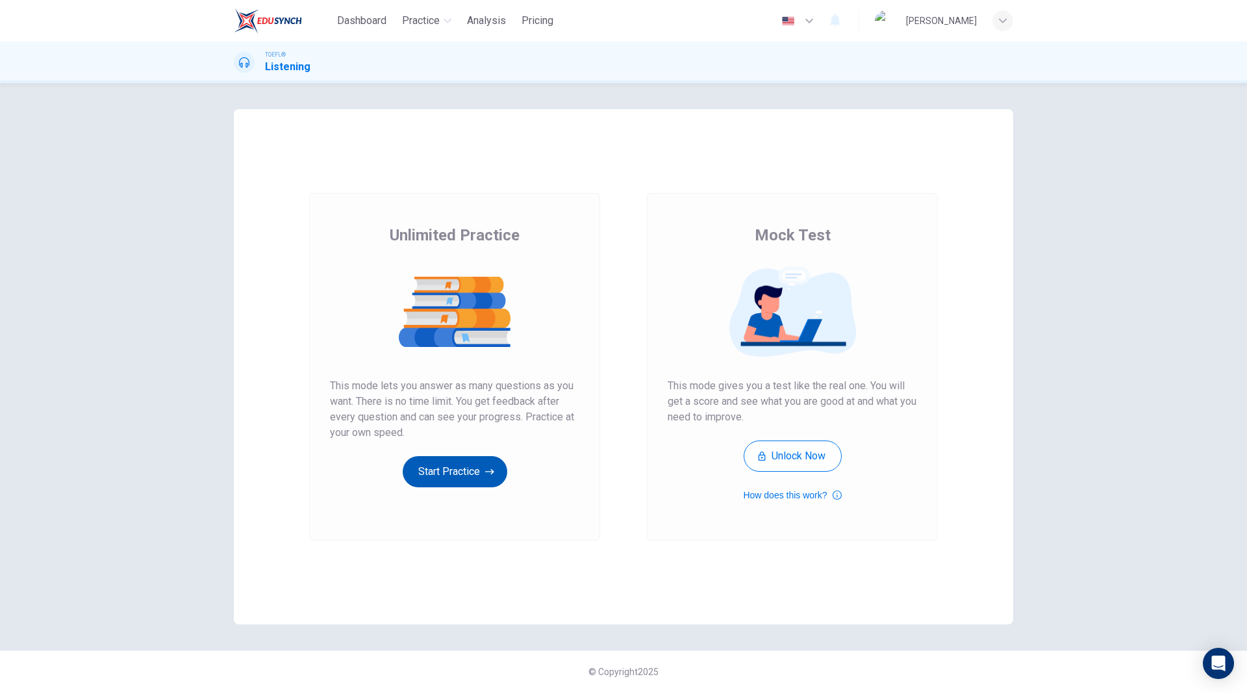
click at [450, 472] on button "Start Practice" at bounding box center [455, 471] width 105 height 31
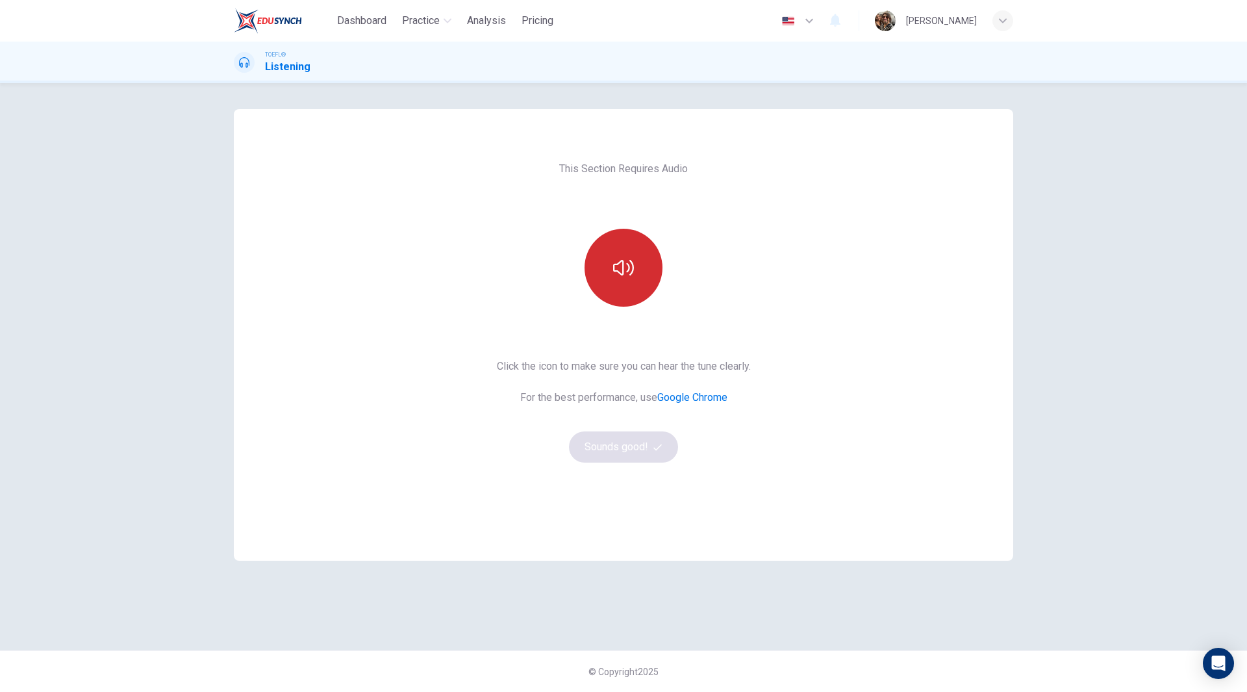
click at [639, 279] on button "button" at bounding box center [624, 268] width 78 height 78
click at [608, 453] on button "Sounds good!" at bounding box center [623, 446] width 109 height 31
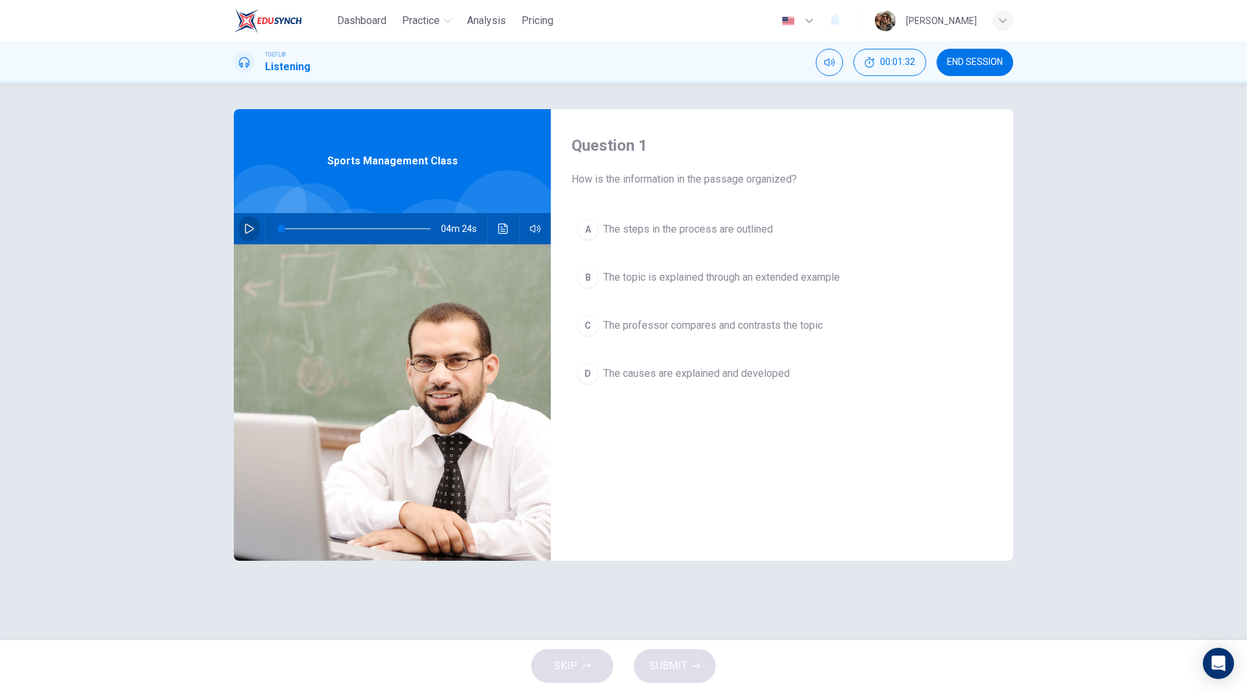
click at [248, 233] on icon "button" at bounding box center [249, 228] width 9 height 10
click at [251, 229] on icon "button" at bounding box center [249, 229] width 7 height 8
click at [342, 228] on span at bounding box center [355, 229] width 149 height 18
click at [247, 231] on icon "button" at bounding box center [249, 228] width 10 height 10
click at [245, 227] on icon "button" at bounding box center [249, 228] width 10 height 10
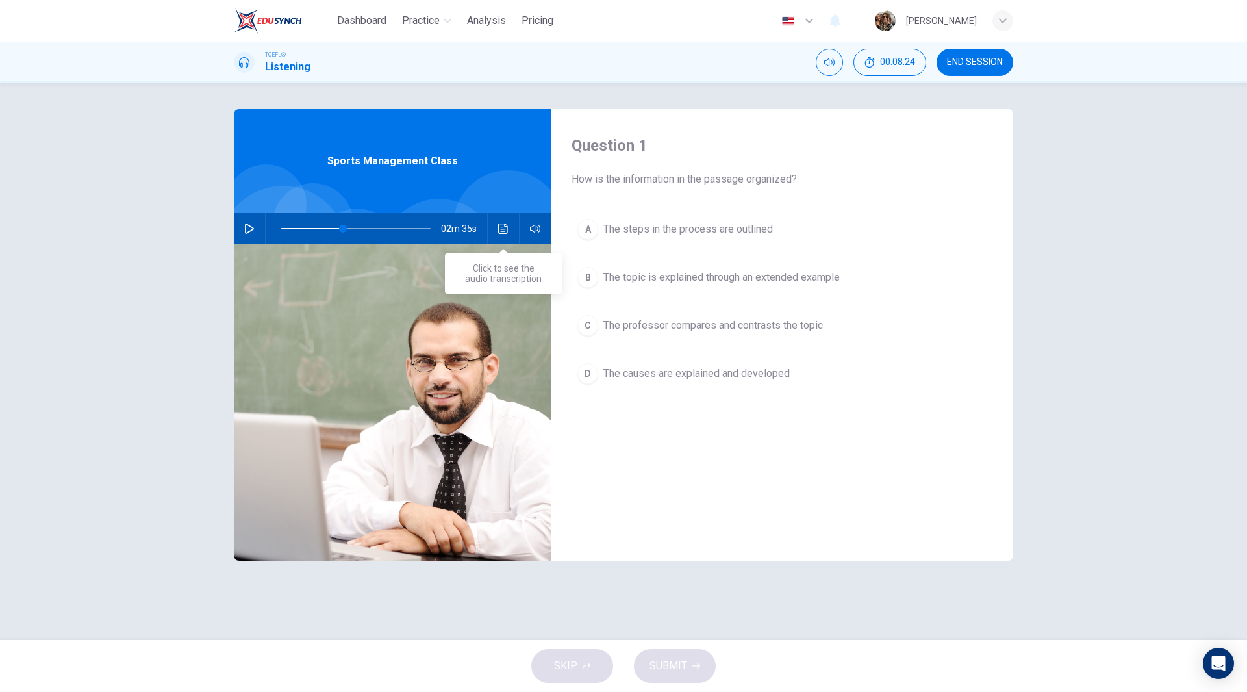
click at [501, 227] on icon "Click to see the audio transcription" at bounding box center [503, 228] width 10 height 10
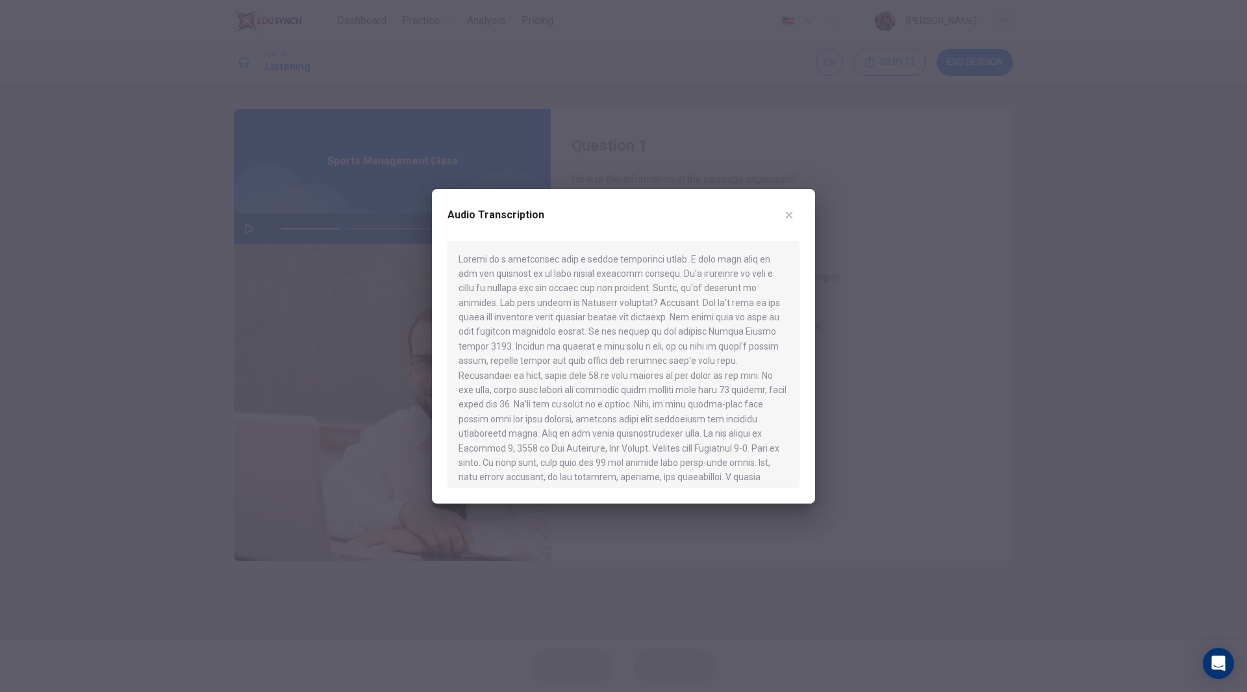
click at [320, 260] on div at bounding box center [623, 346] width 1247 height 692
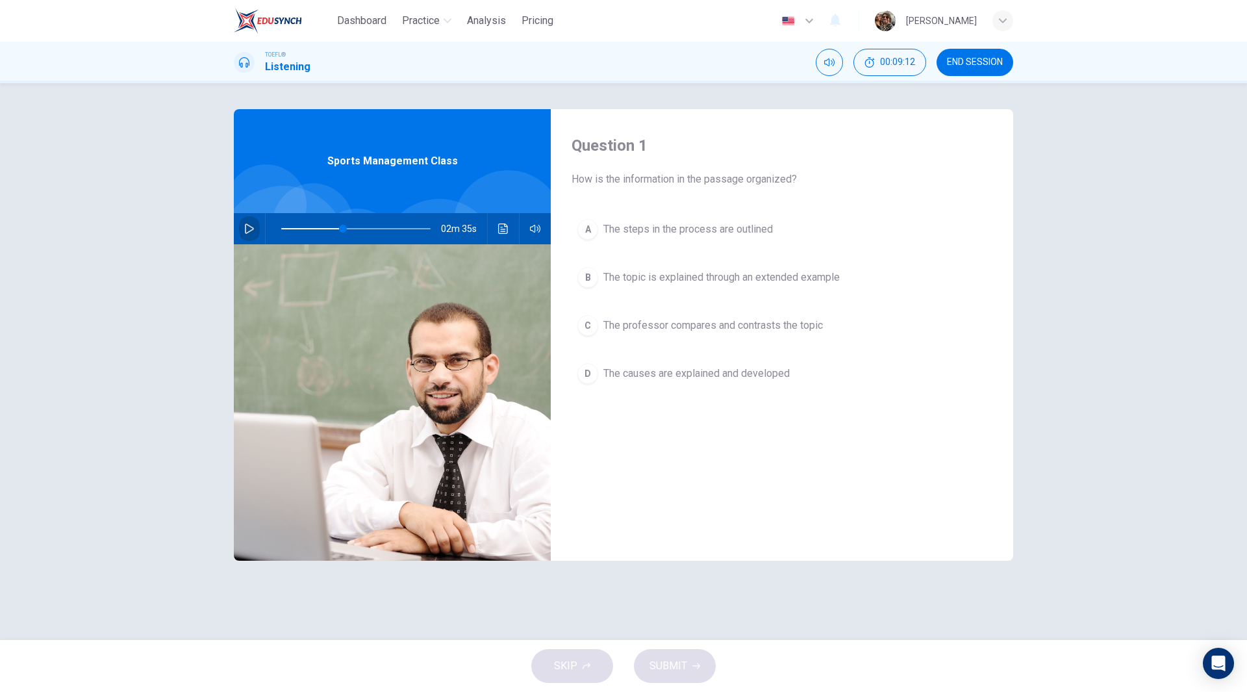
click at [244, 229] on button "button" at bounding box center [249, 228] width 21 height 31
click at [249, 225] on icon "button" at bounding box center [249, 228] width 10 height 10
click at [248, 231] on icon "button" at bounding box center [249, 228] width 10 height 10
click at [382, 231] on span at bounding box center [355, 229] width 149 height 18
type input "0"
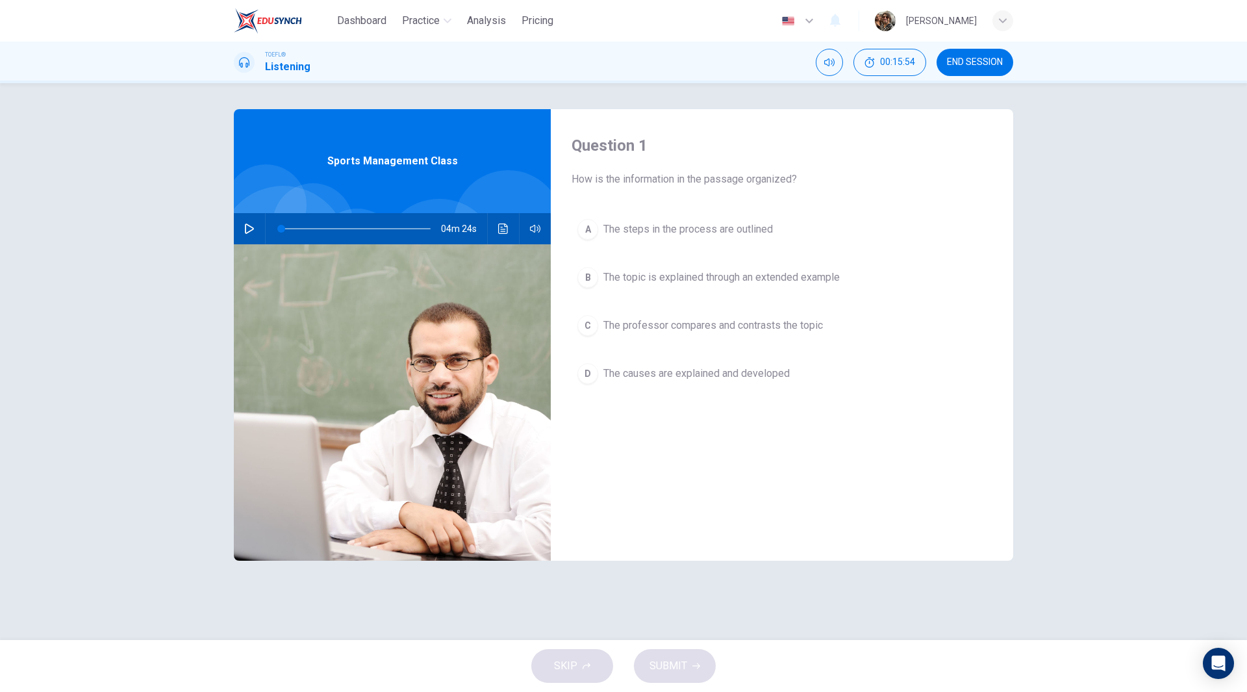
click at [629, 226] on span "The steps in the process are outlined" at bounding box center [688, 230] width 170 height 16
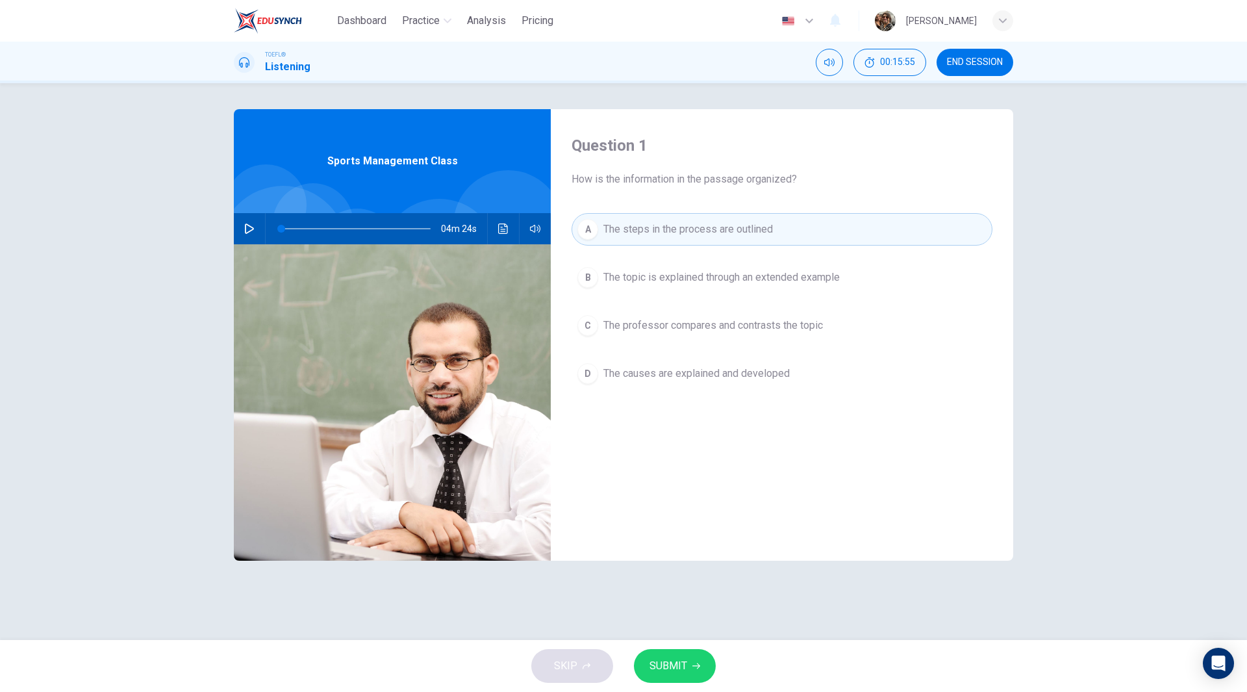
click at [682, 661] on span "SUBMIT" at bounding box center [669, 666] width 38 height 18
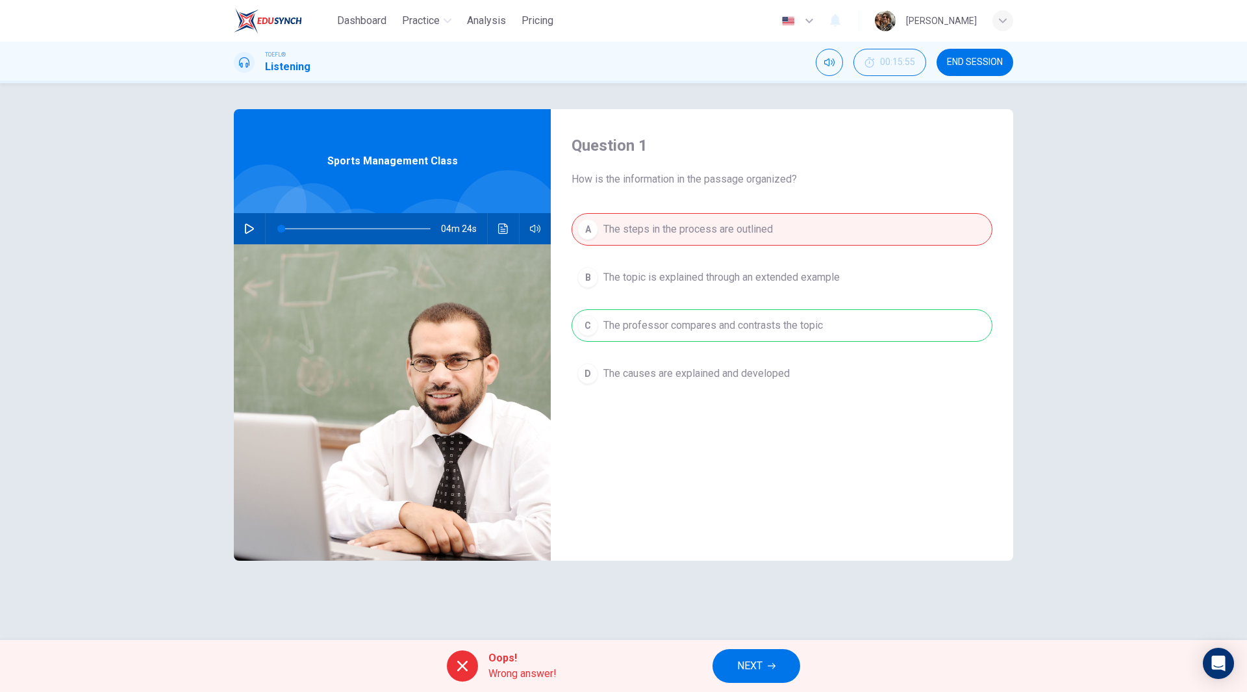
click at [767, 669] on button "NEXT" at bounding box center [757, 666] width 88 height 34
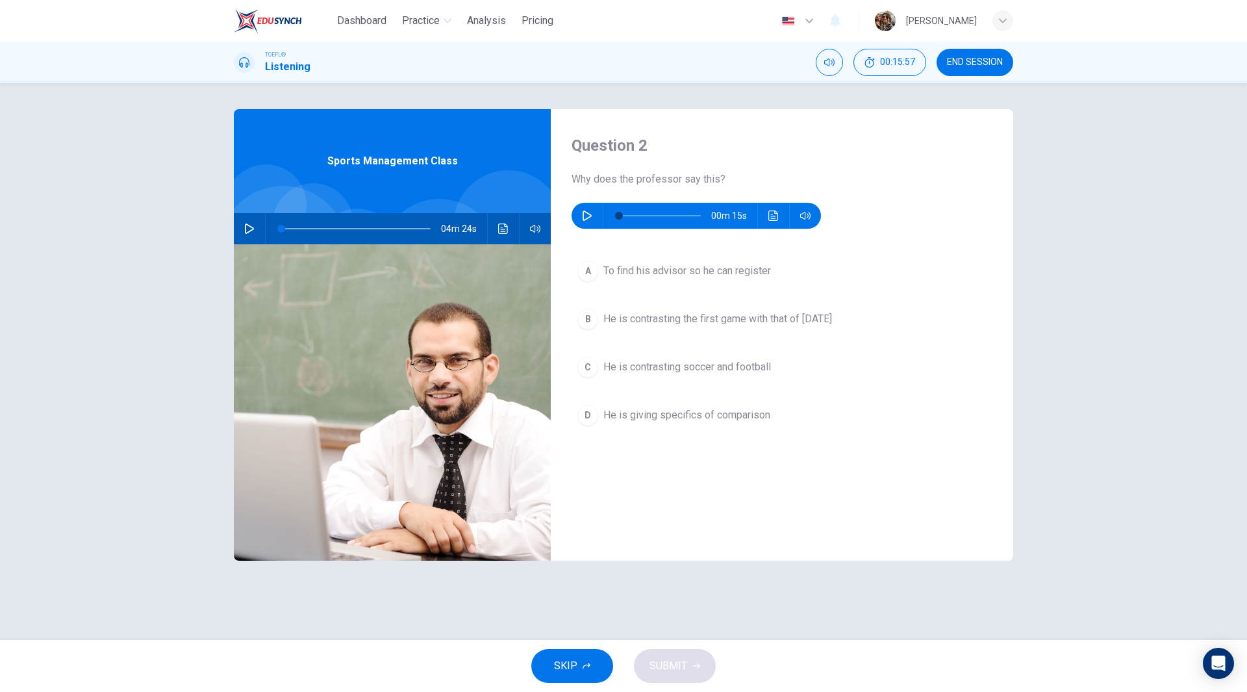
click at [583, 220] on icon "button" at bounding box center [587, 215] width 10 height 10
click at [768, 208] on button "Click to see the audio transcription" at bounding box center [773, 216] width 21 height 26
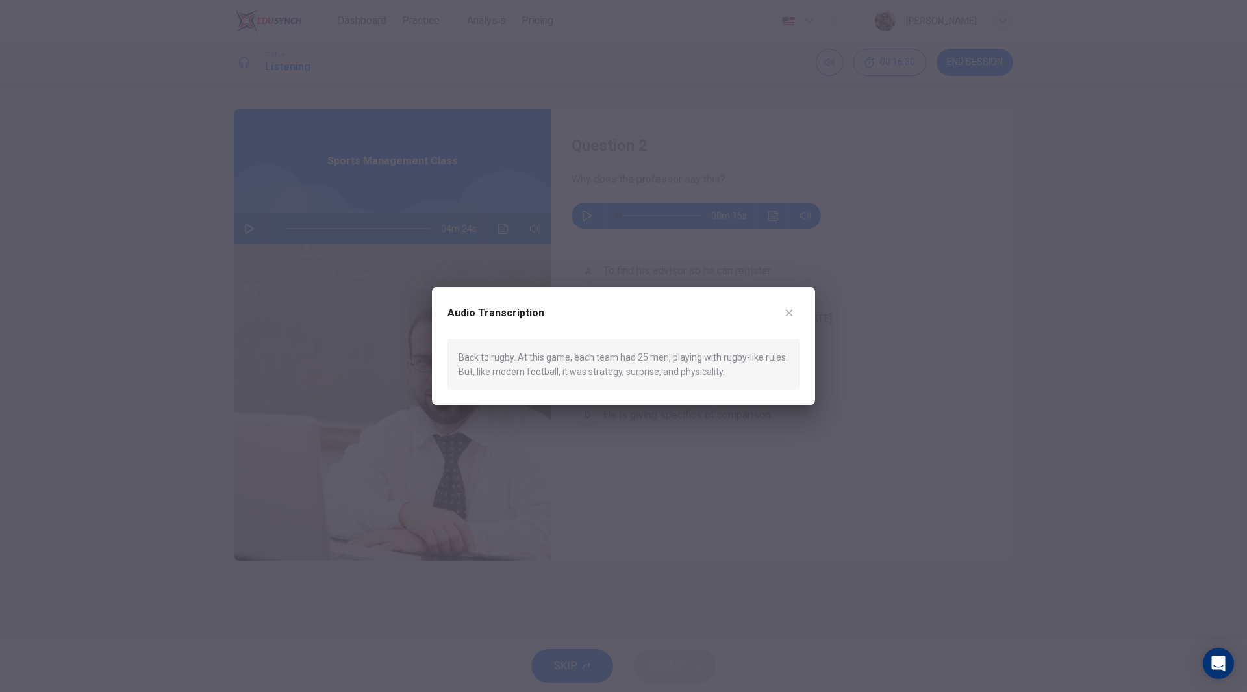
click at [874, 379] on div at bounding box center [623, 346] width 1247 height 692
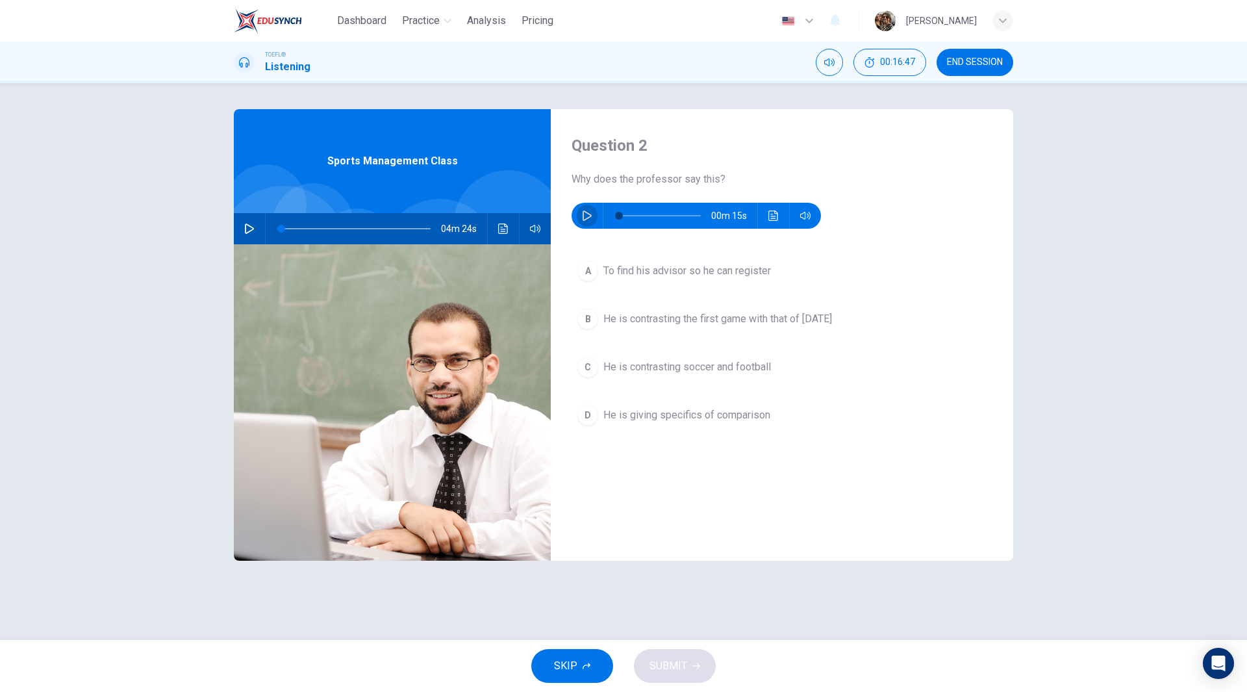
click at [585, 212] on icon "button" at bounding box center [587, 215] width 10 height 10
type input "0"
click at [718, 420] on span "He is giving specifics of comparison" at bounding box center [686, 415] width 167 height 16
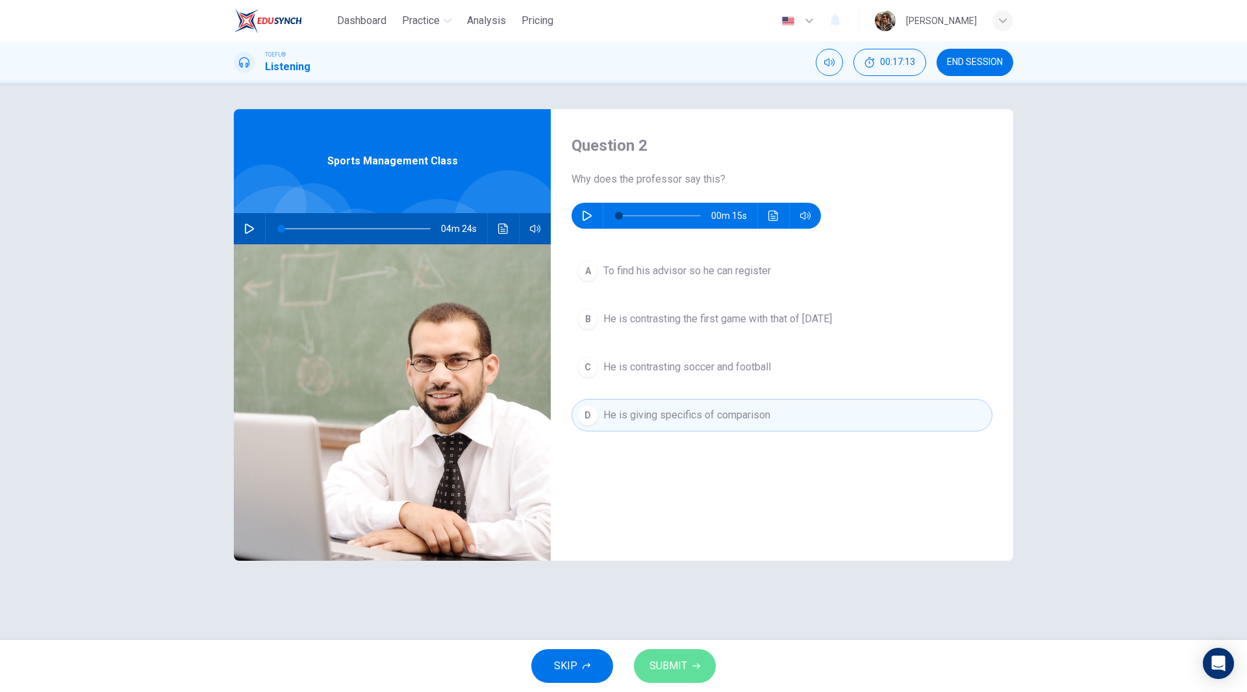
click at [675, 668] on span "SUBMIT" at bounding box center [669, 666] width 38 height 18
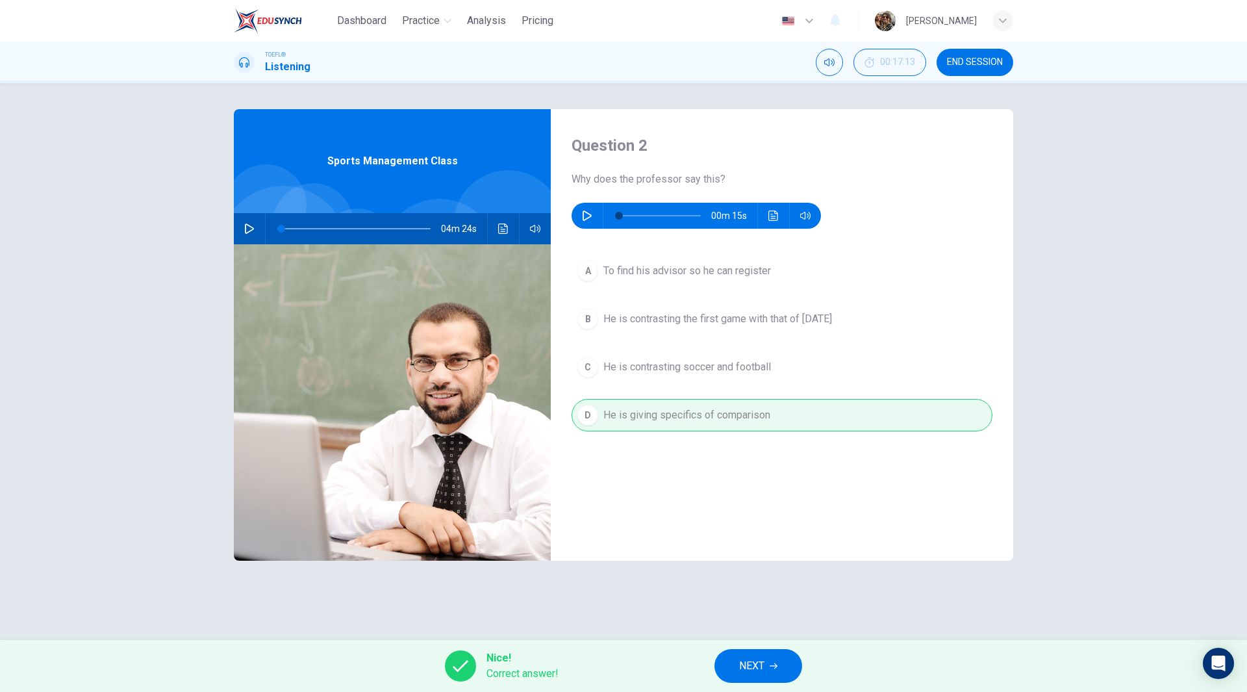
click at [761, 670] on span "NEXT" at bounding box center [751, 666] width 25 height 18
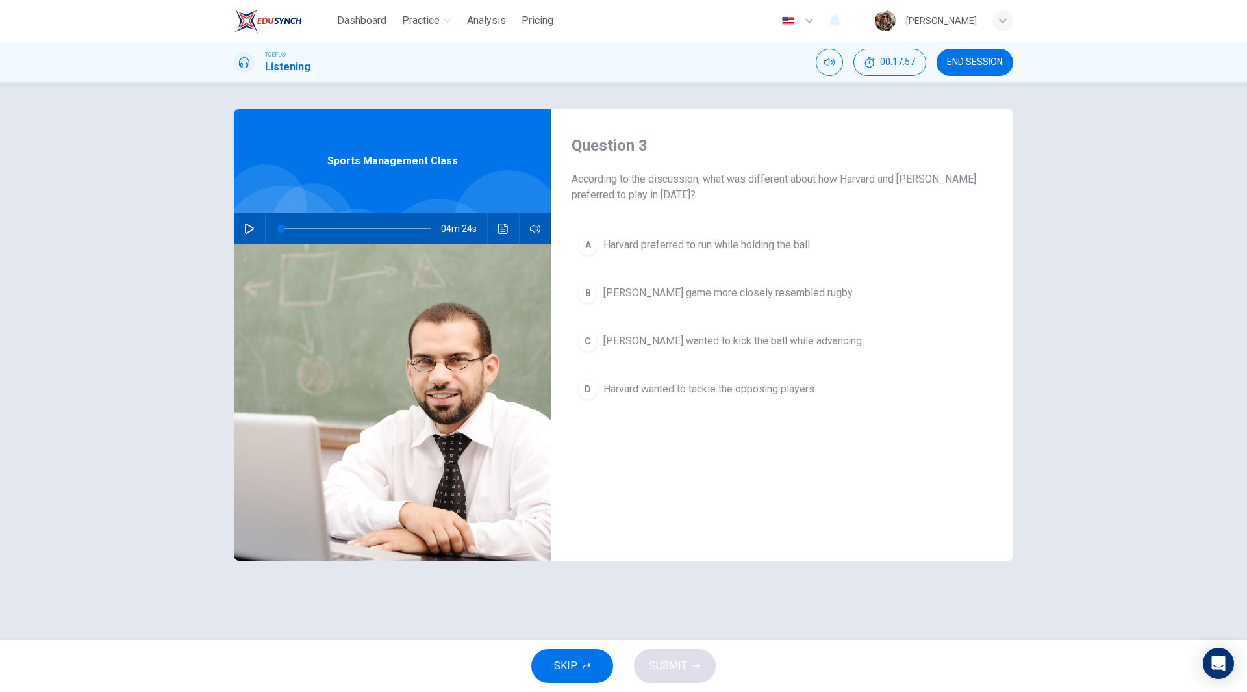
click at [692, 294] on span "[PERSON_NAME] game more closely resembled rugby" at bounding box center [727, 293] width 249 height 16
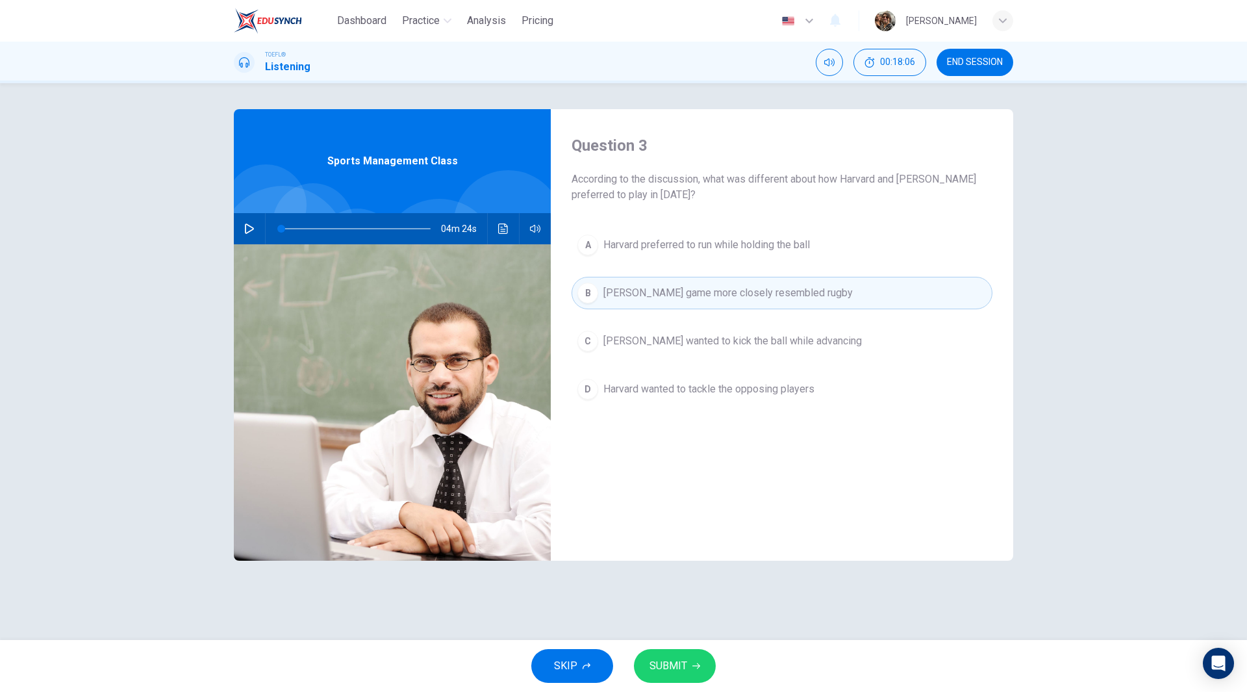
click at [693, 670] on button "SUBMIT" at bounding box center [675, 666] width 82 height 34
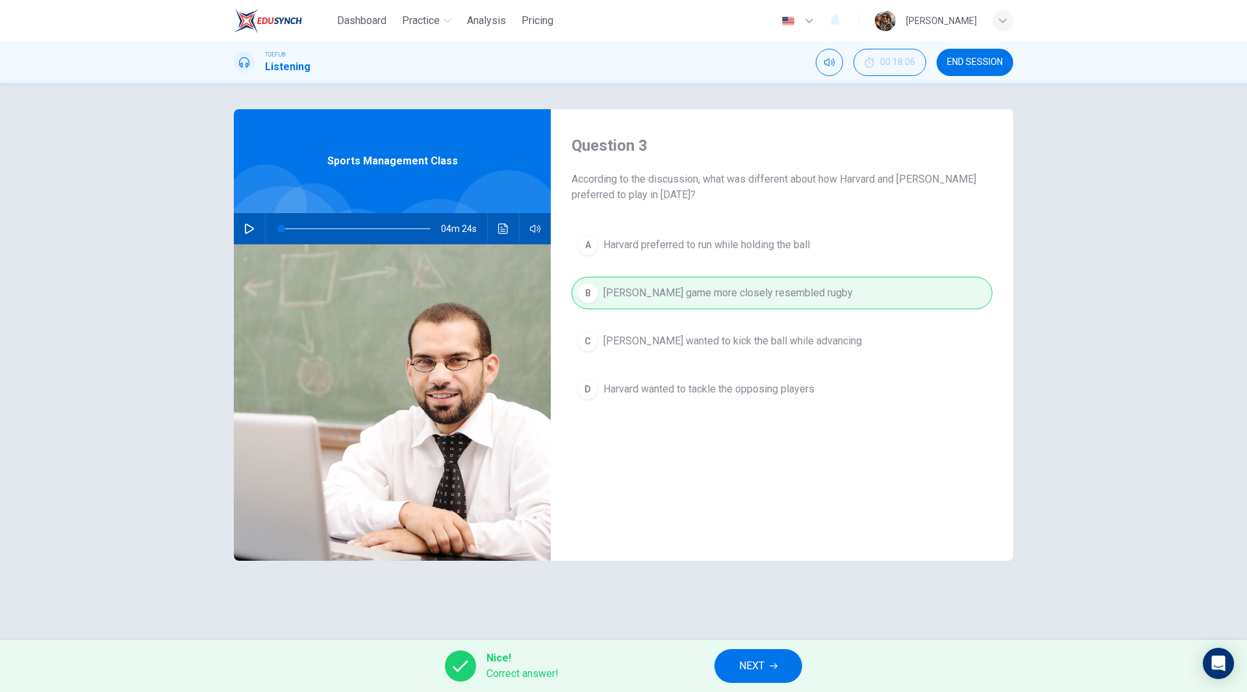
click at [759, 663] on span "NEXT" at bounding box center [751, 666] width 25 height 18
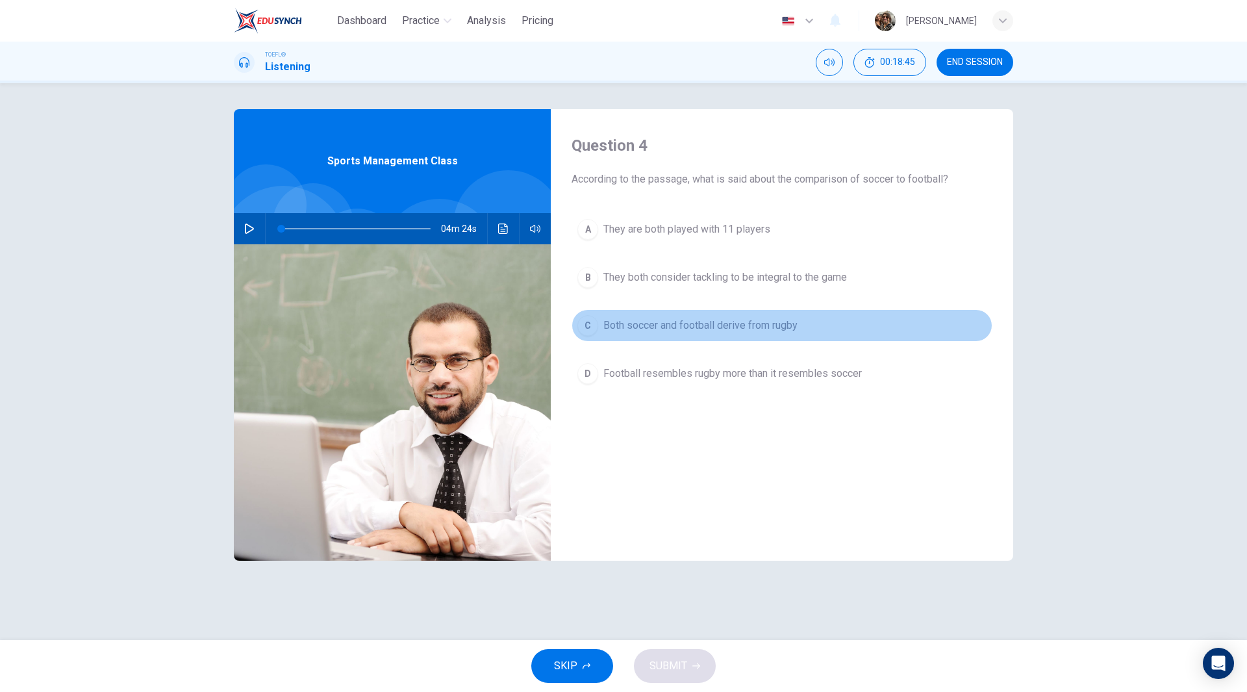
click at [752, 329] on span "Both soccer and football derive from rugby" at bounding box center [700, 326] width 194 height 16
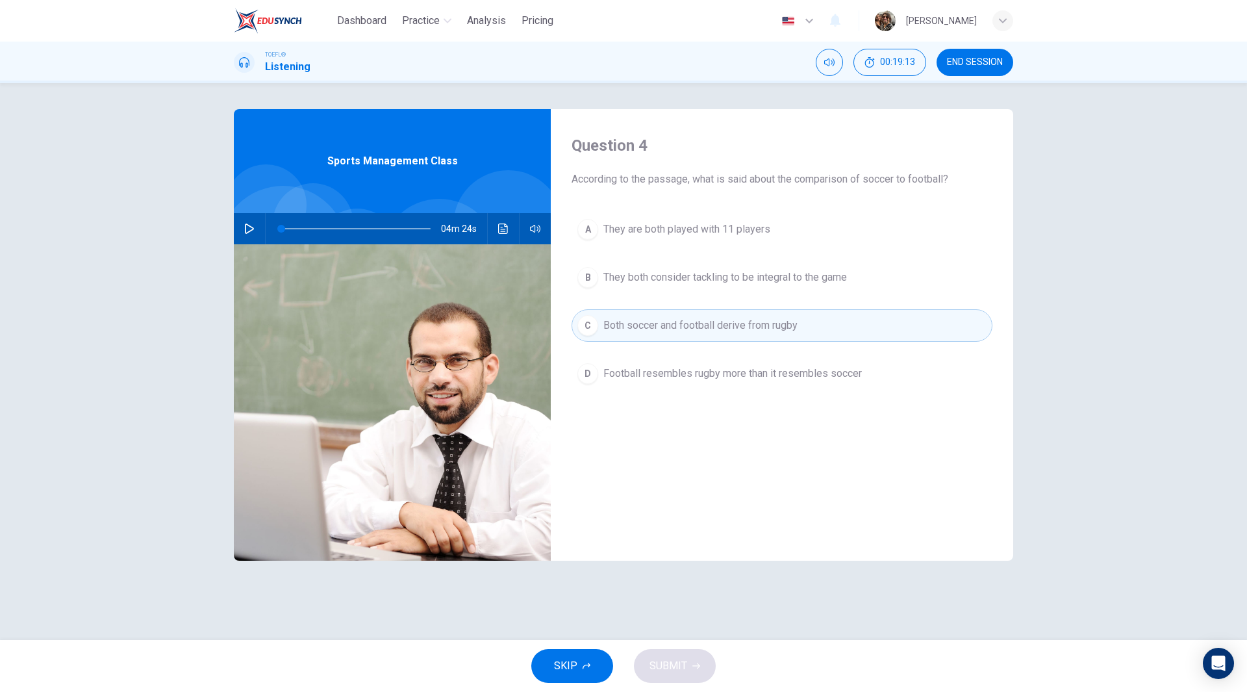
click at [749, 364] on button "D Football resembles rugby more than it resembles soccer" at bounding box center [782, 373] width 421 height 32
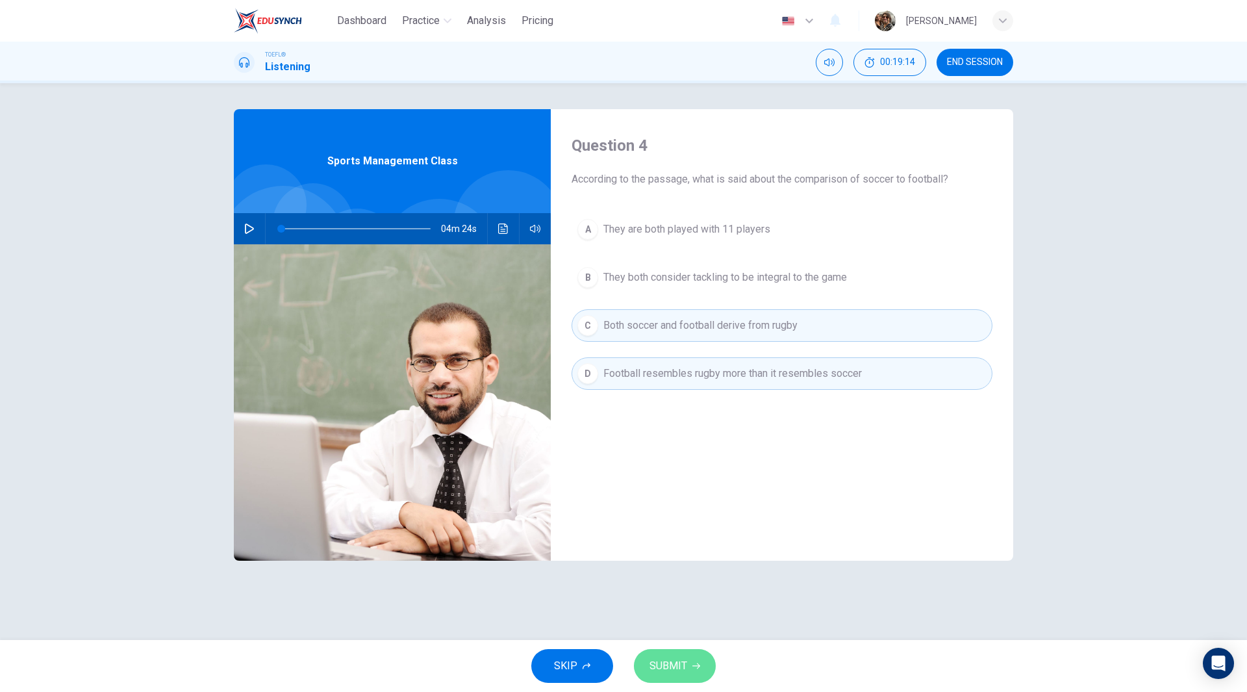
click at [676, 663] on span "SUBMIT" at bounding box center [669, 666] width 38 height 18
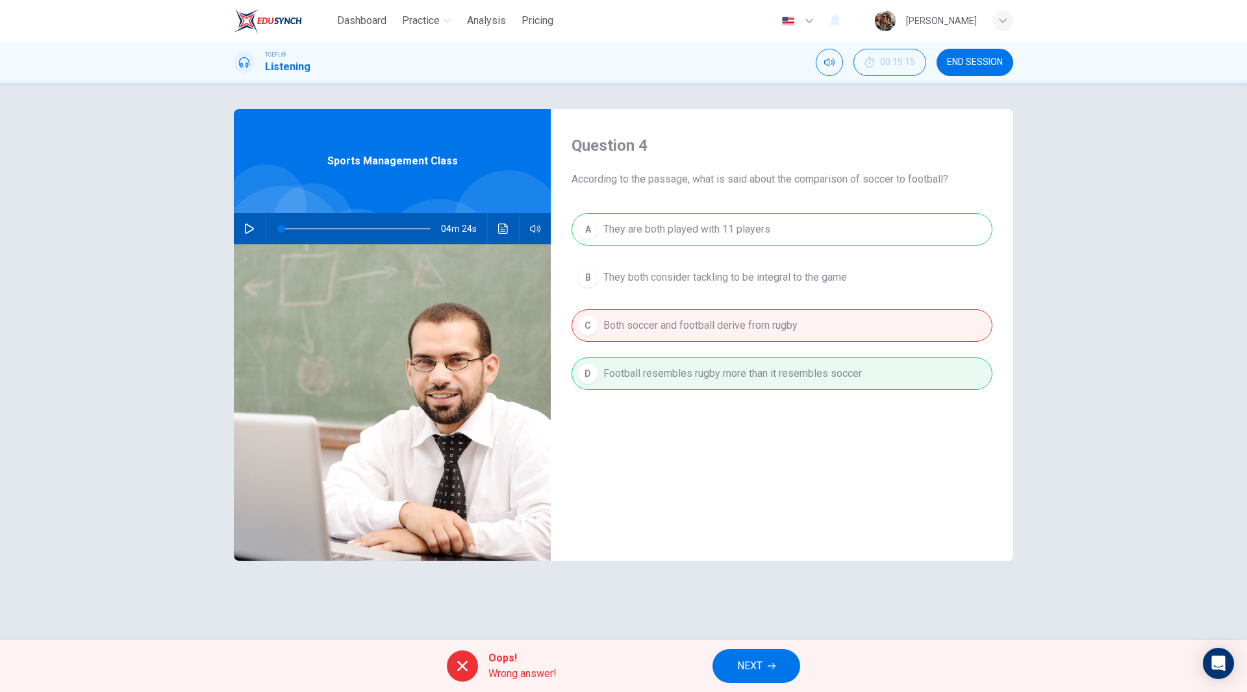
click at [760, 660] on span "NEXT" at bounding box center [749, 666] width 25 height 18
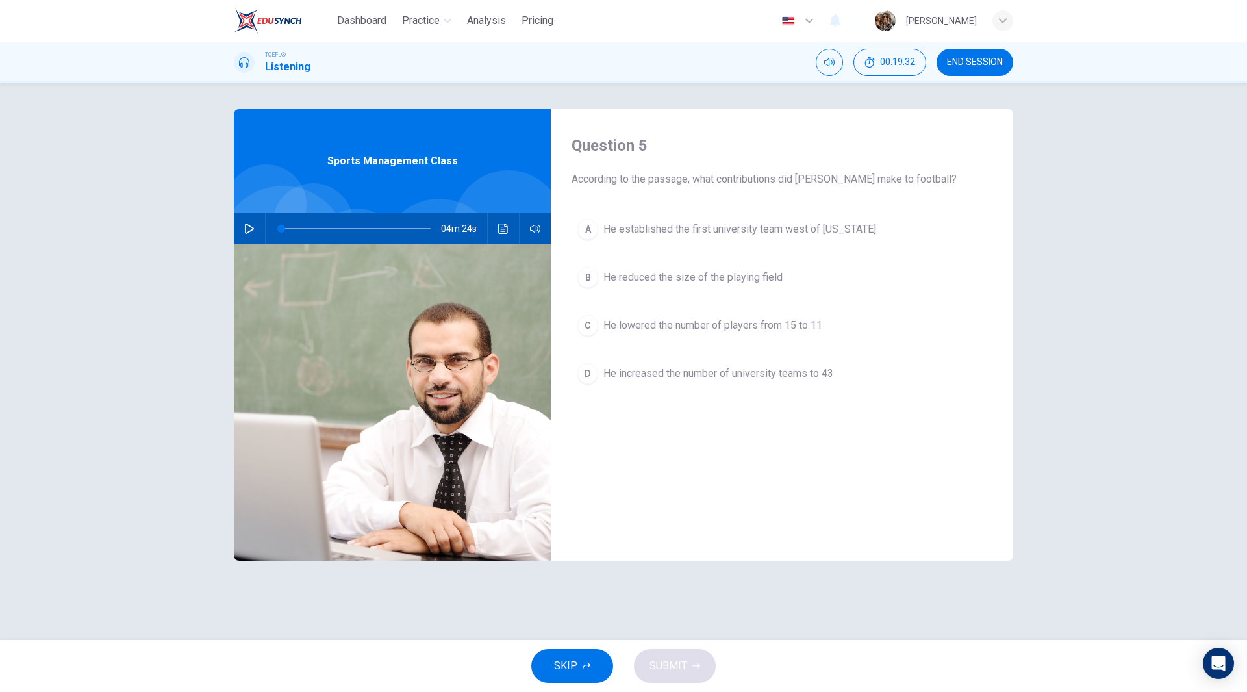
click at [715, 277] on span "He reduced the size of the playing field" at bounding box center [692, 278] width 179 height 16
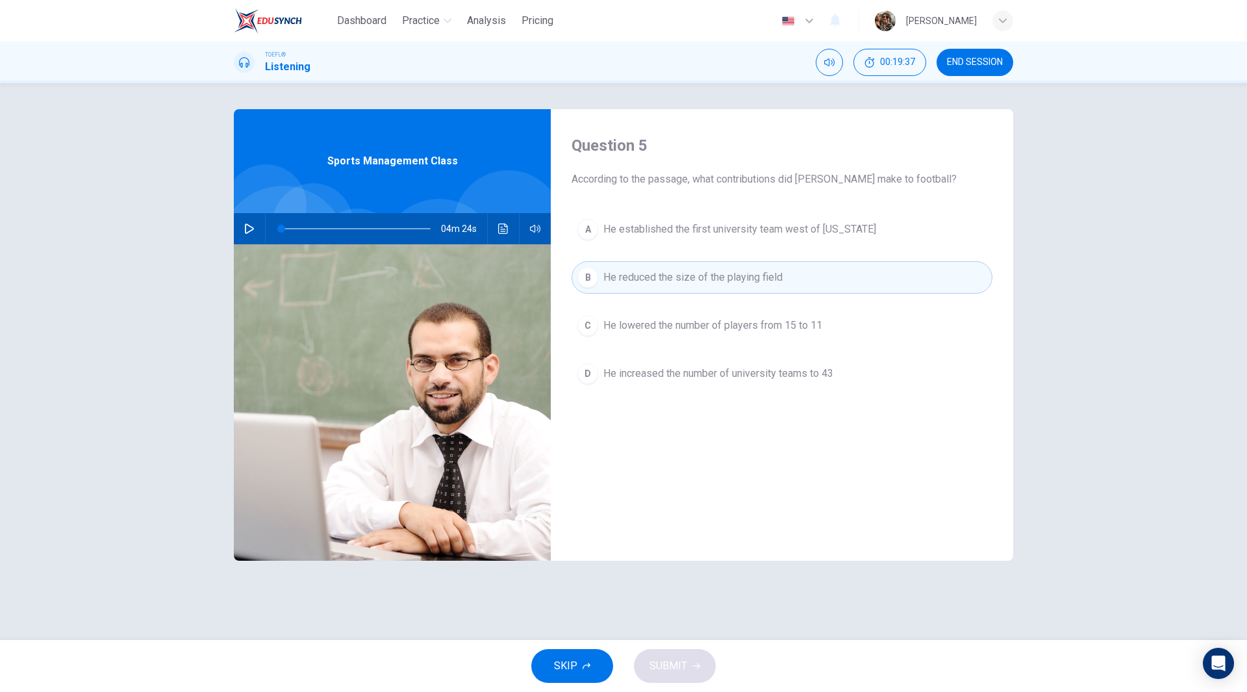
click at [702, 330] on span "He lowered the number of players from 15 to 11" at bounding box center [712, 326] width 219 height 16
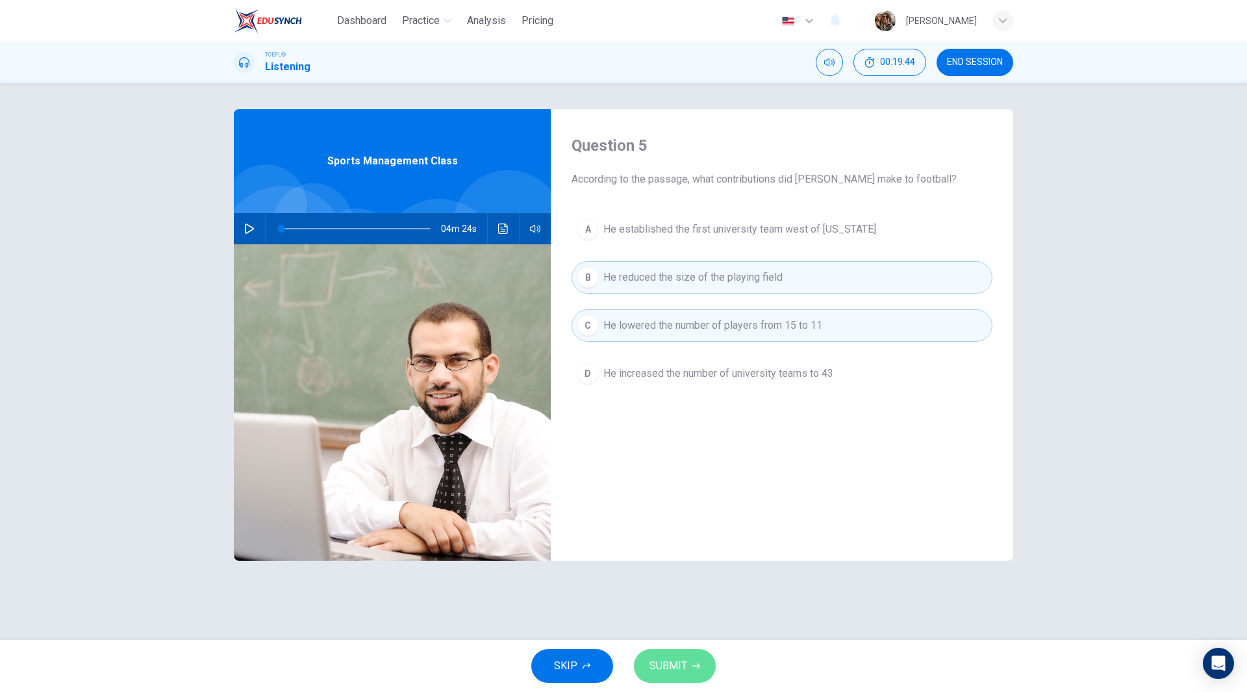
click at [690, 661] on button "SUBMIT" at bounding box center [675, 666] width 82 height 34
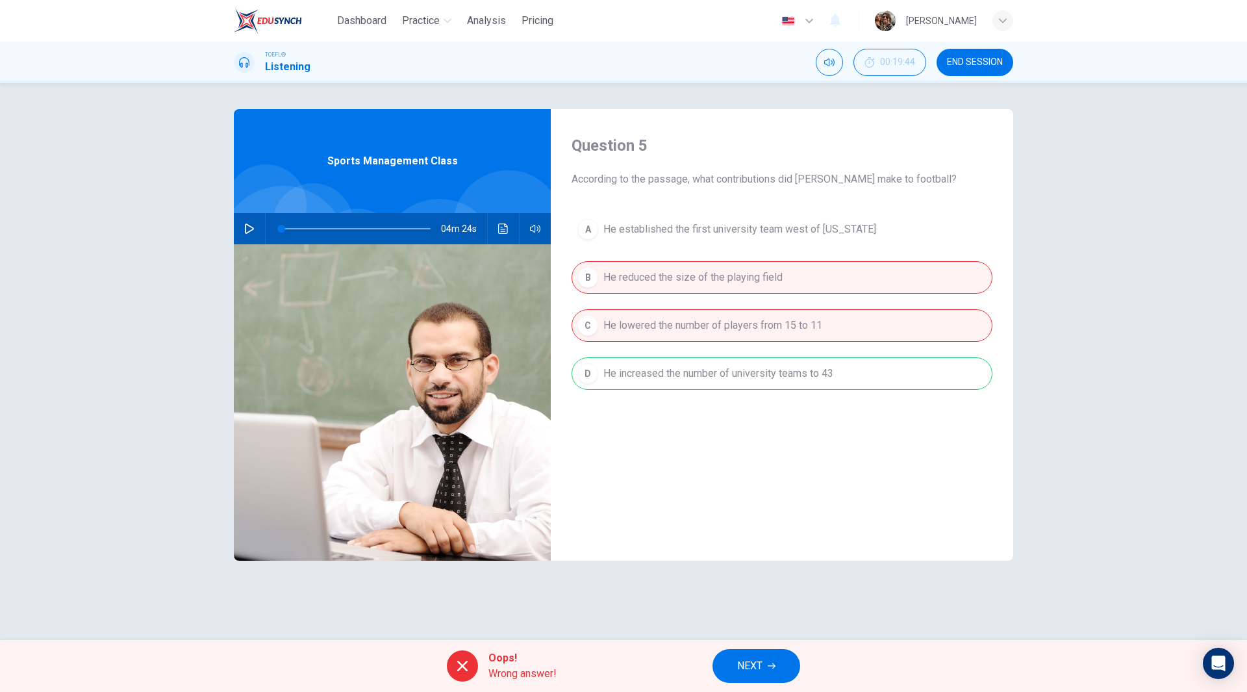
click at [759, 664] on span "NEXT" at bounding box center [749, 666] width 25 height 18
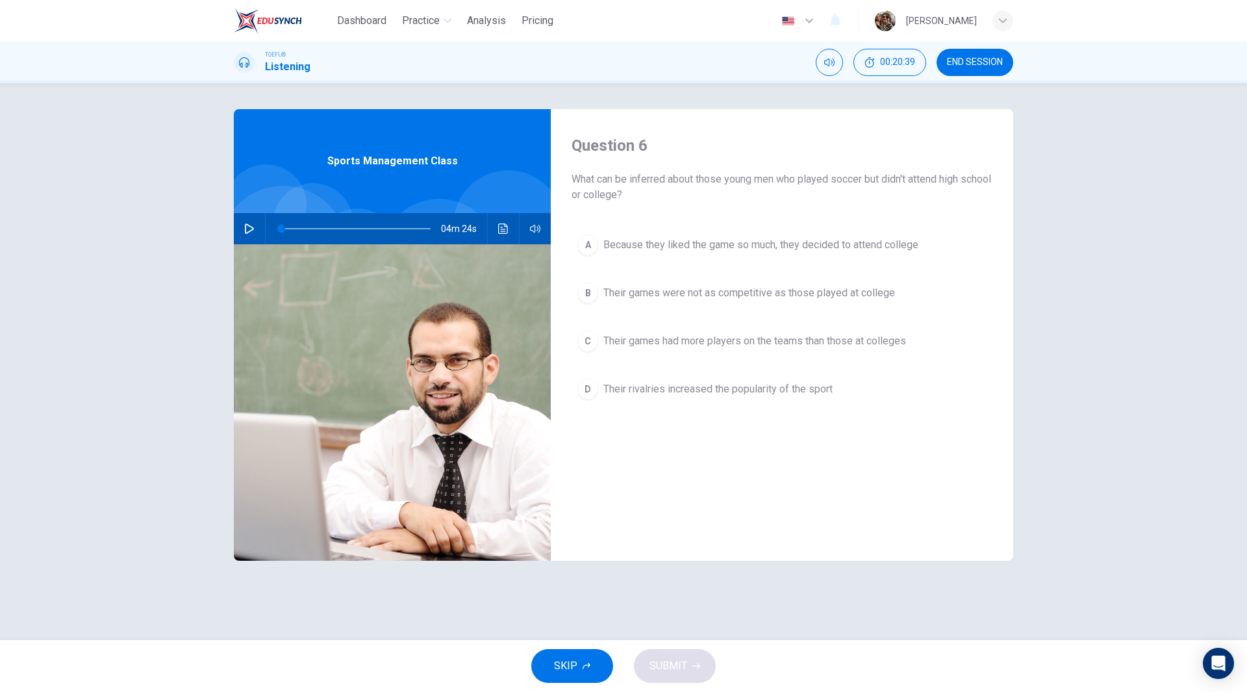
click at [776, 389] on span "Their rivalries increased the popularity of the sport" at bounding box center [717, 389] width 229 height 16
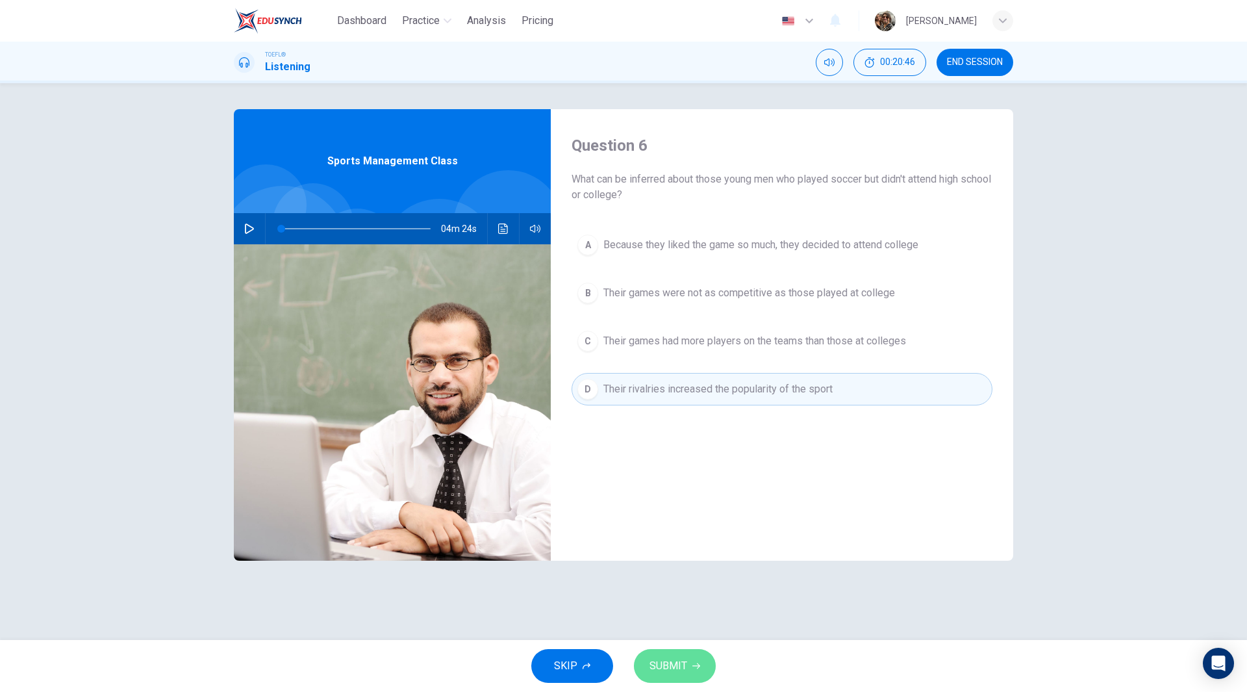
click at [662, 663] on span "SUBMIT" at bounding box center [669, 666] width 38 height 18
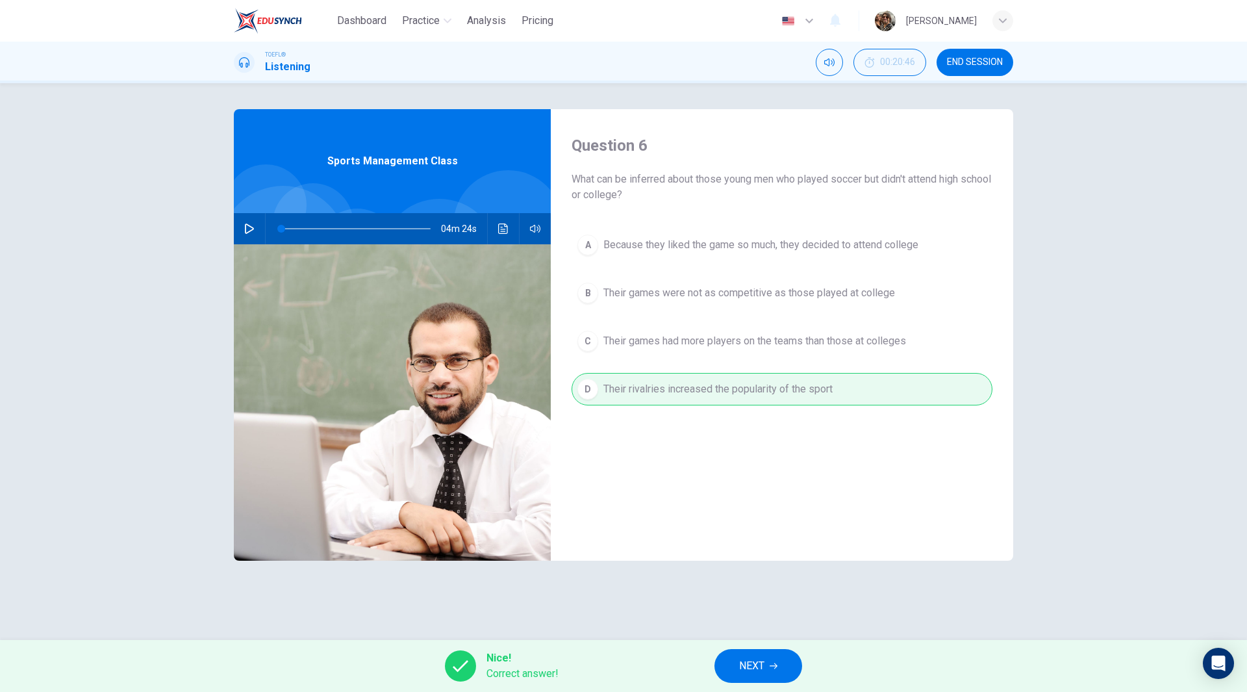
click at [772, 659] on button "NEXT" at bounding box center [759, 666] width 88 height 34
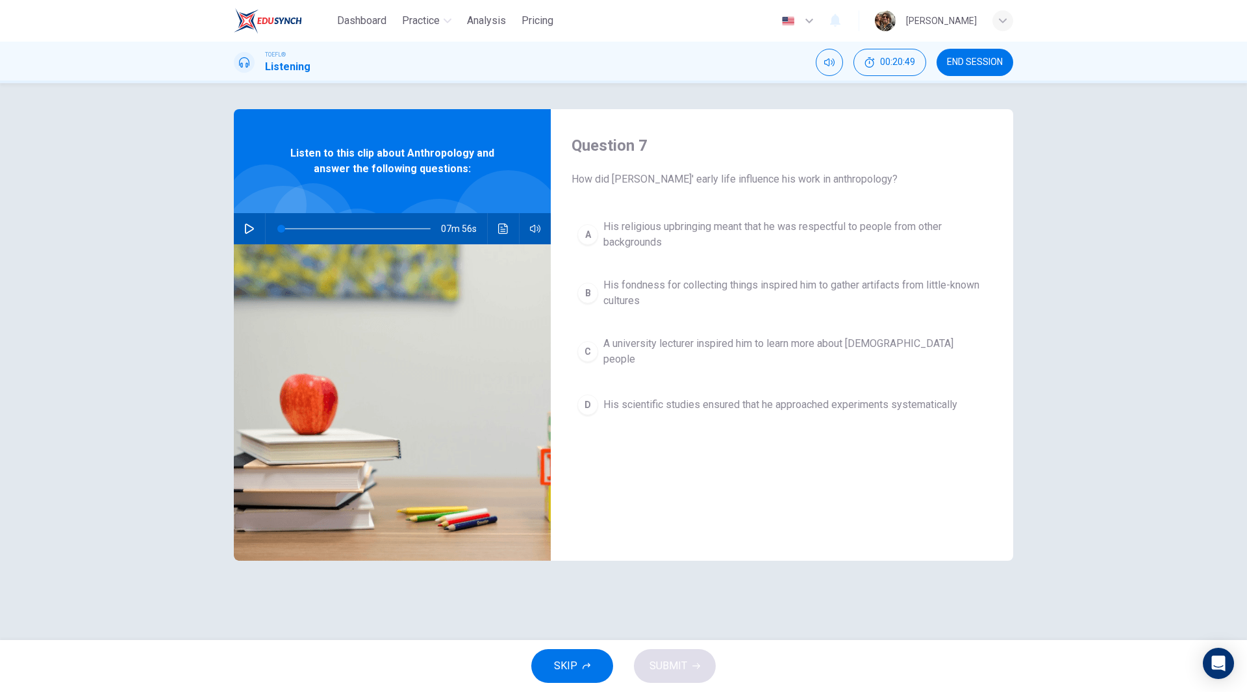
click at [966, 57] on span "END SESSION" at bounding box center [975, 62] width 56 height 10
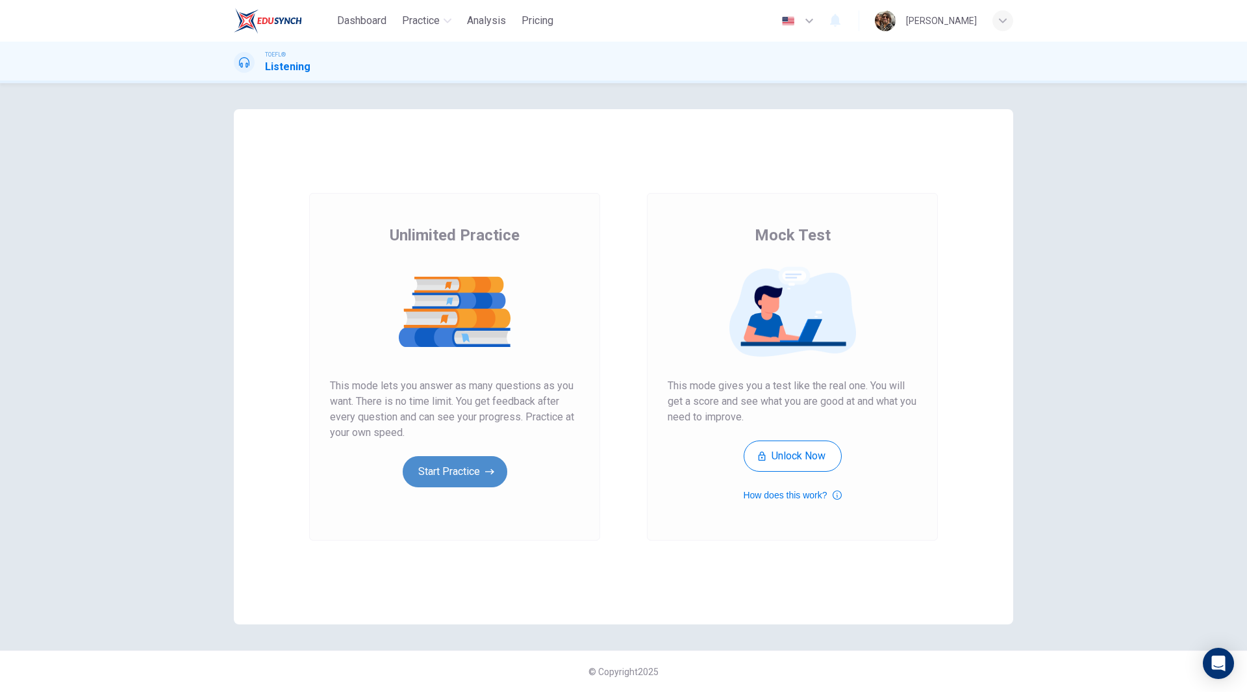
click at [451, 468] on button "Start Practice" at bounding box center [455, 471] width 105 height 31
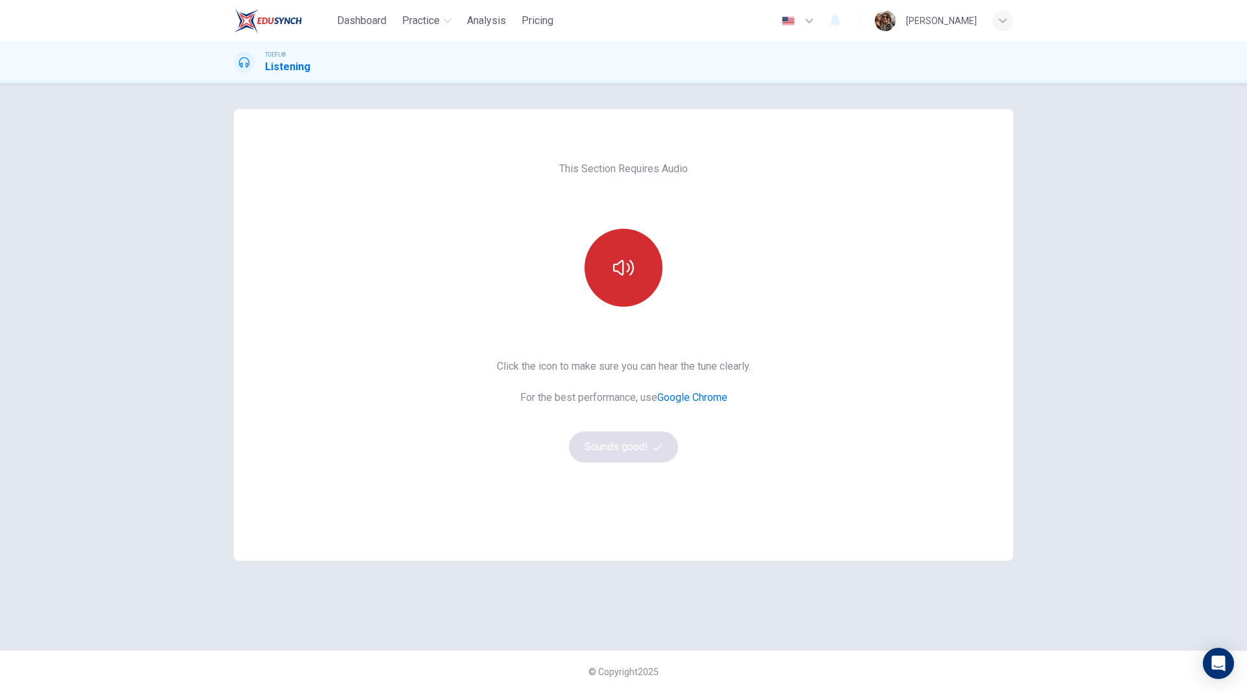
click at [623, 288] on button "button" at bounding box center [624, 268] width 78 height 78
click at [625, 450] on button "Sounds good!" at bounding box center [623, 446] width 109 height 31
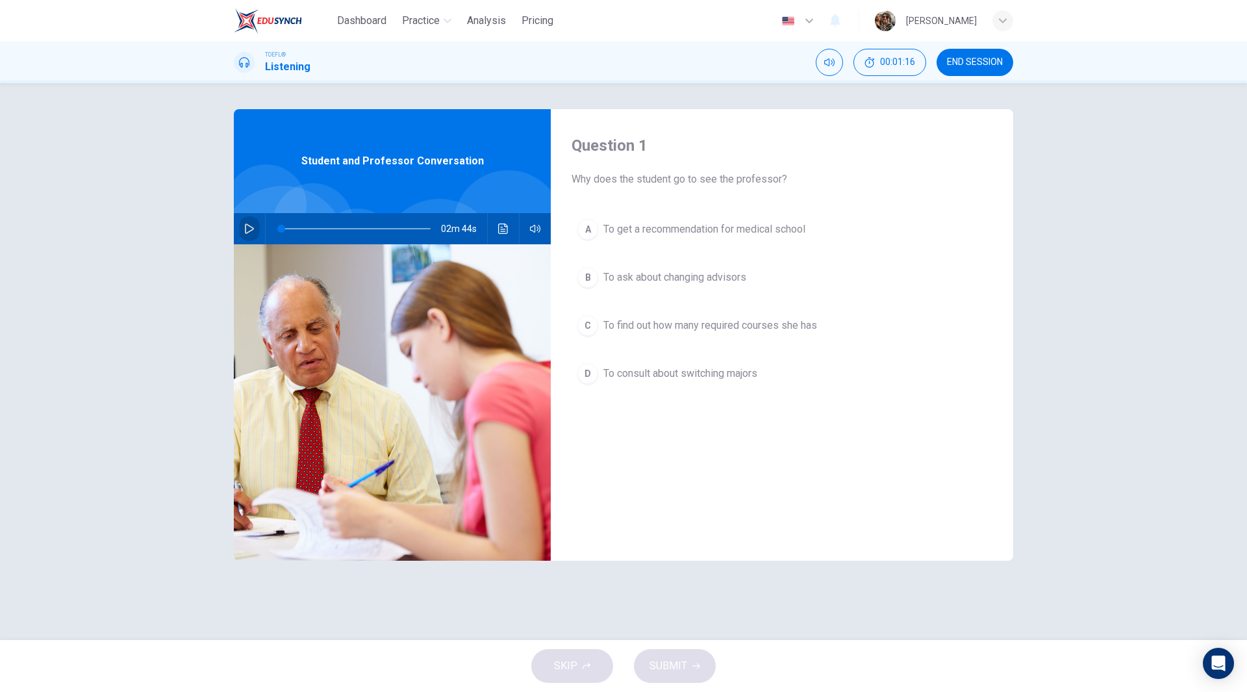
click at [248, 232] on icon "button" at bounding box center [249, 228] width 9 height 10
click at [507, 229] on icon "Click to see the audio transcription" at bounding box center [503, 228] width 10 height 10
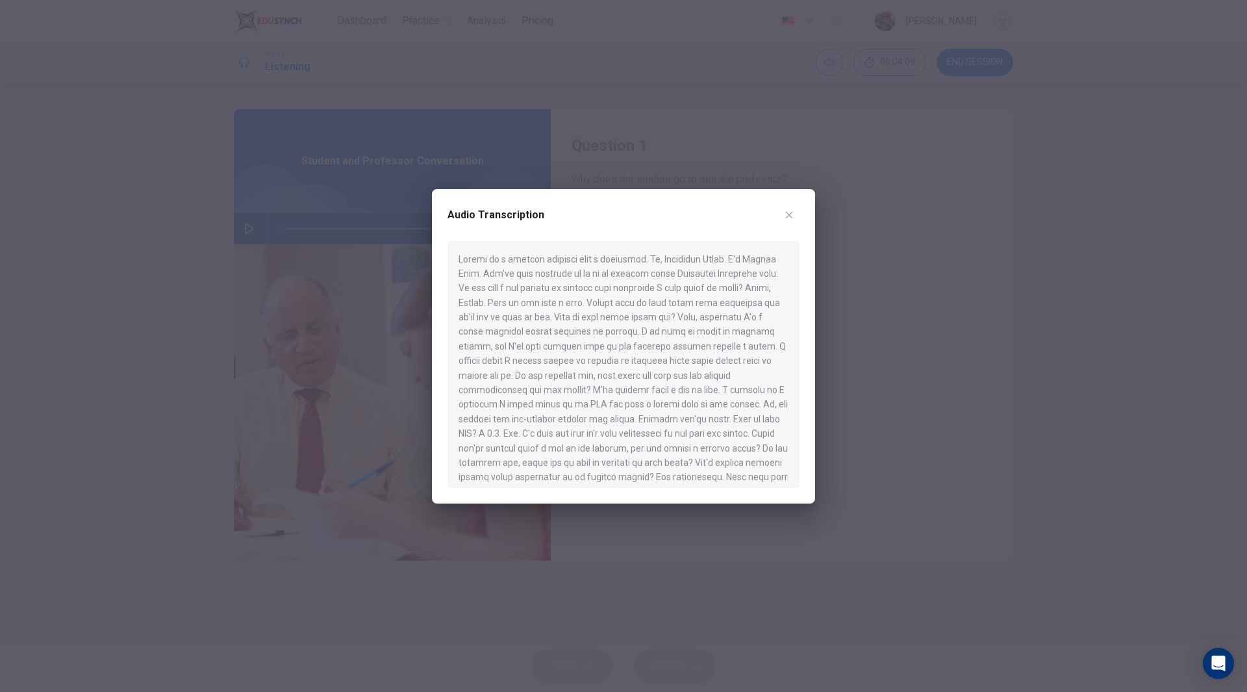
click at [283, 180] on div at bounding box center [623, 346] width 1247 height 692
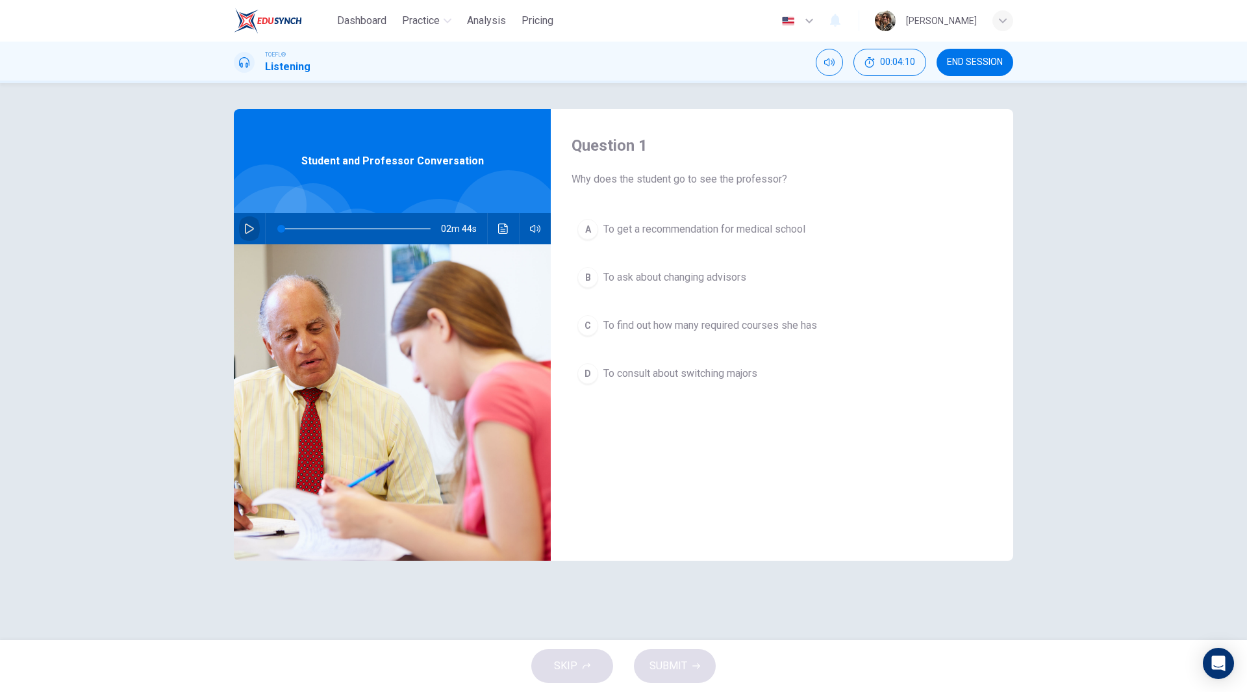
click at [244, 225] on button "button" at bounding box center [249, 228] width 21 height 31
click at [502, 229] on icon "Click to see the audio transcription" at bounding box center [503, 228] width 10 height 10
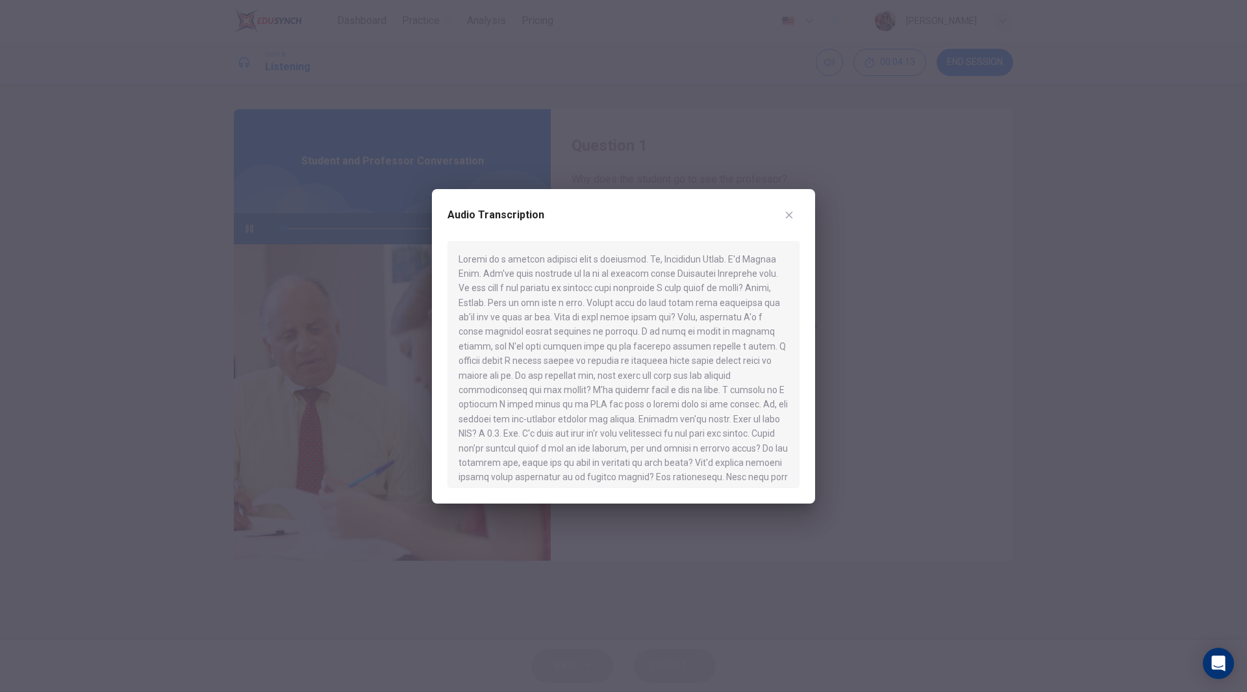
click at [665, 353] on div at bounding box center [624, 364] width 352 height 247
click at [142, 120] on div at bounding box center [623, 346] width 1247 height 692
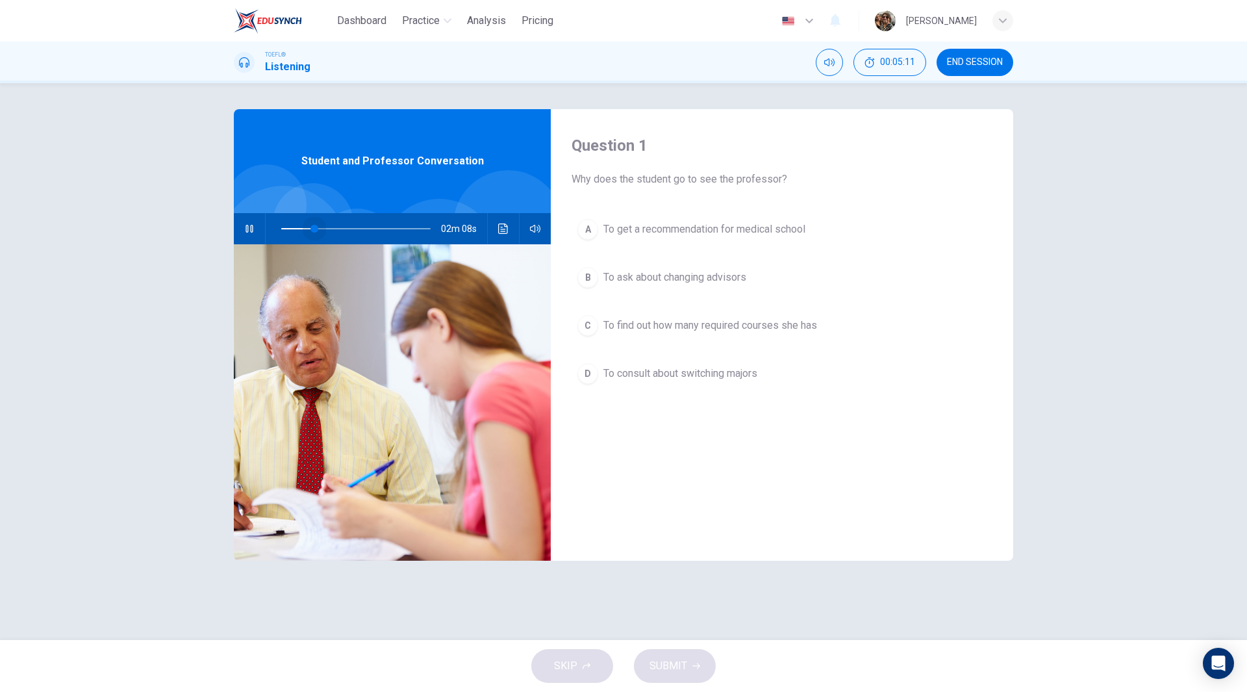
click at [314, 229] on span at bounding box center [355, 229] width 149 height 18
click at [507, 232] on icon "Click to see the audio transcription" at bounding box center [503, 228] width 10 height 10
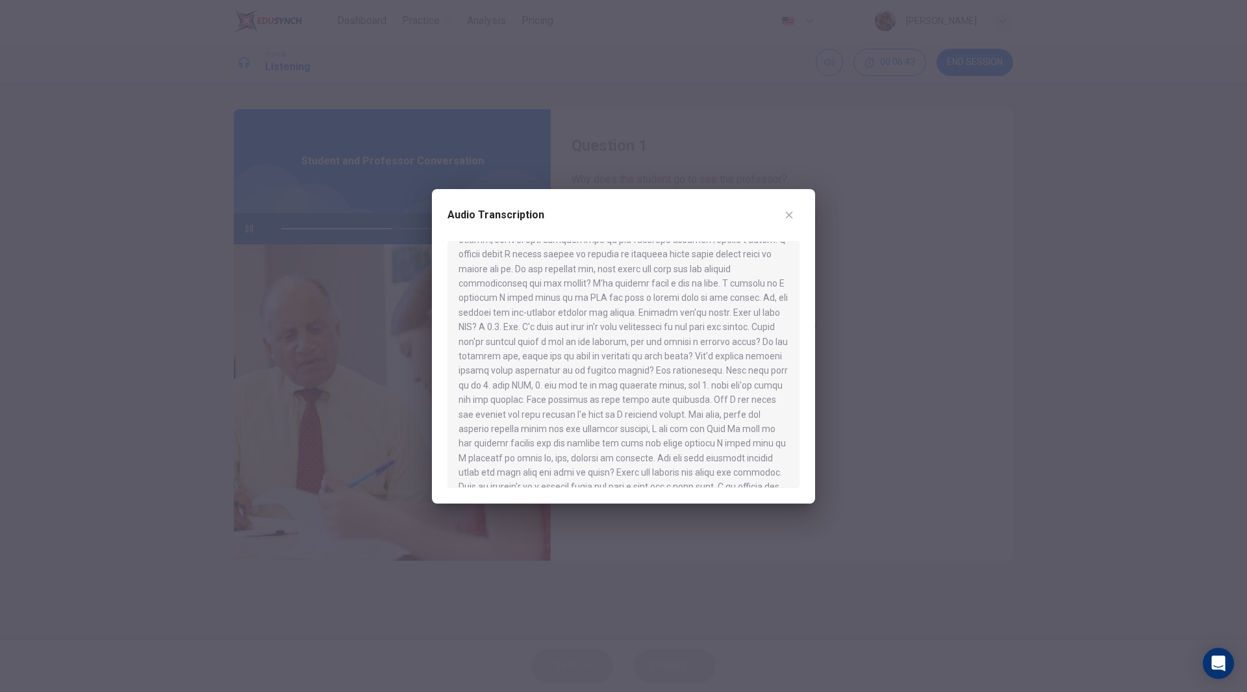
scroll to position [130, 0]
drag, startPoint x: 498, startPoint y: 451, endPoint x: 572, endPoint y: 456, distance: 74.8
click at [572, 456] on div at bounding box center [624, 364] width 352 height 247
type input "0"
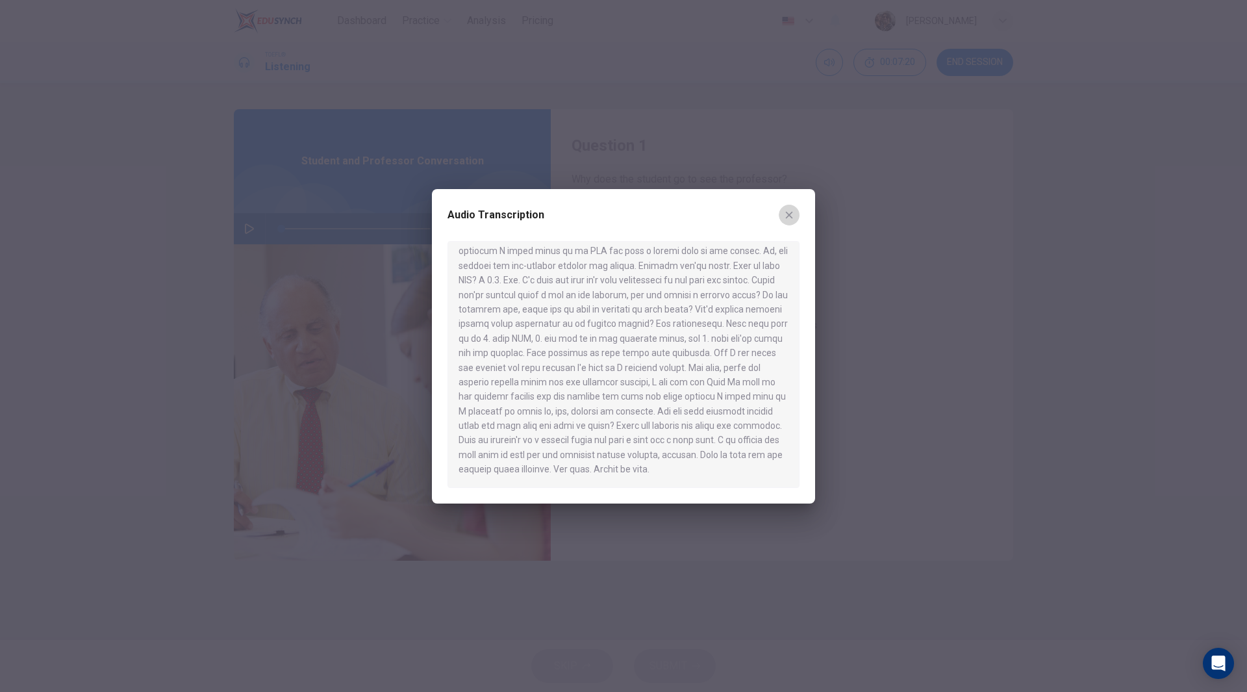
click at [788, 214] on icon "button" at bounding box center [789, 215] width 10 height 10
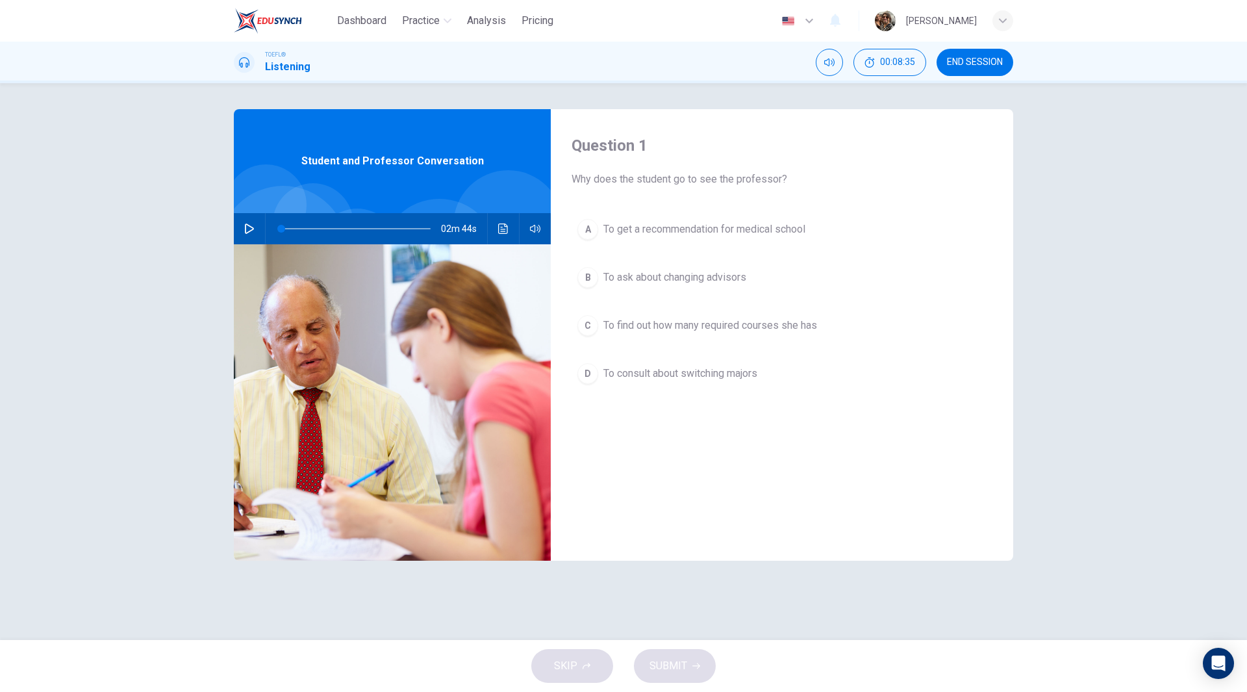
click at [598, 375] on div "D" at bounding box center [587, 373] width 21 height 21
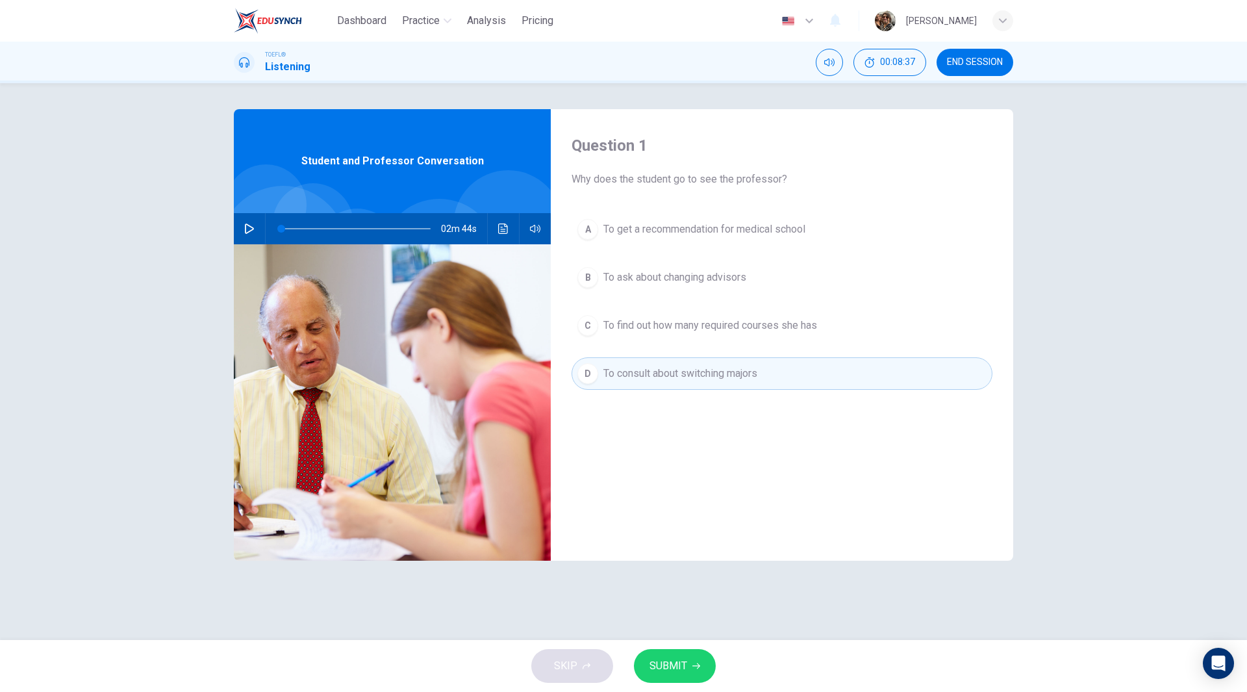
click at [681, 666] on span "SUBMIT" at bounding box center [669, 666] width 38 height 18
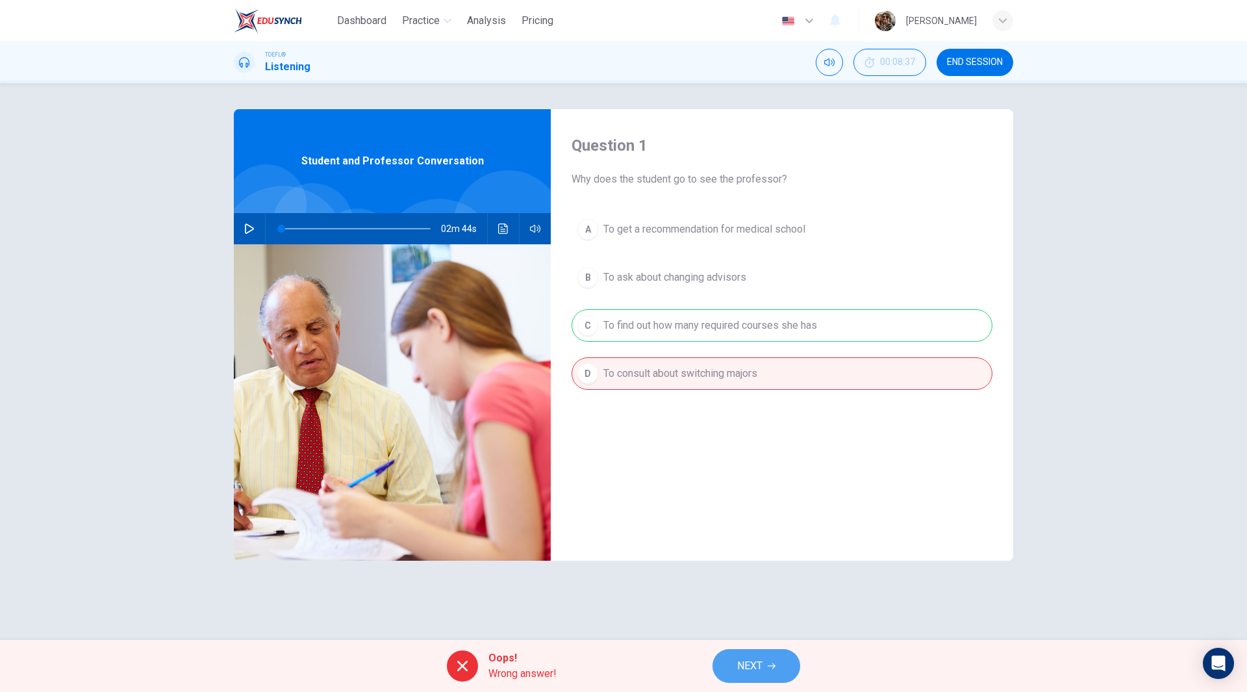
click at [759, 674] on span "NEXT" at bounding box center [749, 666] width 25 height 18
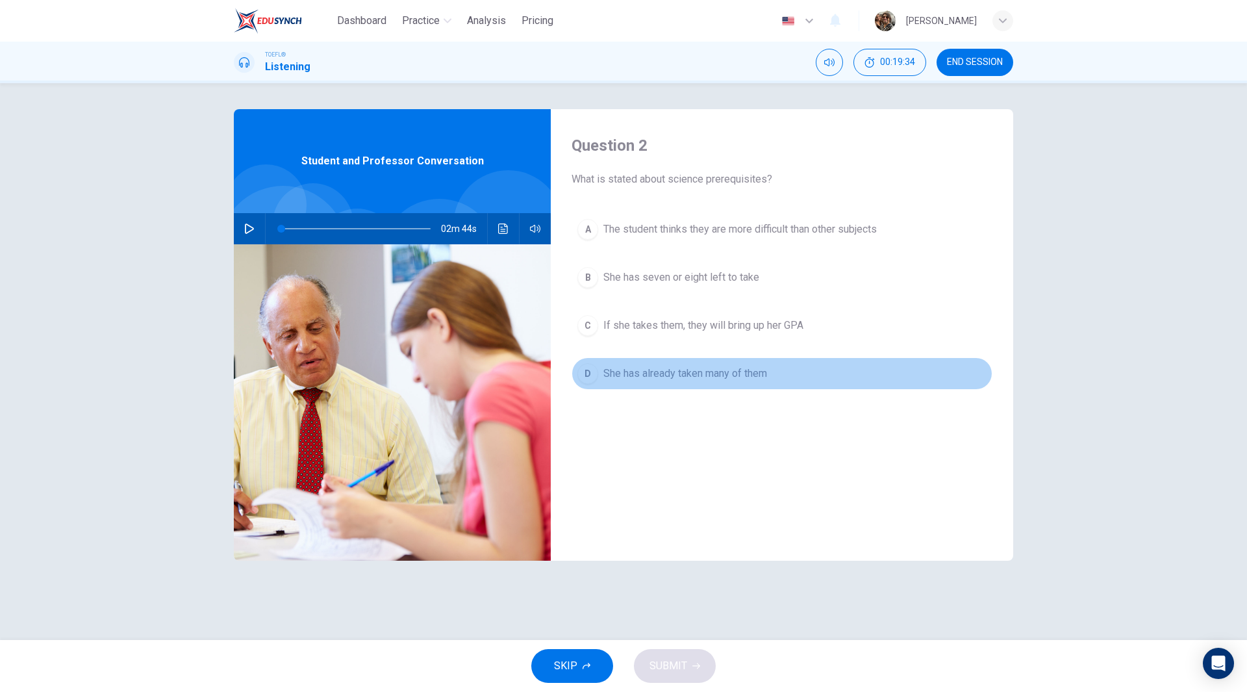
click at [702, 375] on span "She has already taken many of them" at bounding box center [685, 374] width 164 height 16
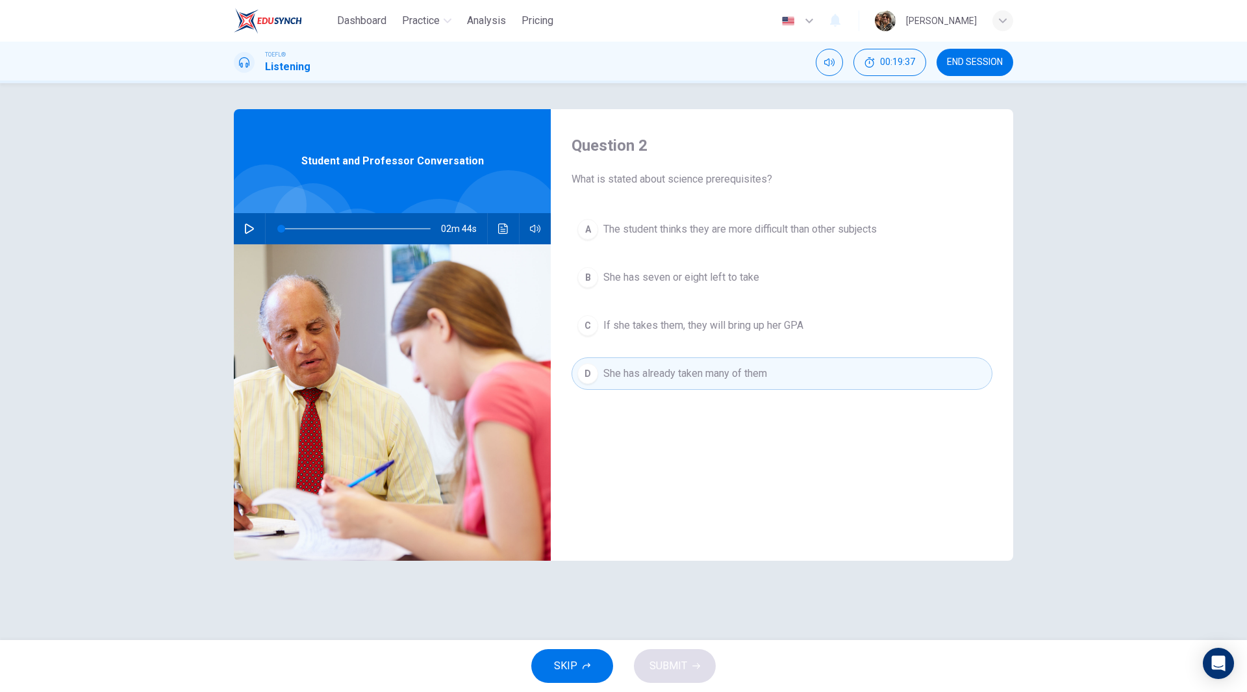
click at [674, 229] on span "The student thinks they are more difficult than other subjects" at bounding box center [739, 230] width 273 height 16
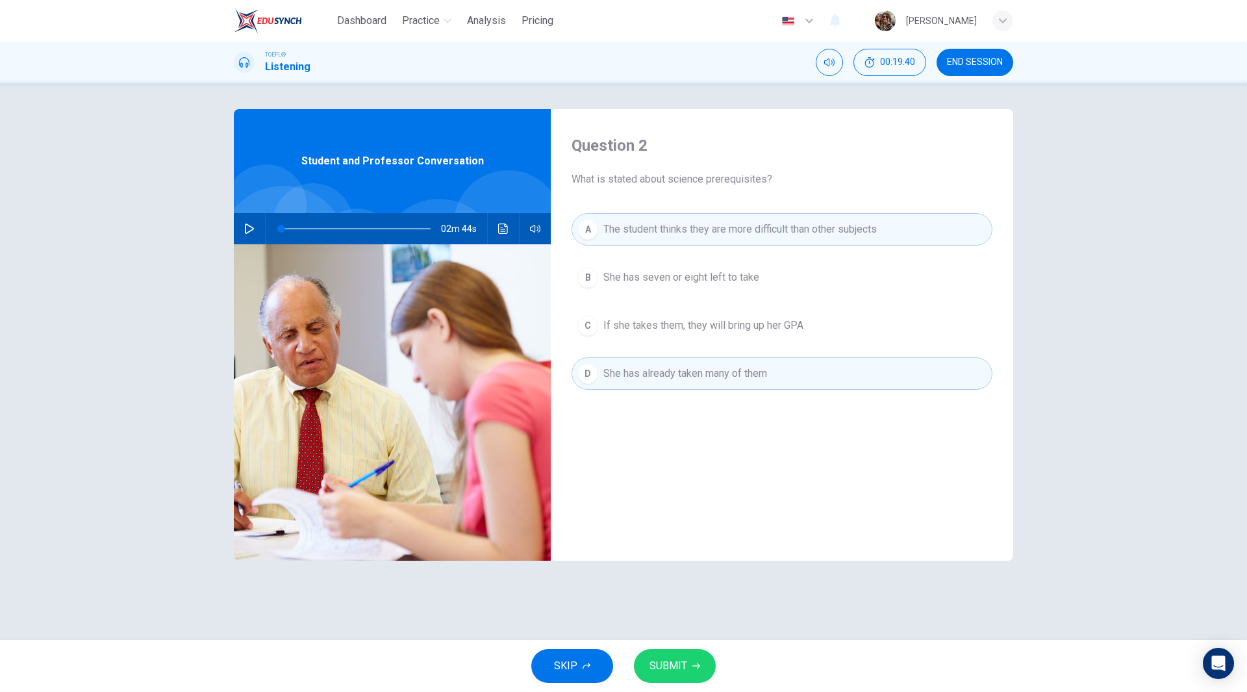
click at [679, 661] on span "SUBMIT" at bounding box center [669, 666] width 38 height 18
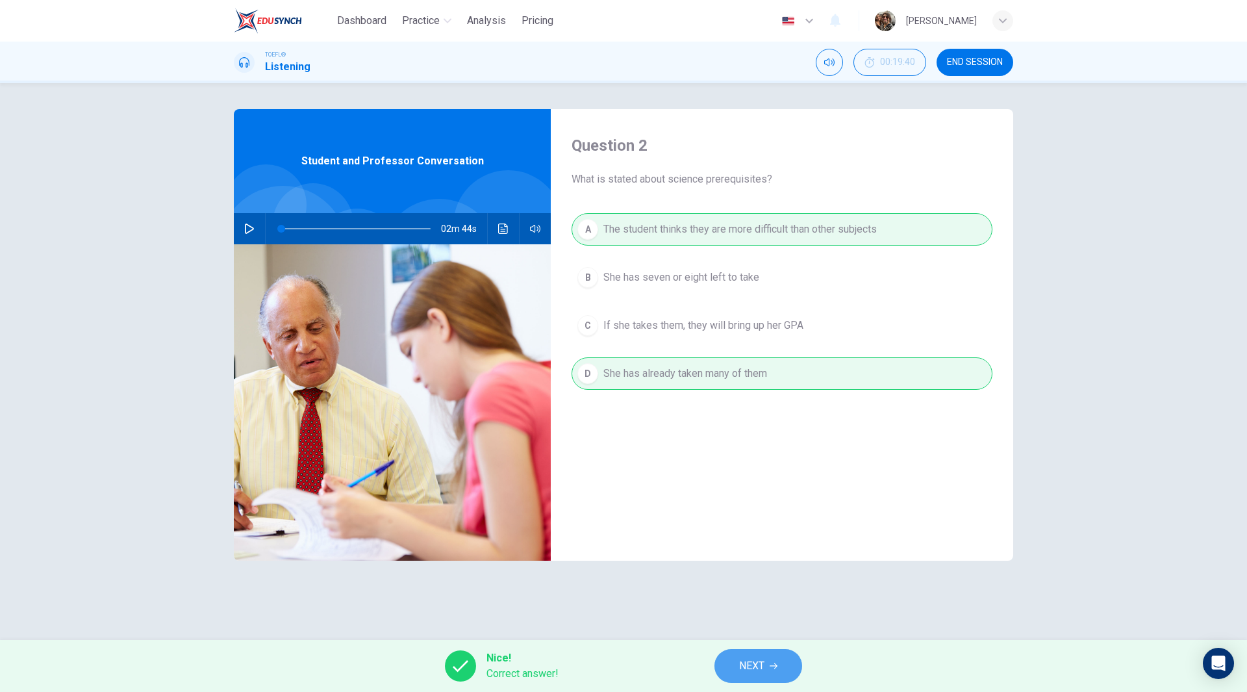
click at [753, 662] on span "NEXT" at bounding box center [751, 666] width 25 height 18
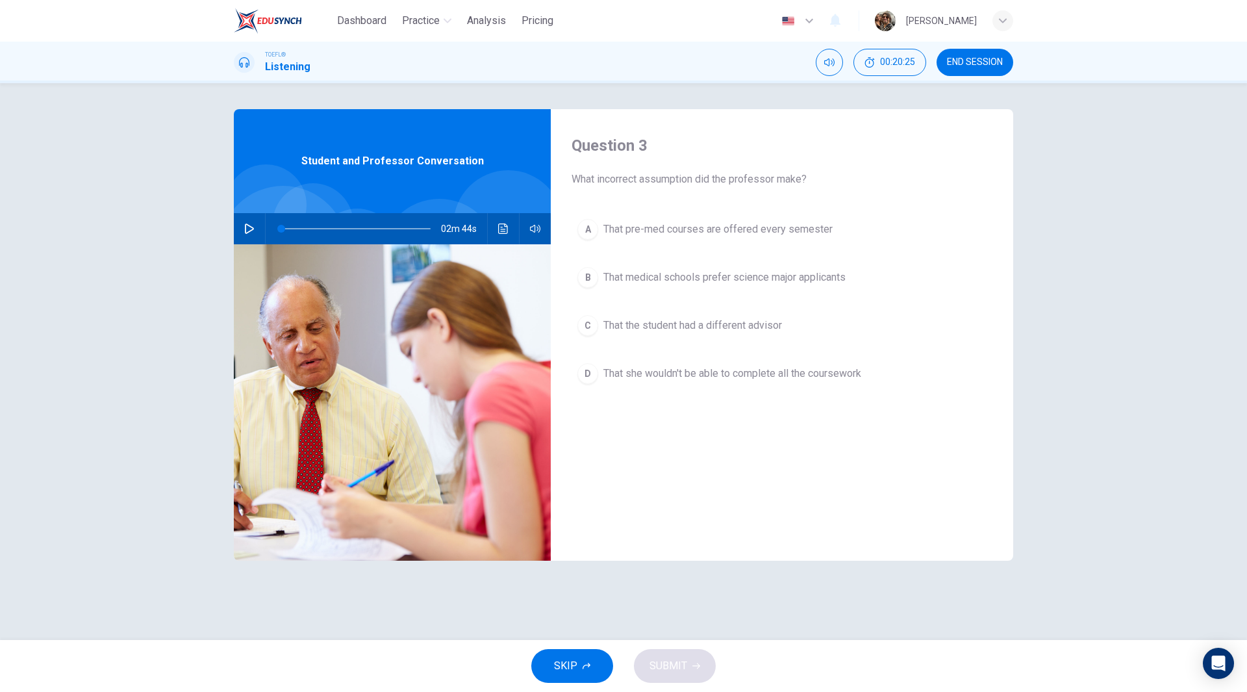
click at [641, 227] on span "That pre-med courses are offered every semester" at bounding box center [717, 230] width 229 height 16
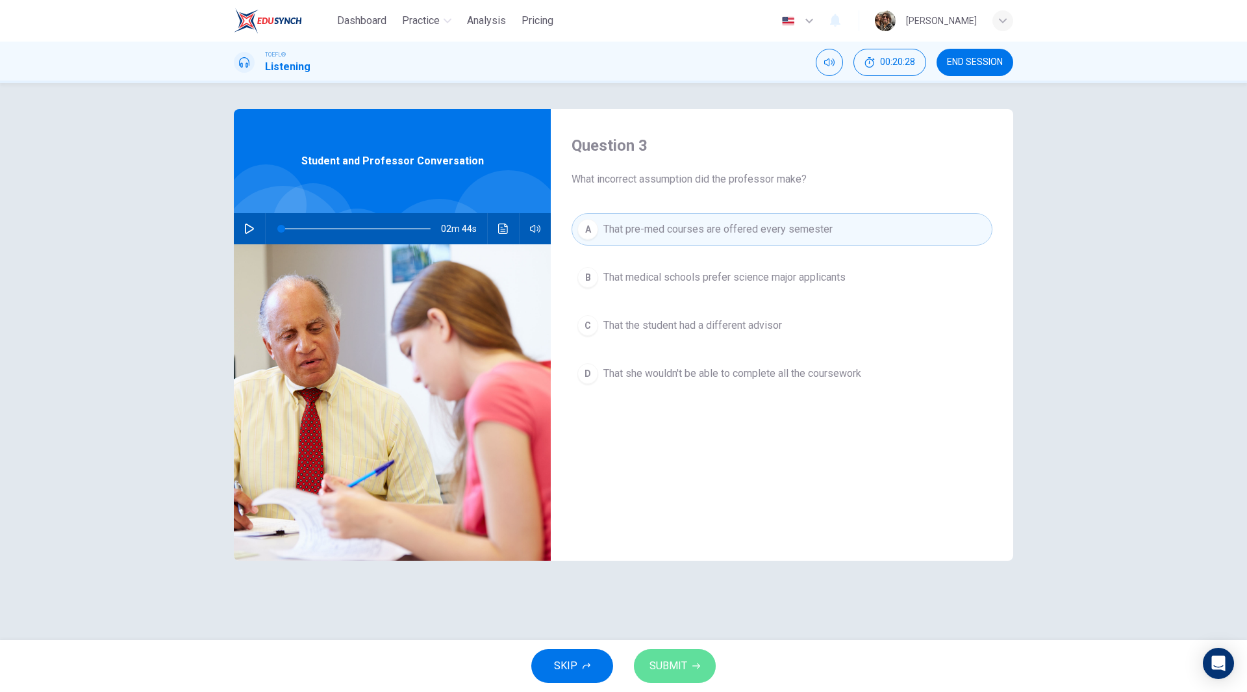
click at [682, 669] on span "SUBMIT" at bounding box center [669, 666] width 38 height 18
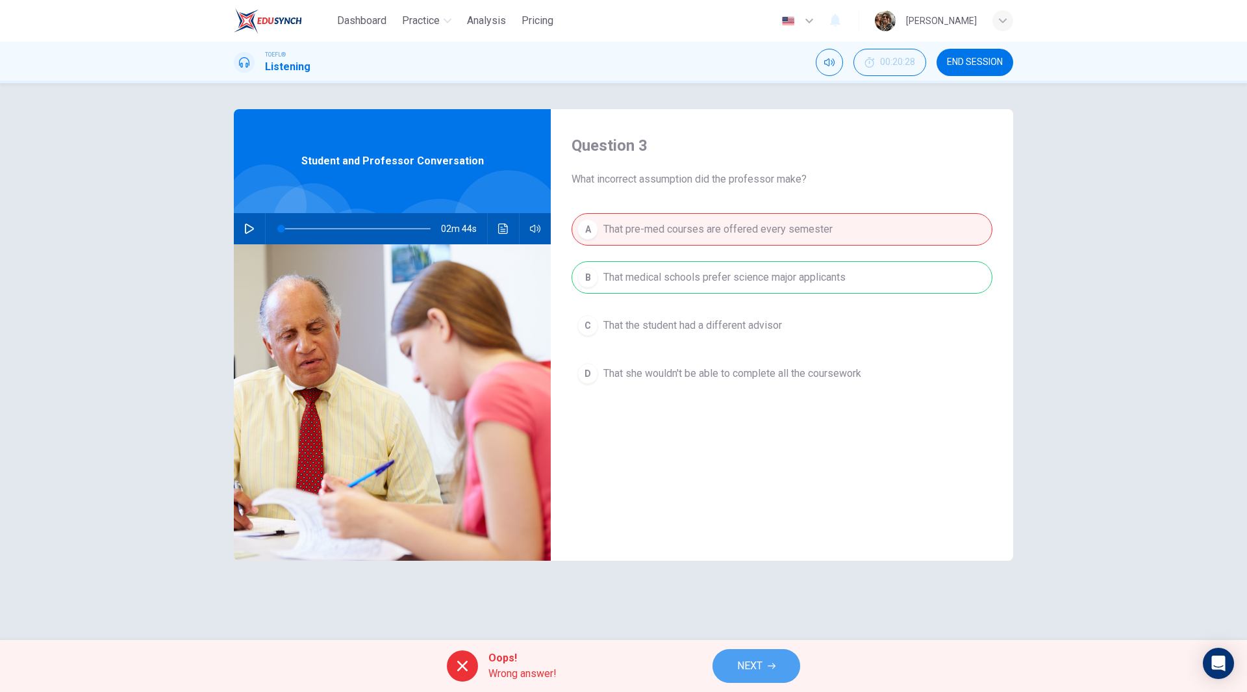
click at [761, 668] on span "NEXT" at bounding box center [749, 666] width 25 height 18
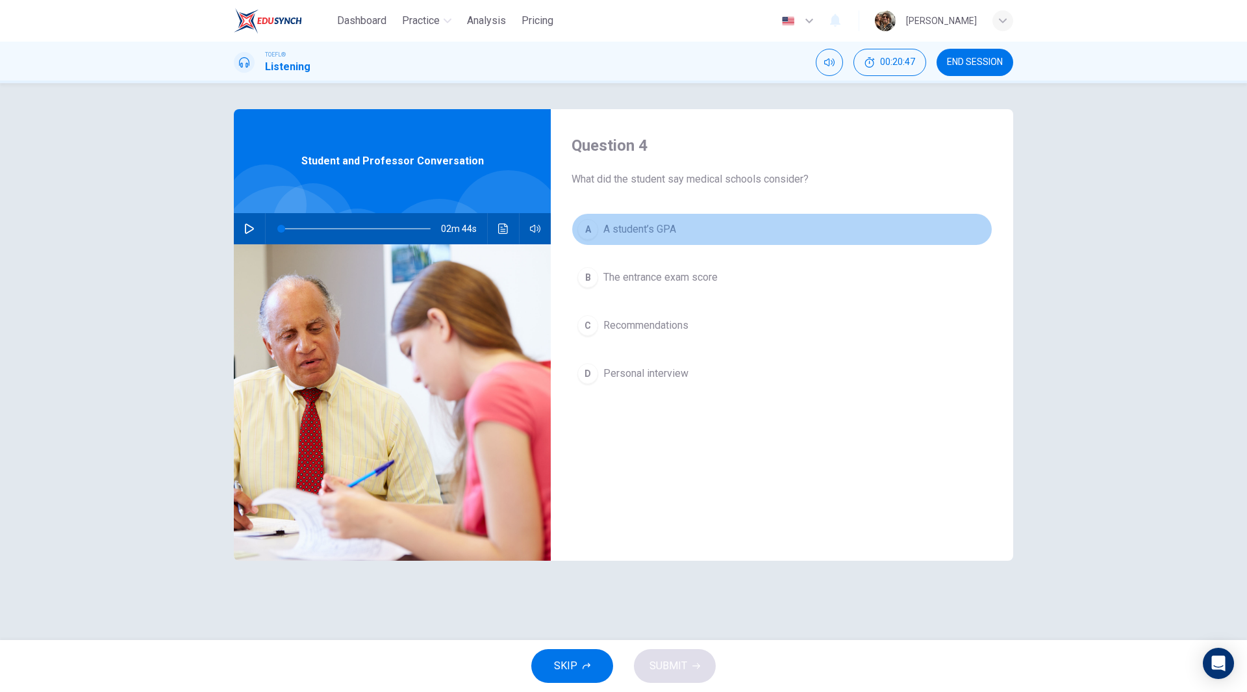
click at [660, 222] on span "A student’s GPA" at bounding box center [639, 230] width 73 height 16
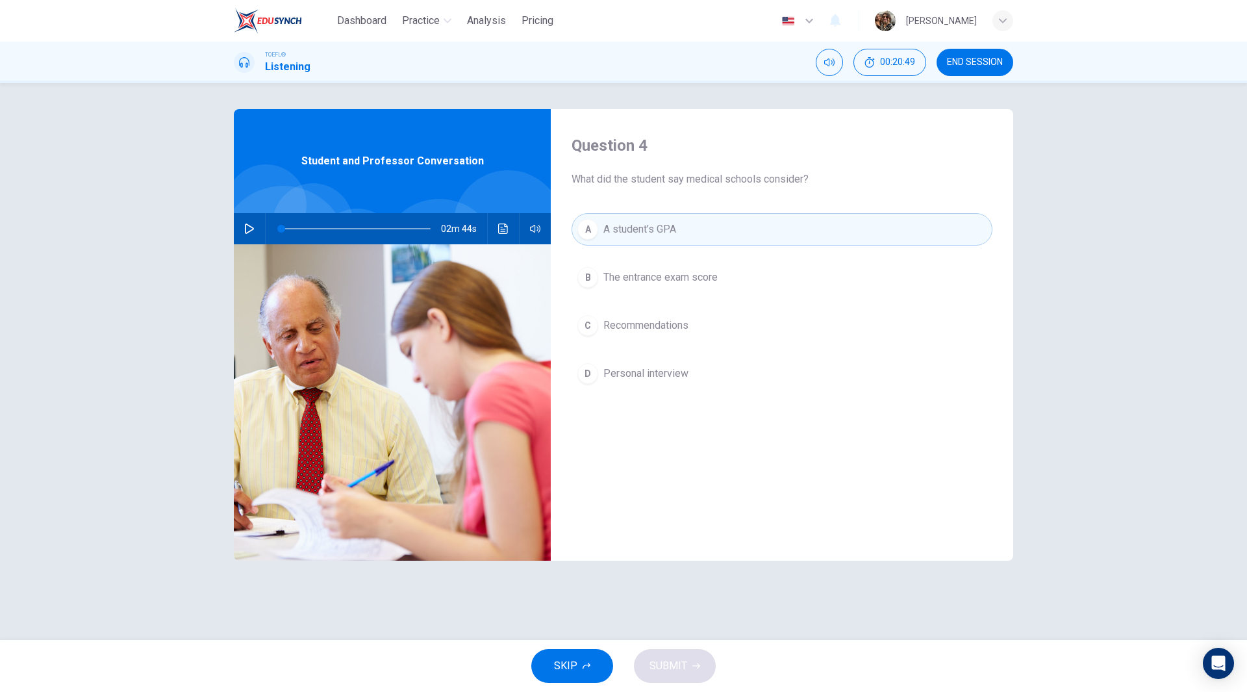
click at [690, 279] on span "The entrance exam score" at bounding box center [660, 278] width 114 height 16
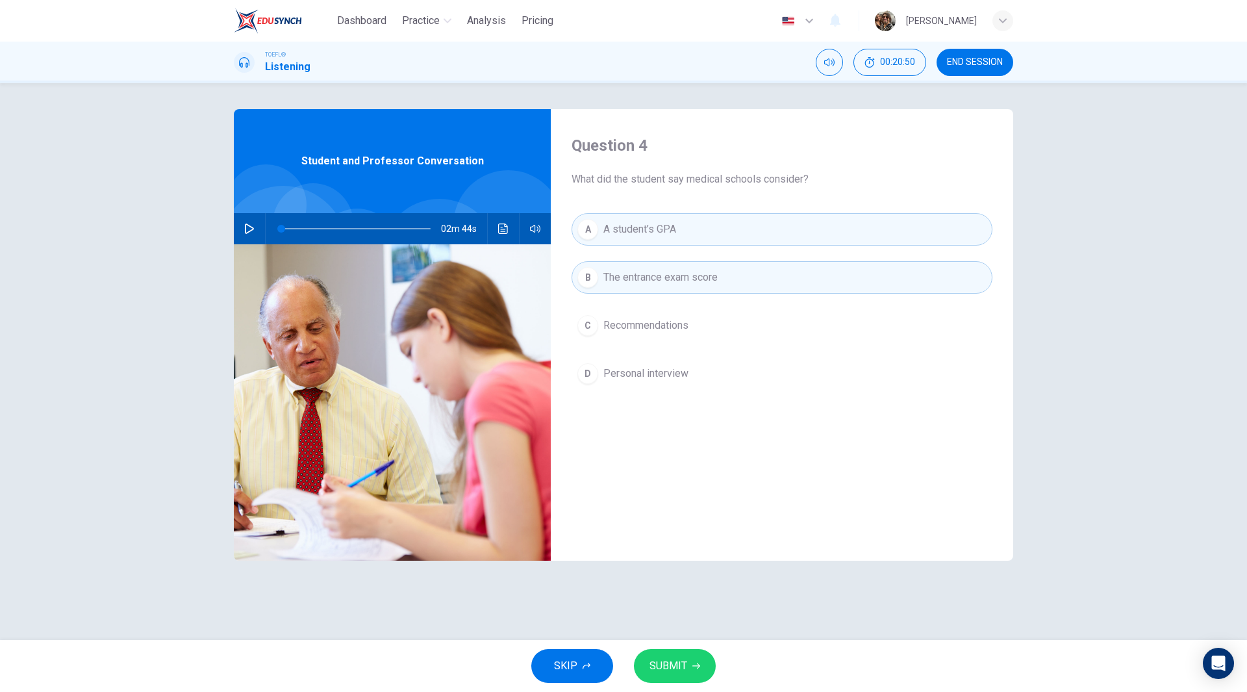
click at [666, 281] on span "The entrance exam score" at bounding box center [660, 278] width 114 height 16
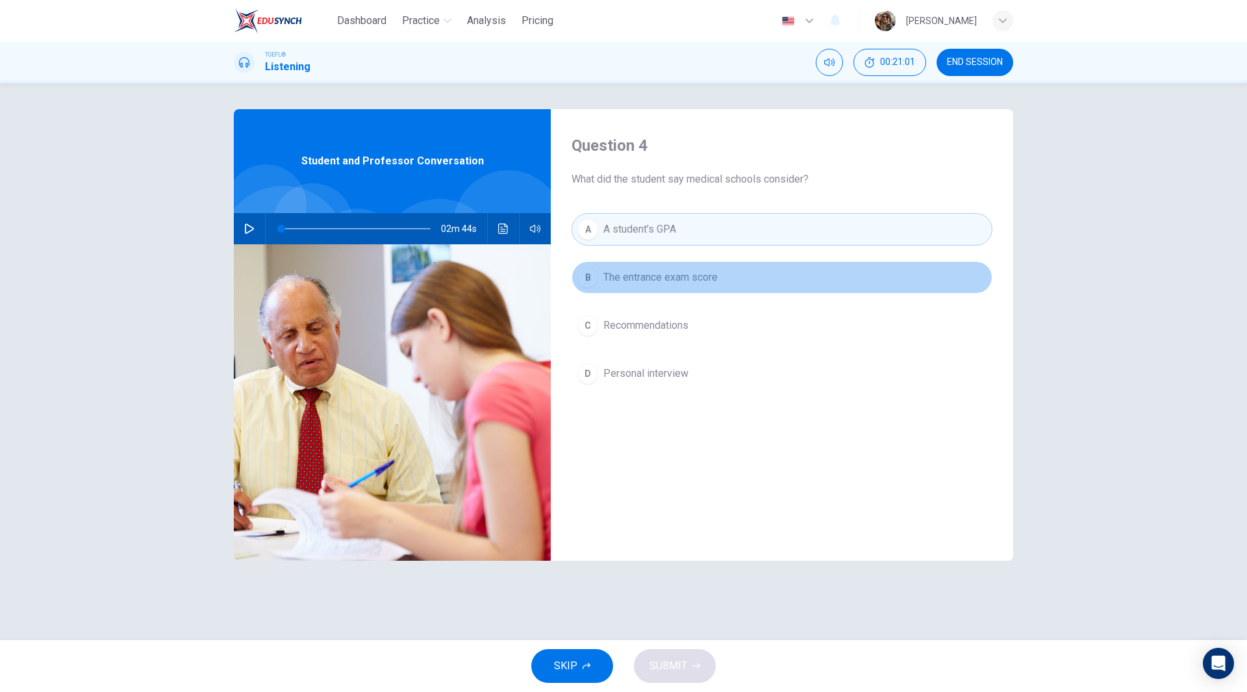
click at [713, 277] on span "The entrance exam score" at bounding box center [660, 278] width 114 height 16
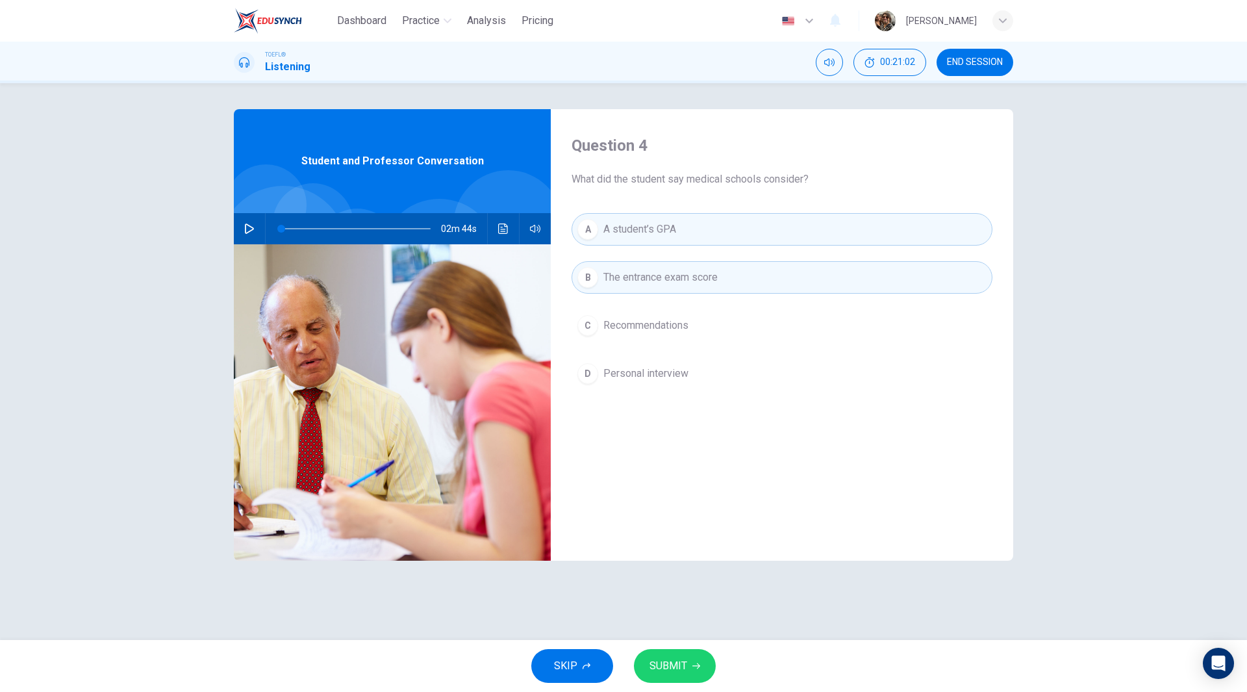
click at [679, 662] on span "SUBMIT" at bounding box center [669, 666] width 38 height 18
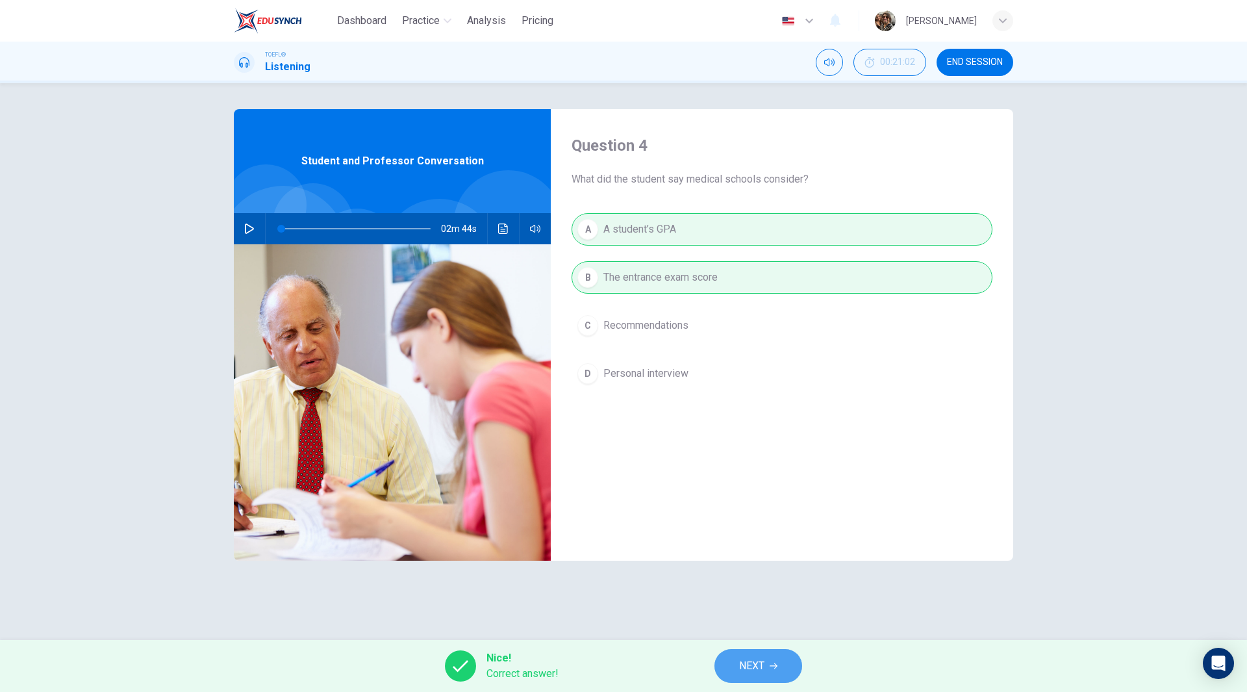
click at [758, 665] on span "NEXT" at bounding box center [751, 666] width 25 height 18
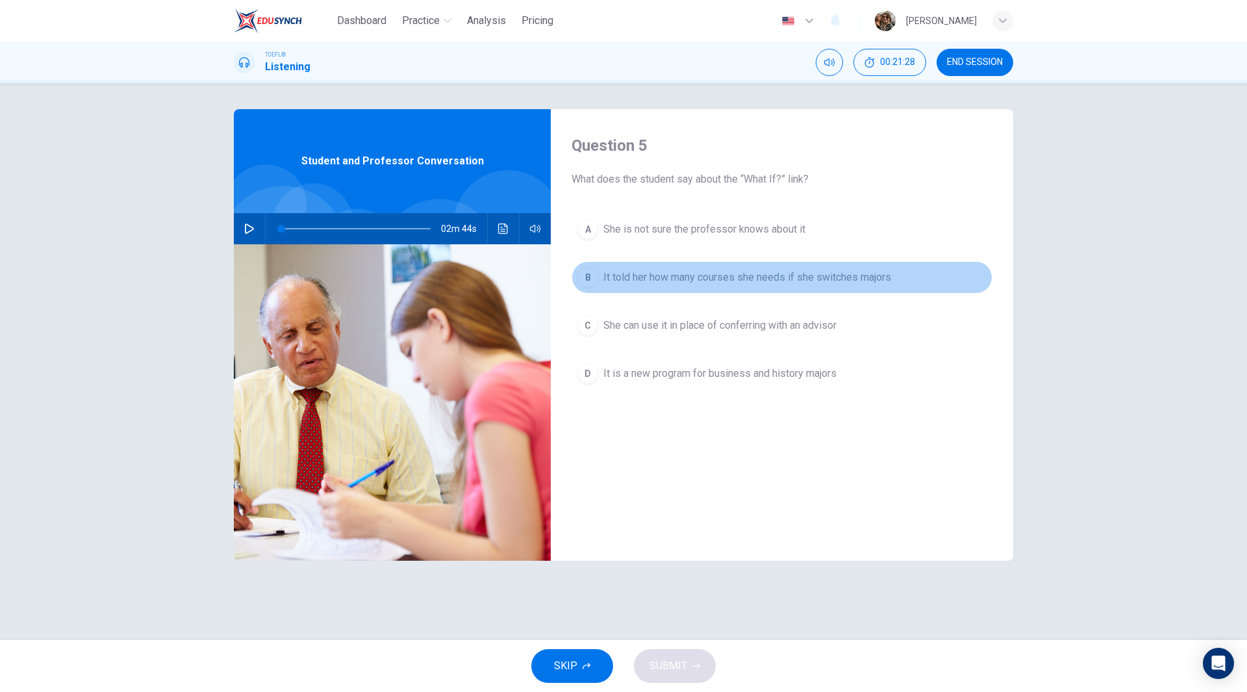
click at [724, 283] on span "It told her how many courses she needs if she switches majors" at bounding box center [747, 278] width 288 height 16
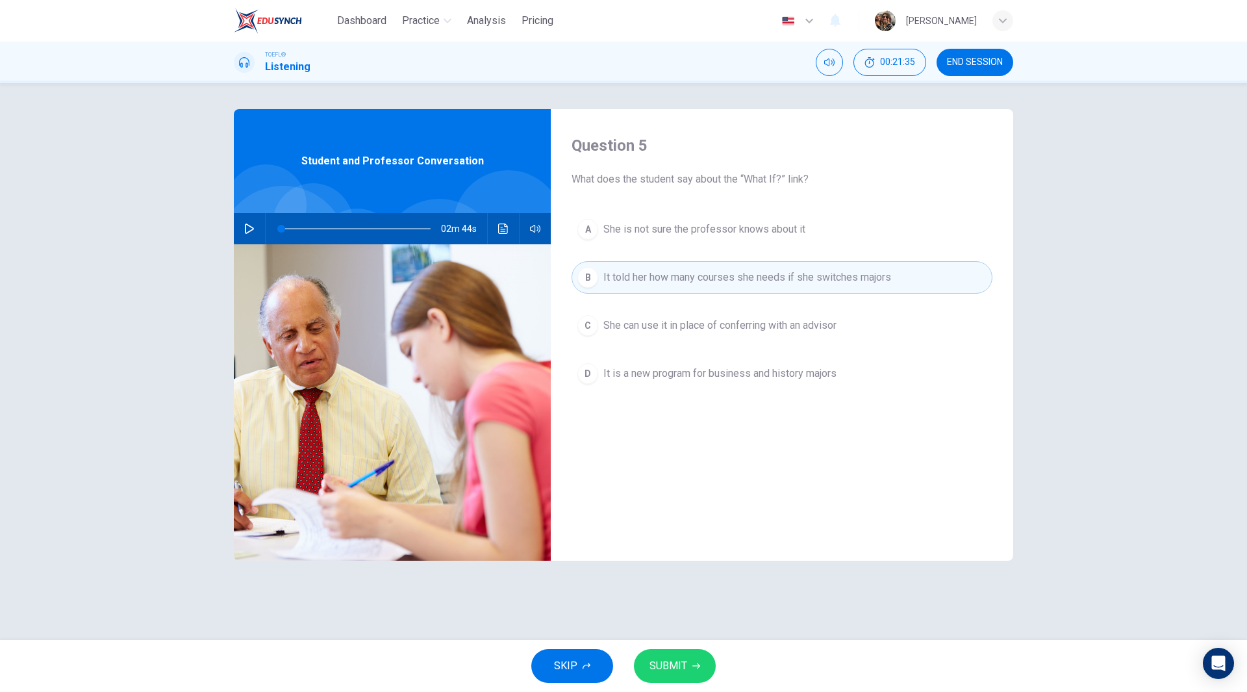
click at [678, 668] on span "SUBMIT" at bounding box center [669, 666] width 38 height 18
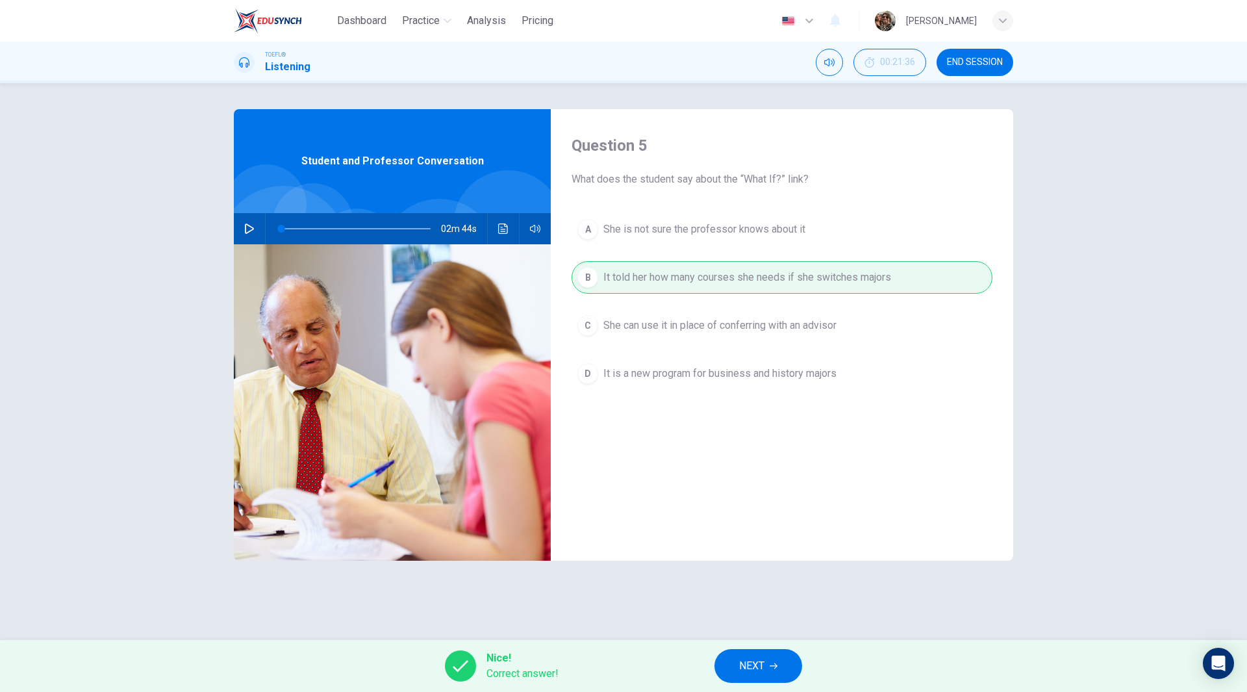
click at [776, 676] on button "NEXT" at bounding box center [759, 666] width 88 height 34
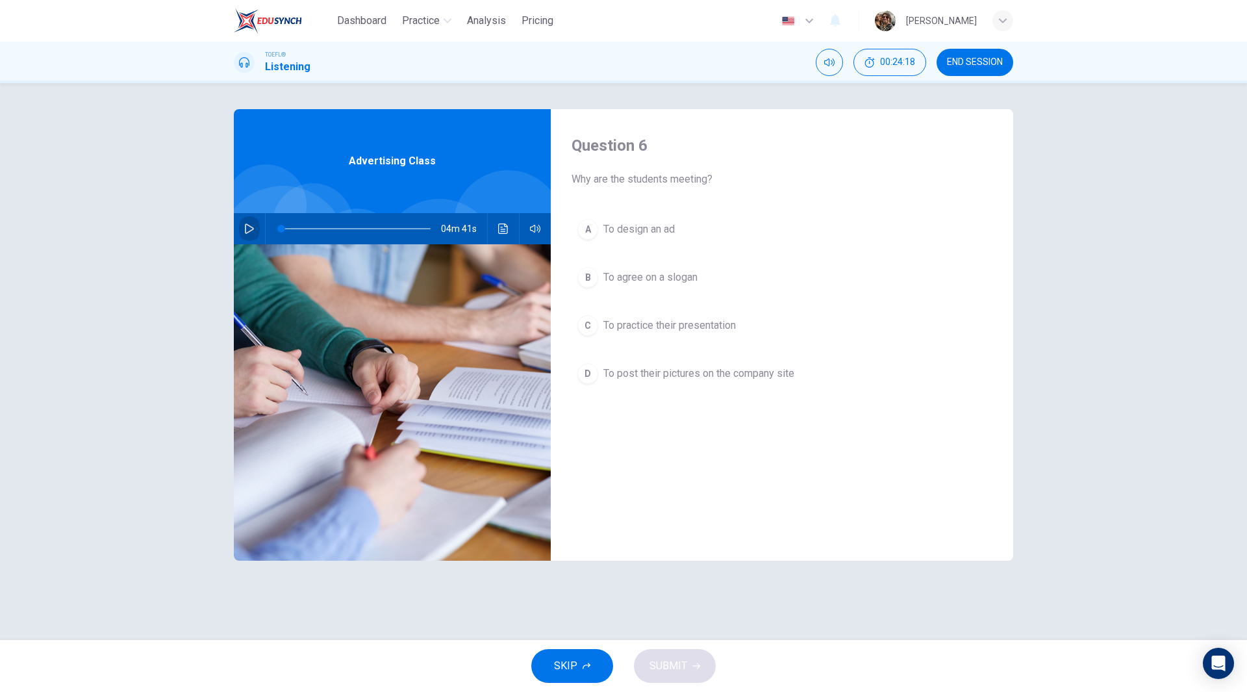
click at [249, 234] on button "button" at bounding box center [249, 228] width 21 height 31
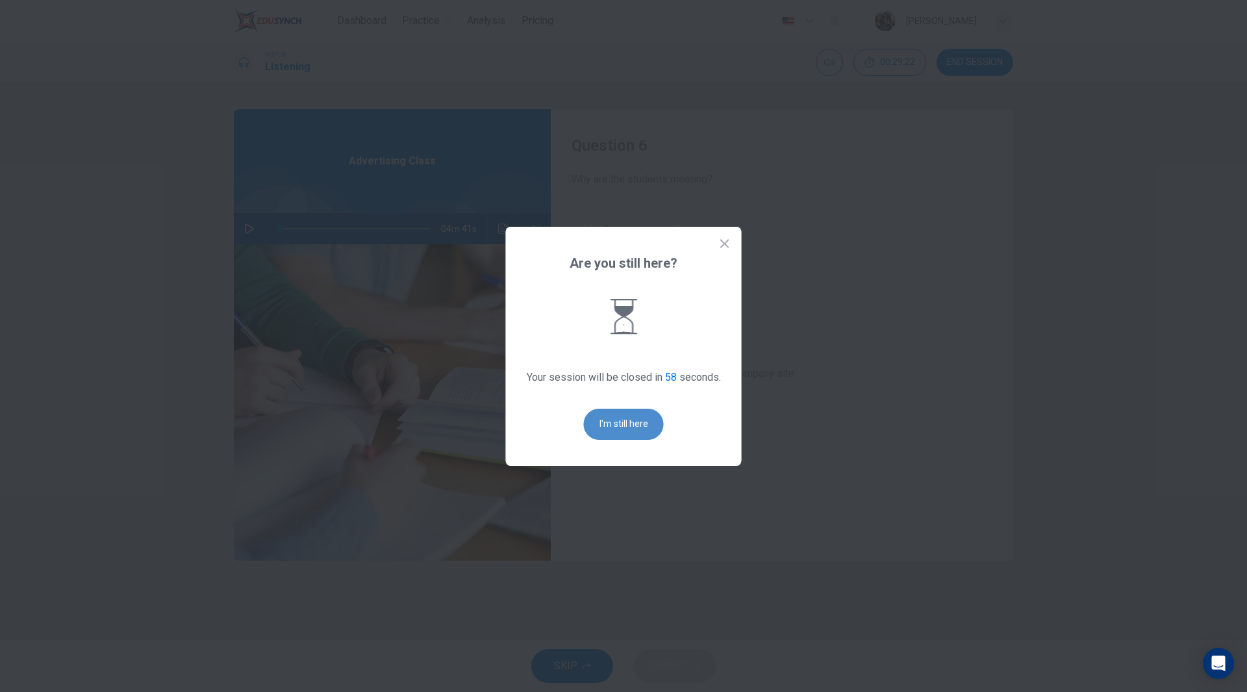
click at [642, 424] on button "I'm still here" at bounding box center [624, 424] width 80 height 31
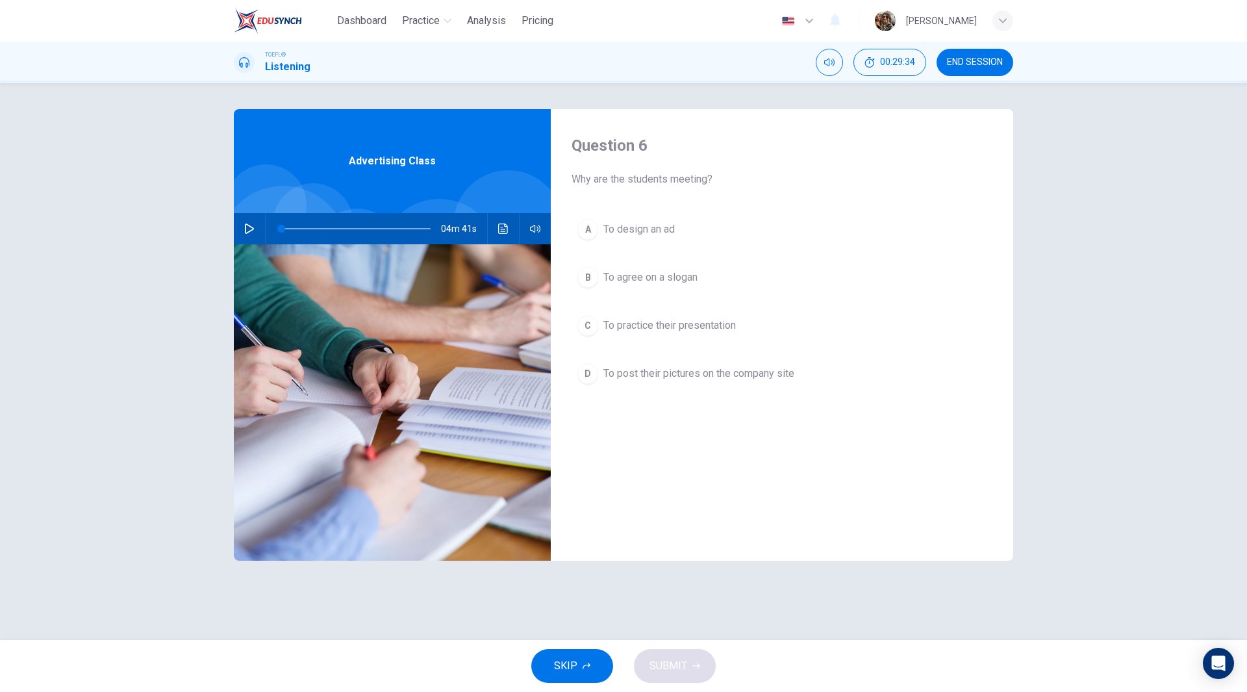
click at [659, 232] on span "To design an ad" at bounding box center [638, 230] width 71 height 16
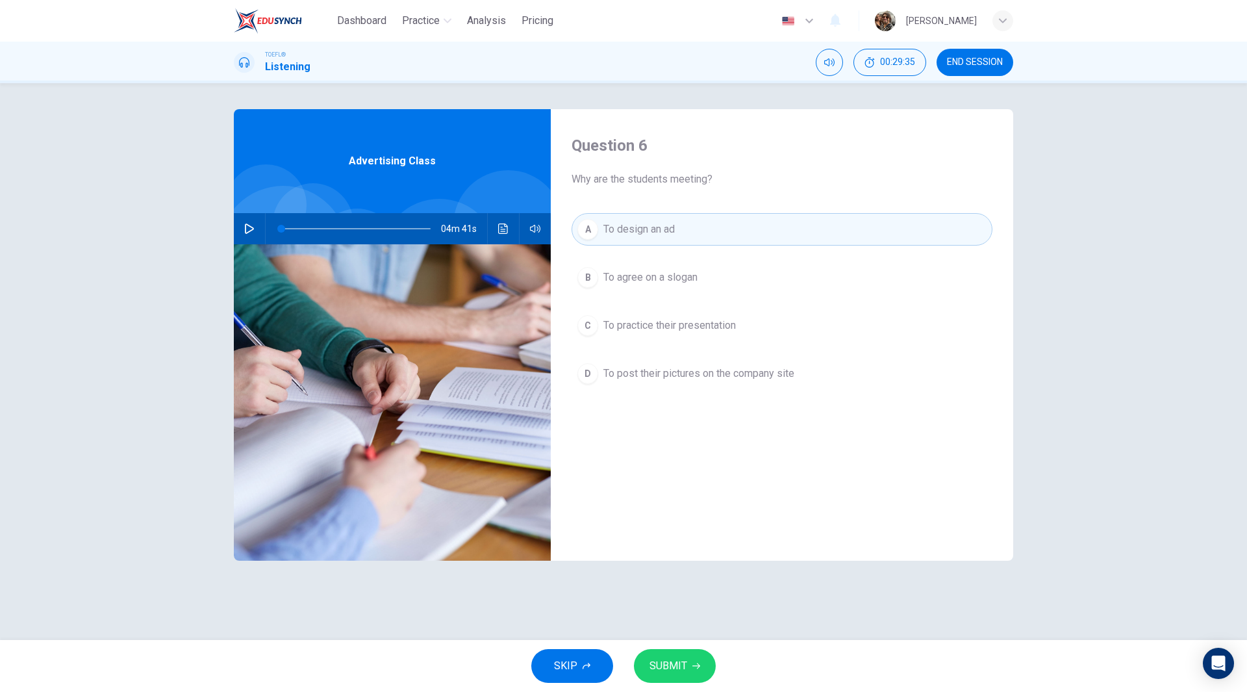
click at [677, 669] on span "SUBMIT" at bounding box center [669, 666] width 38 height 18
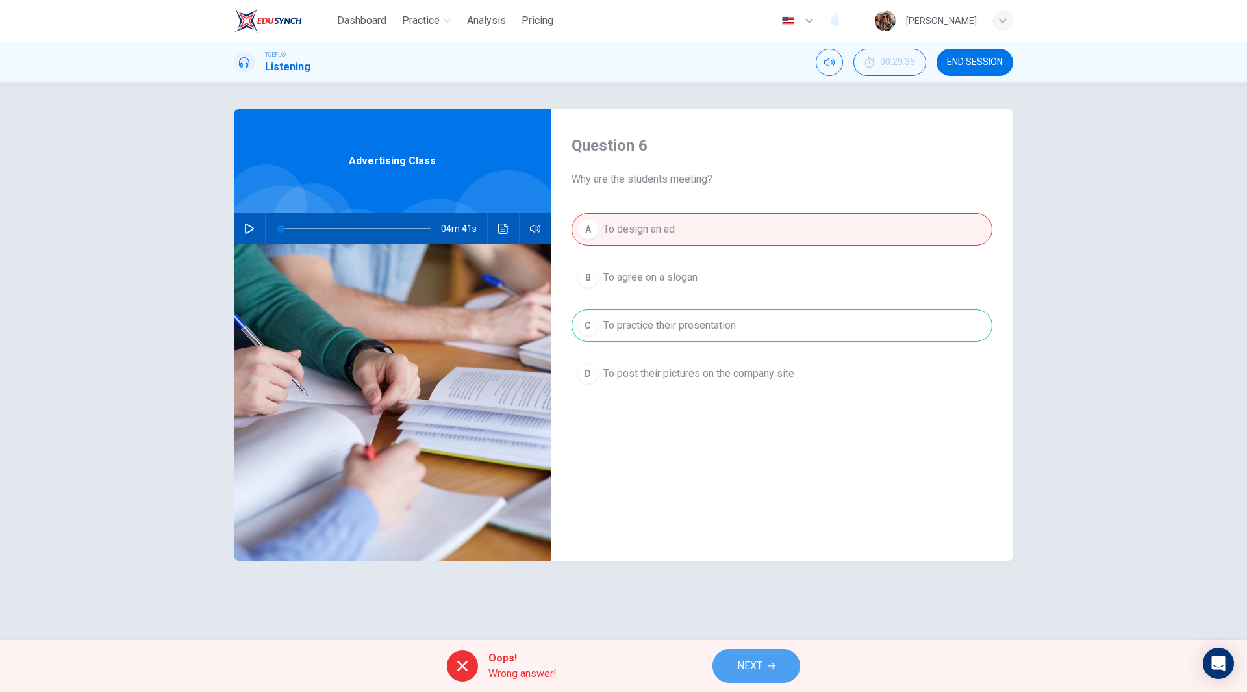
click at [757, 665] on span "NEXT" at bounding box center [749, 666] width 25 height 18
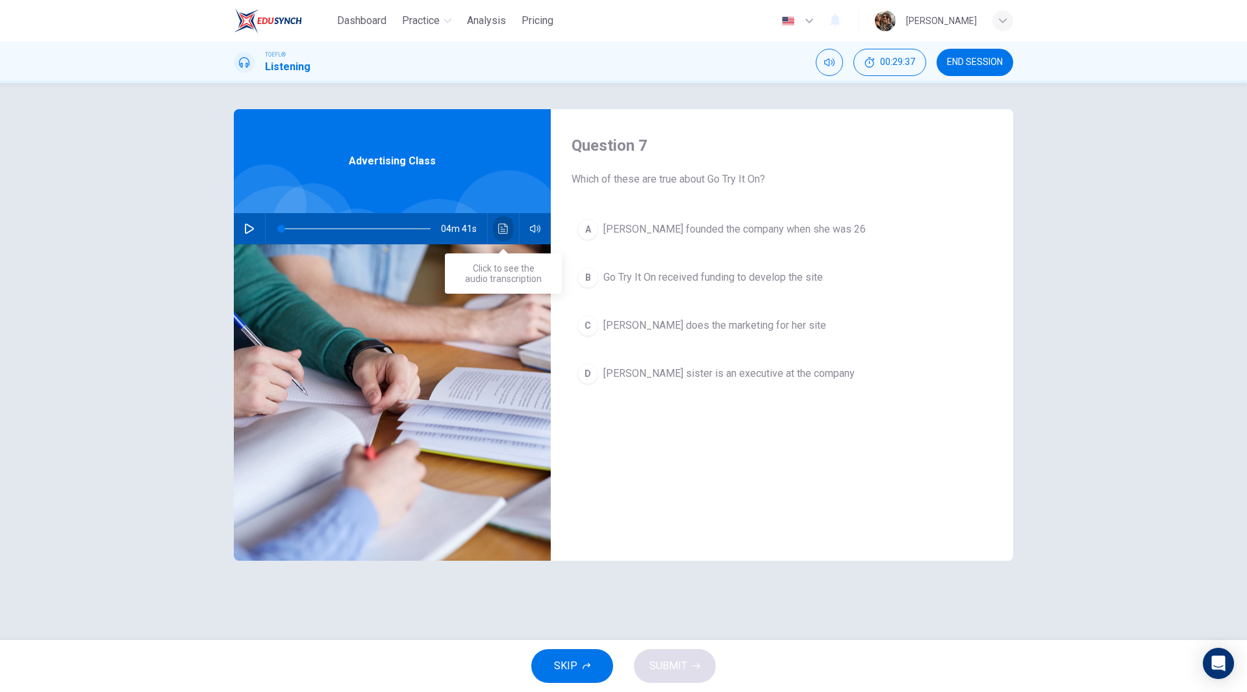
click at [504, 226] on icon "Click to see the audio transcription" at bounding box center [503, 228] width 10 height 10
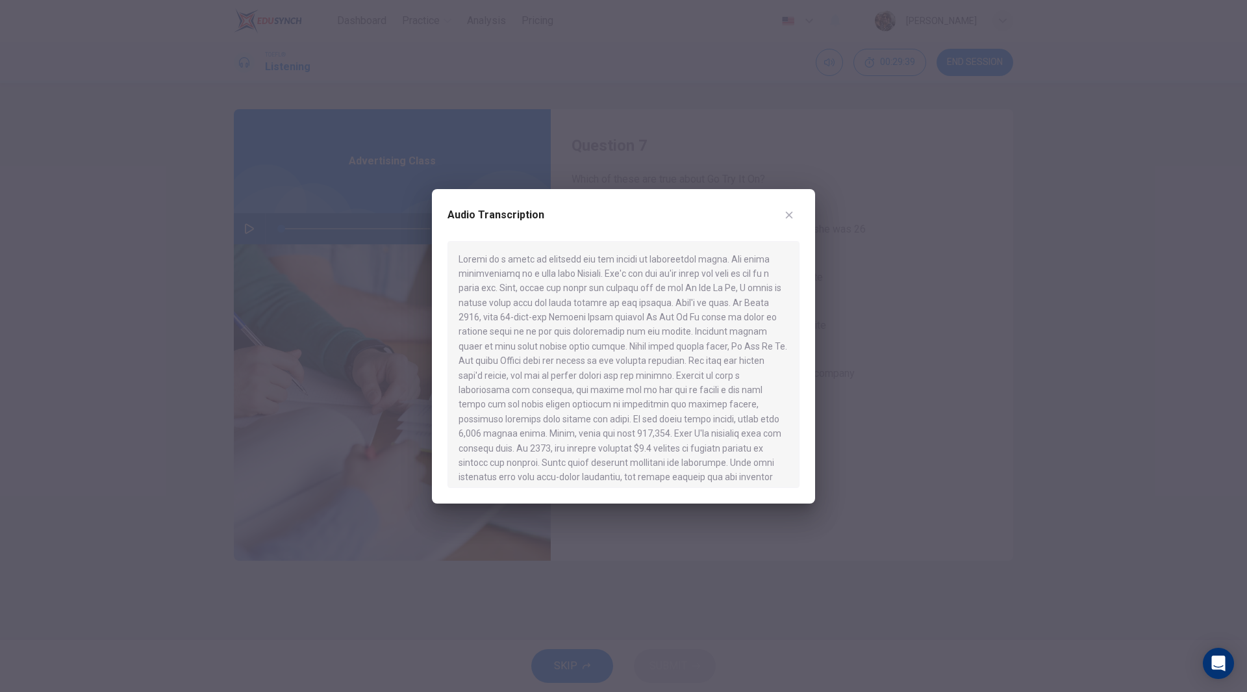
click at [963, 277] on div at bounding box center [623, 346] width 1247 height 692
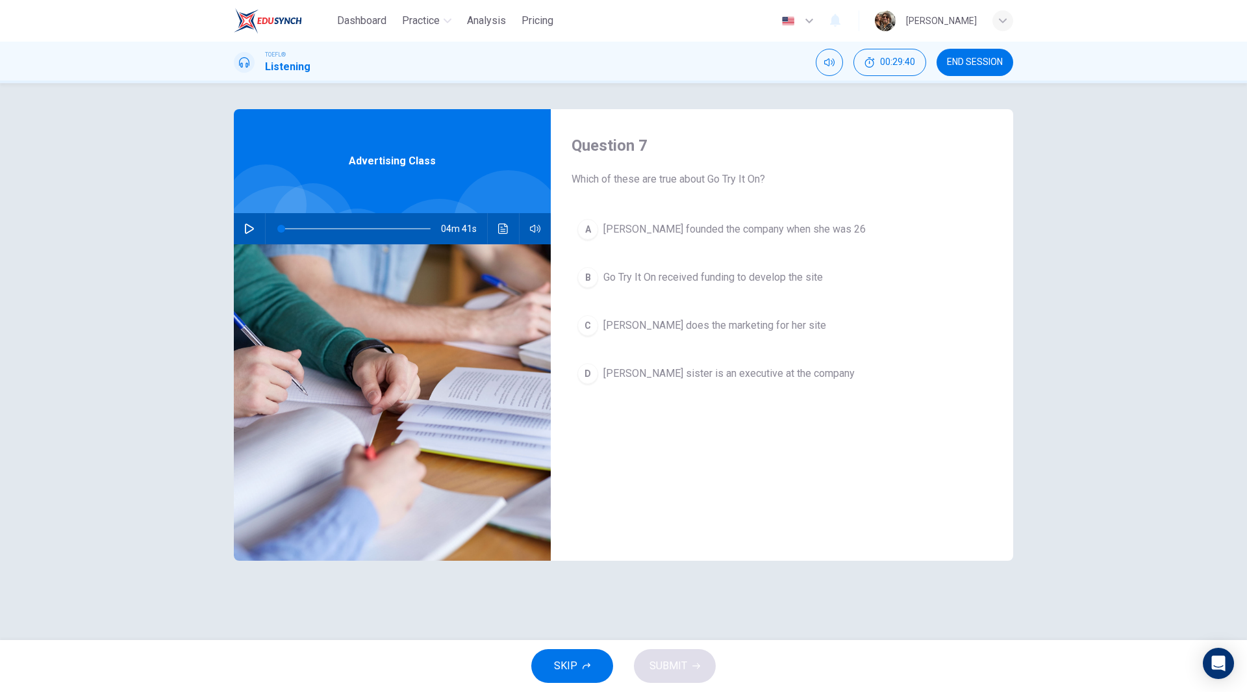
click at [253, 229] on icon "button" at bounding box center [249, 228] width 9 height 10
click at [507, 229] on icon "Click to see the audio transcription" at bounding box center [503, 228] width 10 height 10
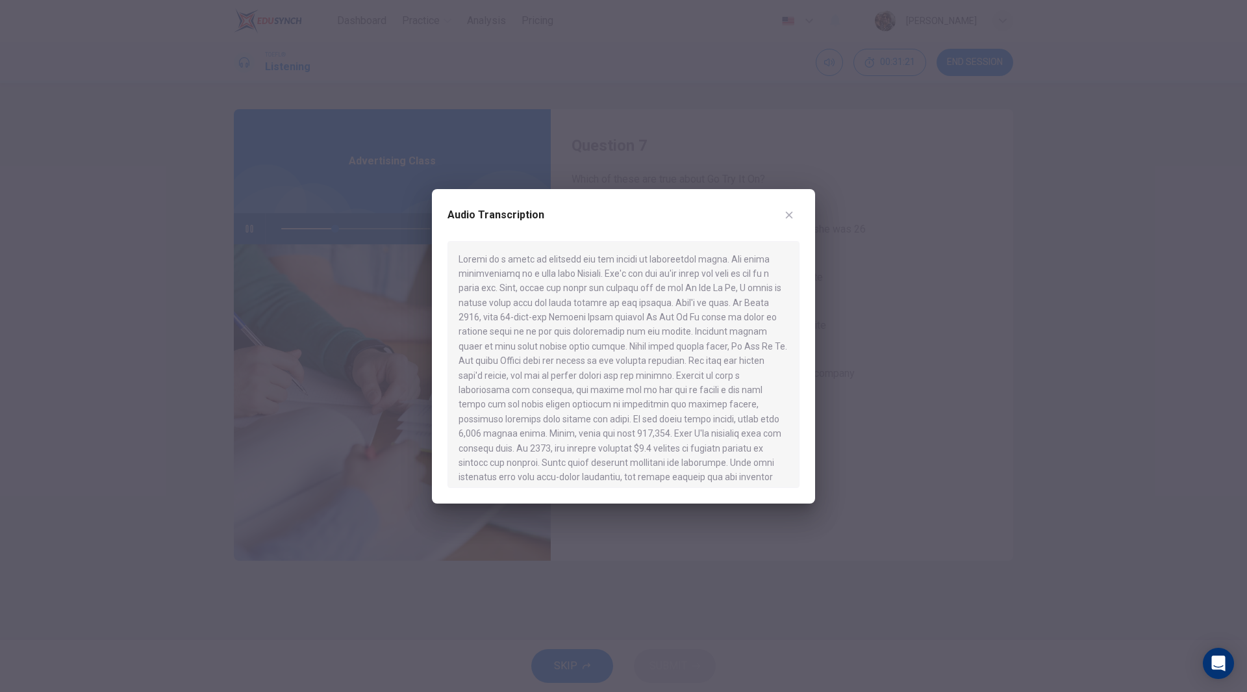
click at [687, 481] on div at bounding box center [624, 364] width 352 height 247
click at [569, 481] on div at bounding box center [624, 364] width 352 height 247
type input "0"
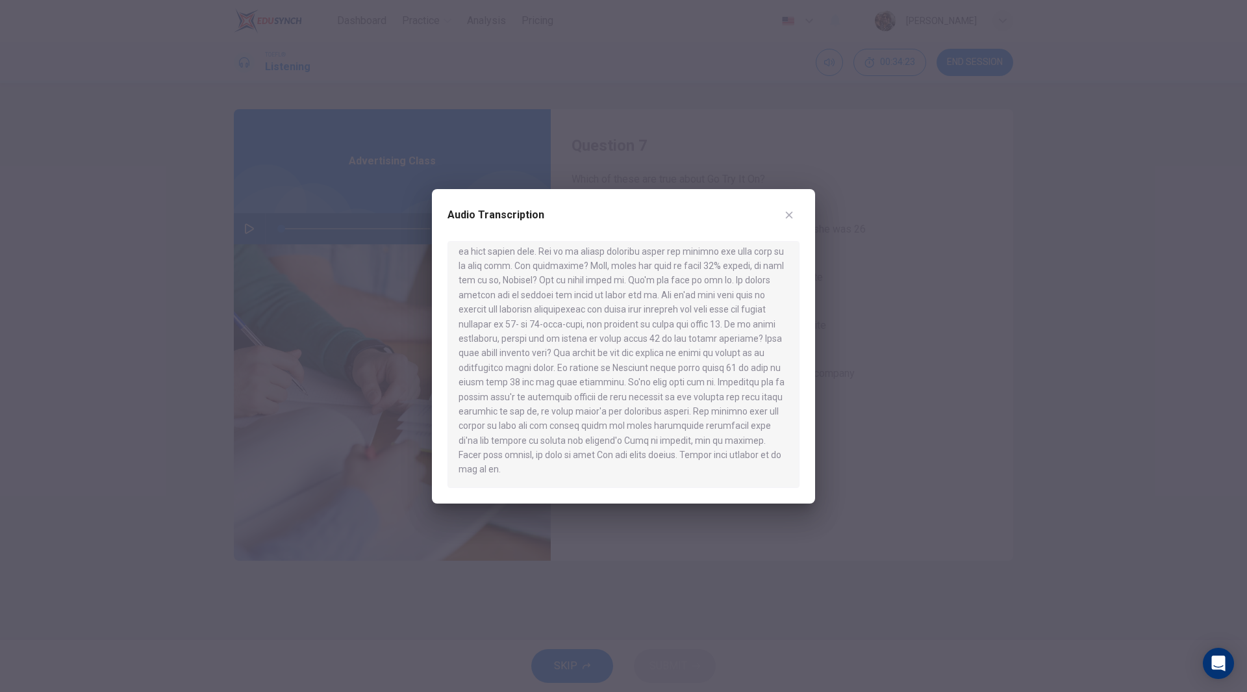
click at [786, 211] on icon "button" at bounding box center [789, 215] width 10 height 10
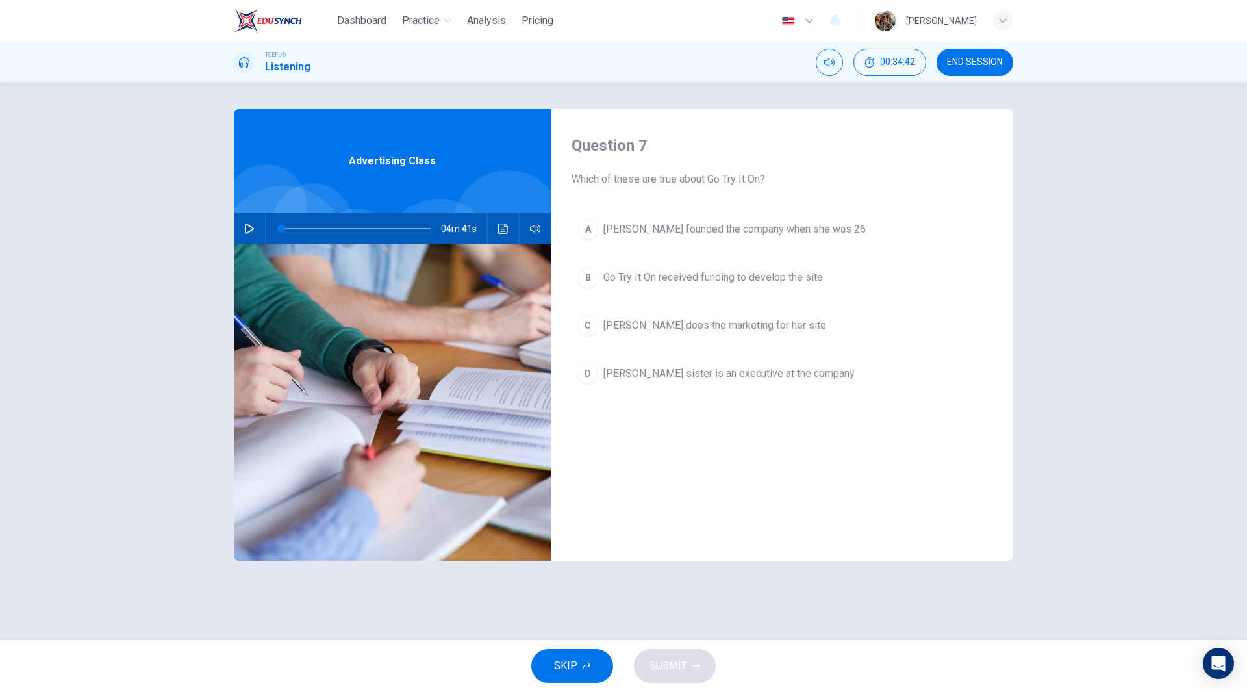
click at [720, 232] on span "Marissa Evans founded the company when she was 26" at bounding box center [734, 230] width 262 height 16
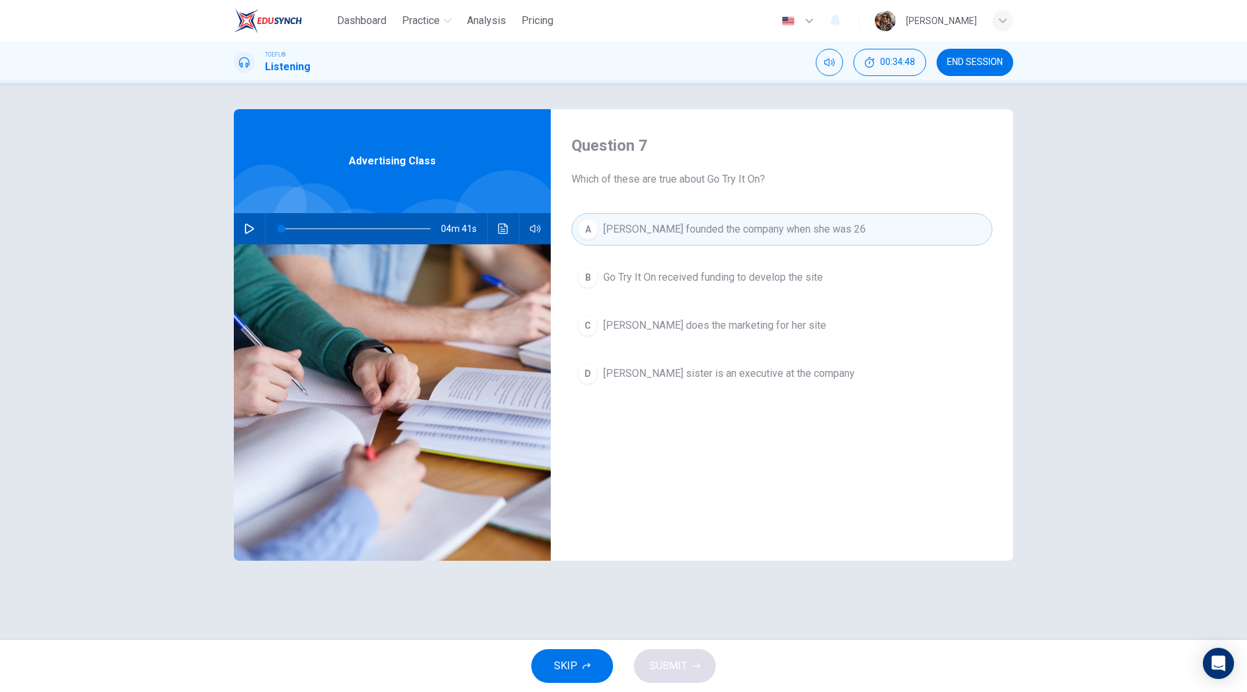
click at [739, 271] on span "Go Try It On received funding to develop the site" at bounding box center [713, 278] width 220 height 16
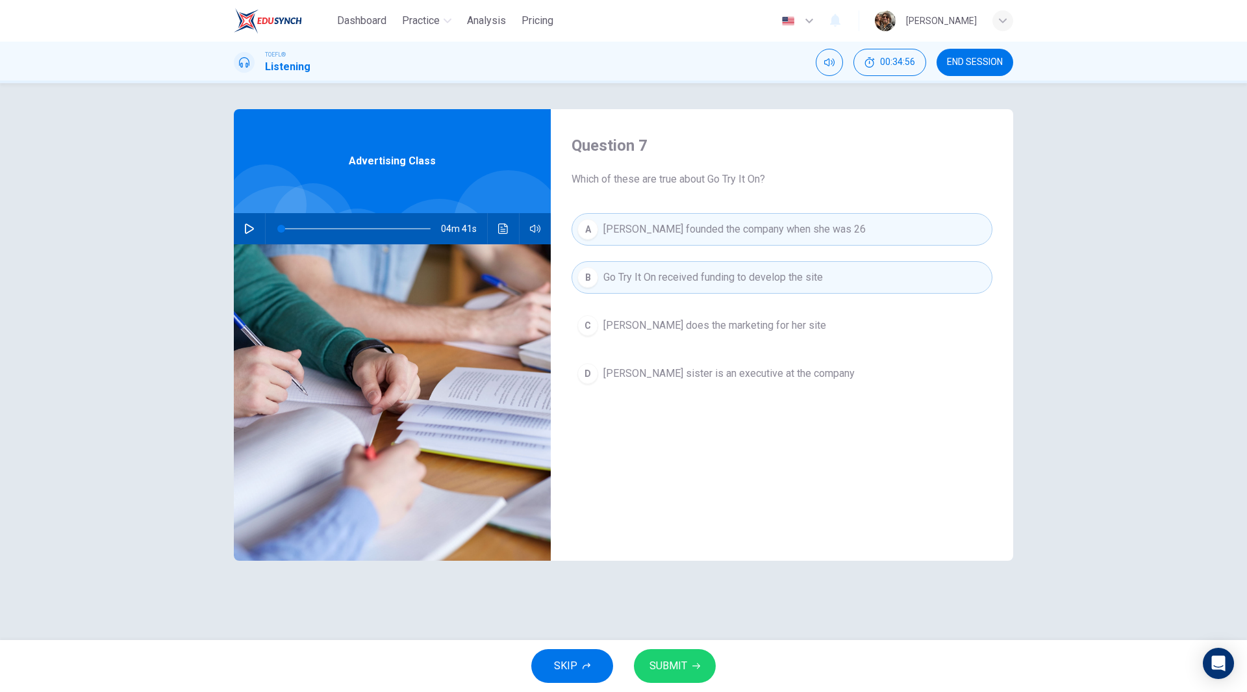
click at [673, 666] on span "SUBMIT" at bounding box center [669, 666] width 38 height 18
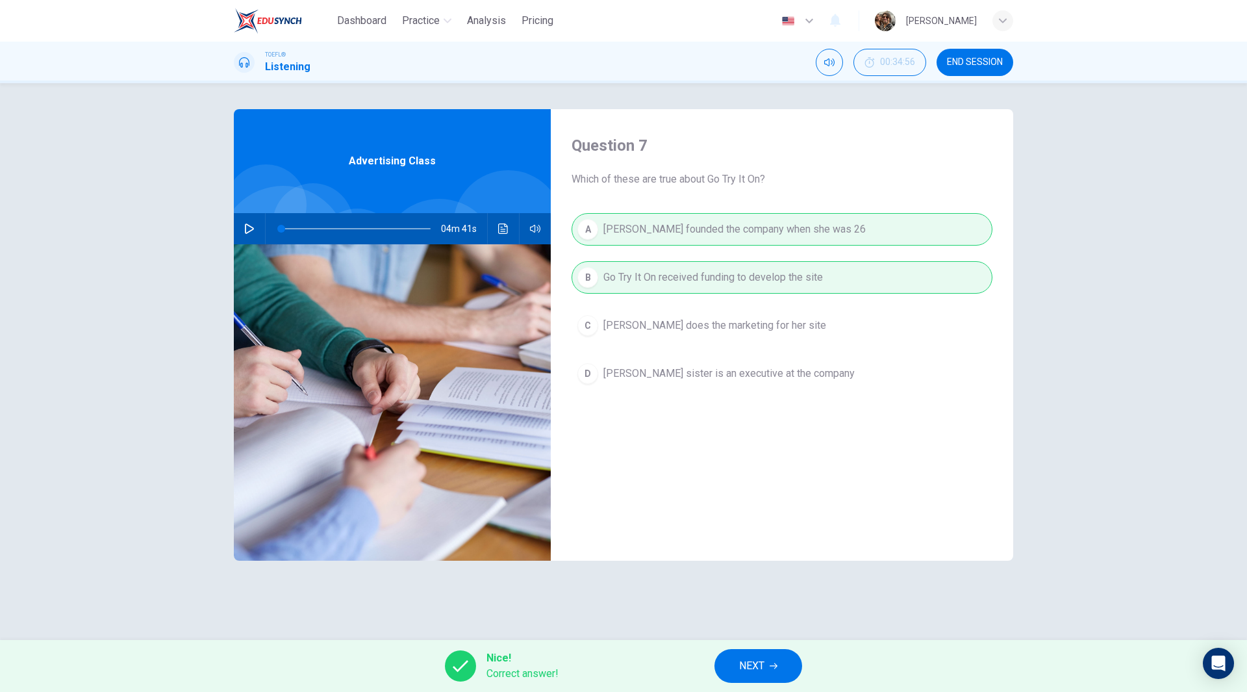
click at [783, 676] on button "NEXT" at bounding box center [759, 666] width 88 height 34
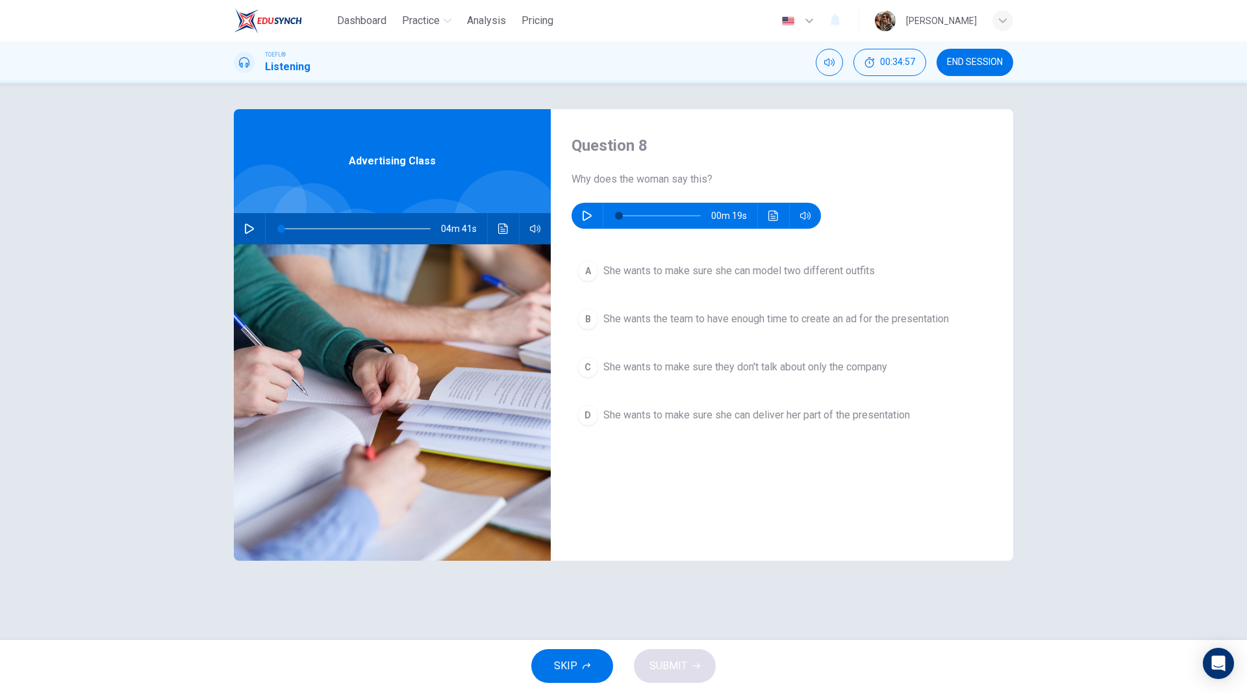
click at [581, 221] on button "button" at bounding box center [587, 216] width 21 height 26
type input "0"
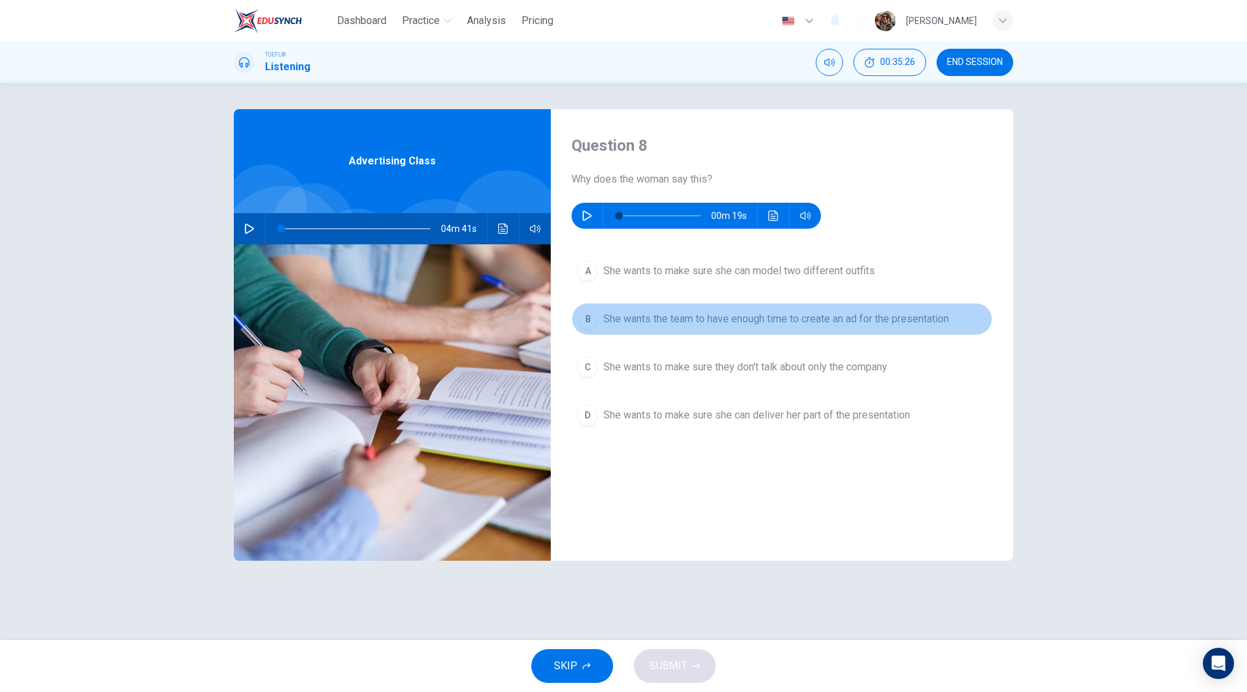
click at [855, 322] on span "She wants the team to have enough time to create an ad for the presentation" at bounding box center [776, 319] width 346 height 16
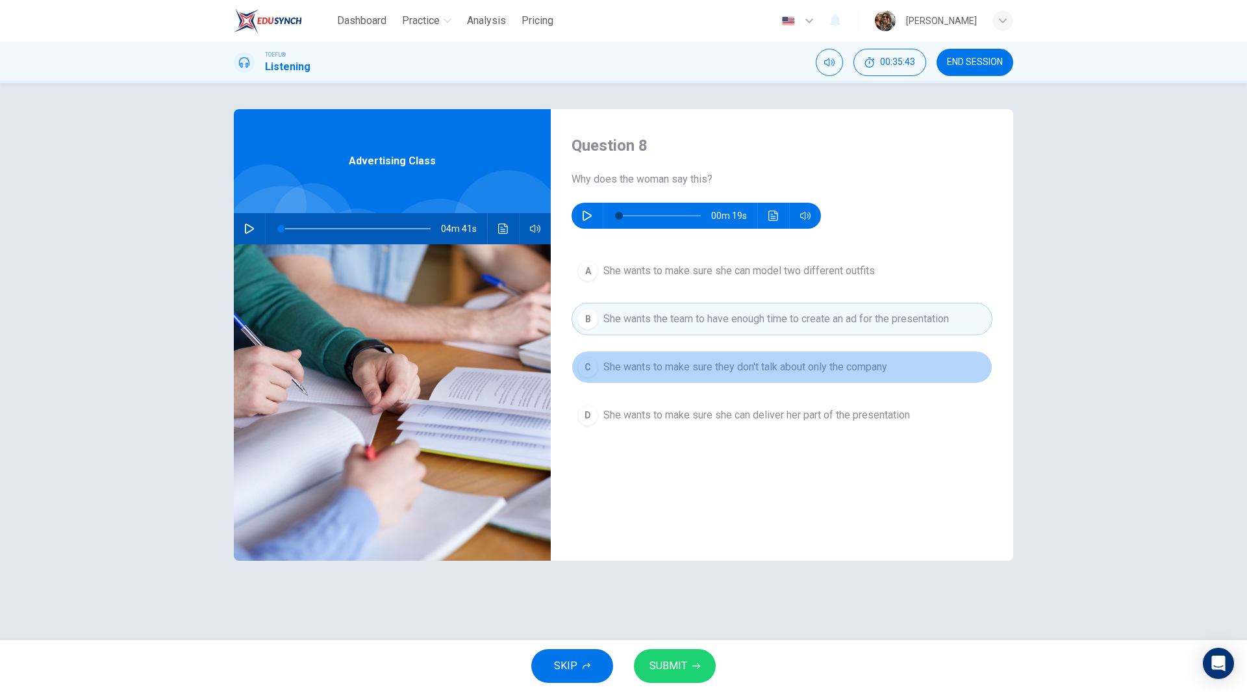
click at [802, 370] on span "She wants to make sure they don't talk about only the company" at bounding box center [745, 367] width 284 height 16
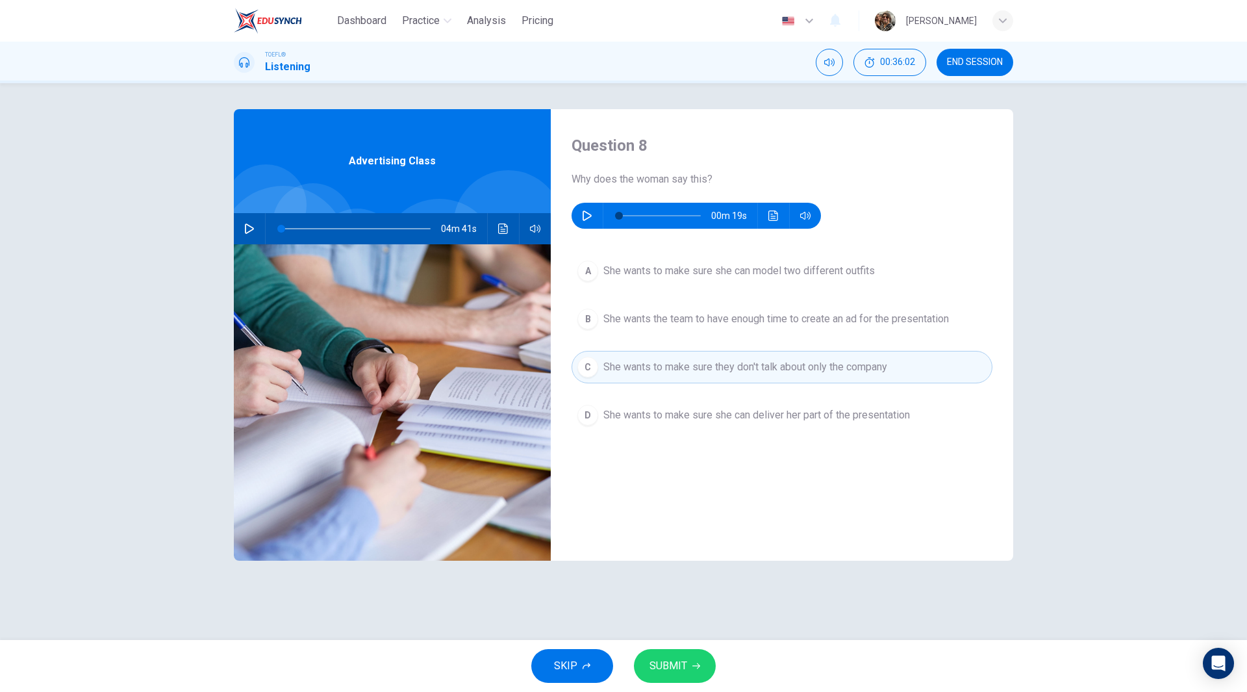
click at [672, 660] on span "SUBMIT" at bounding box center [669, 666] width 38 height 18
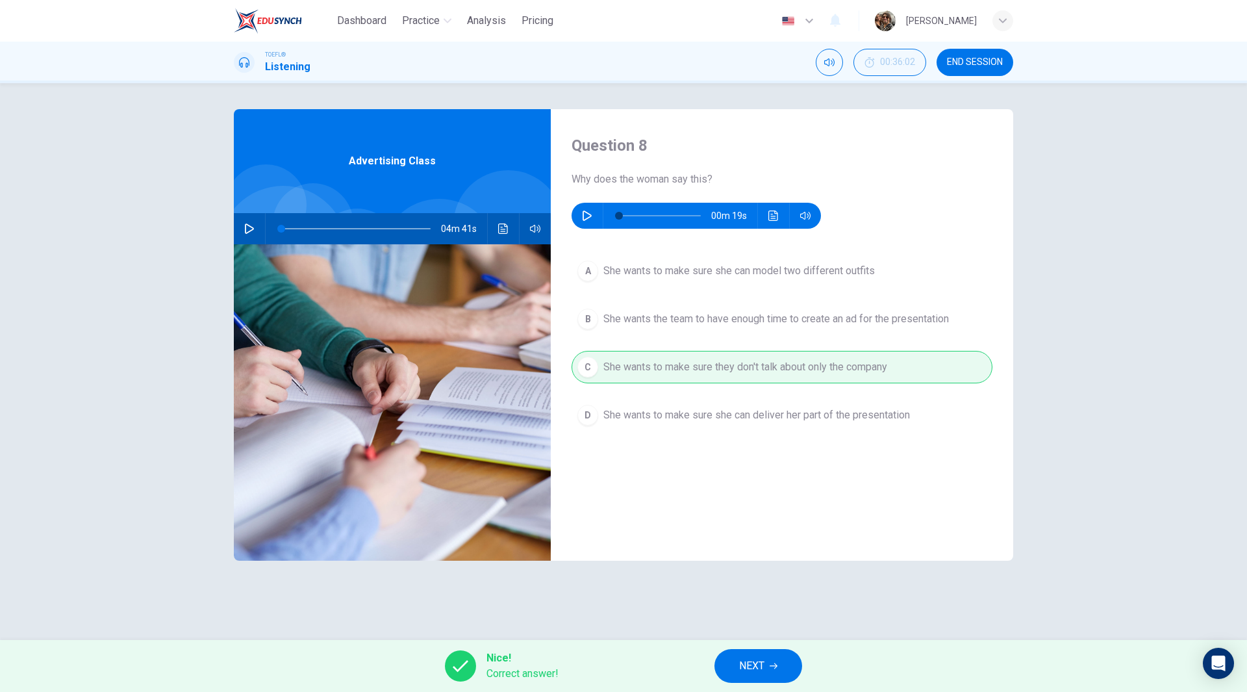
click at [776, 661] on button "NEXT" at bounding box center [759, 666] width 88 height 34
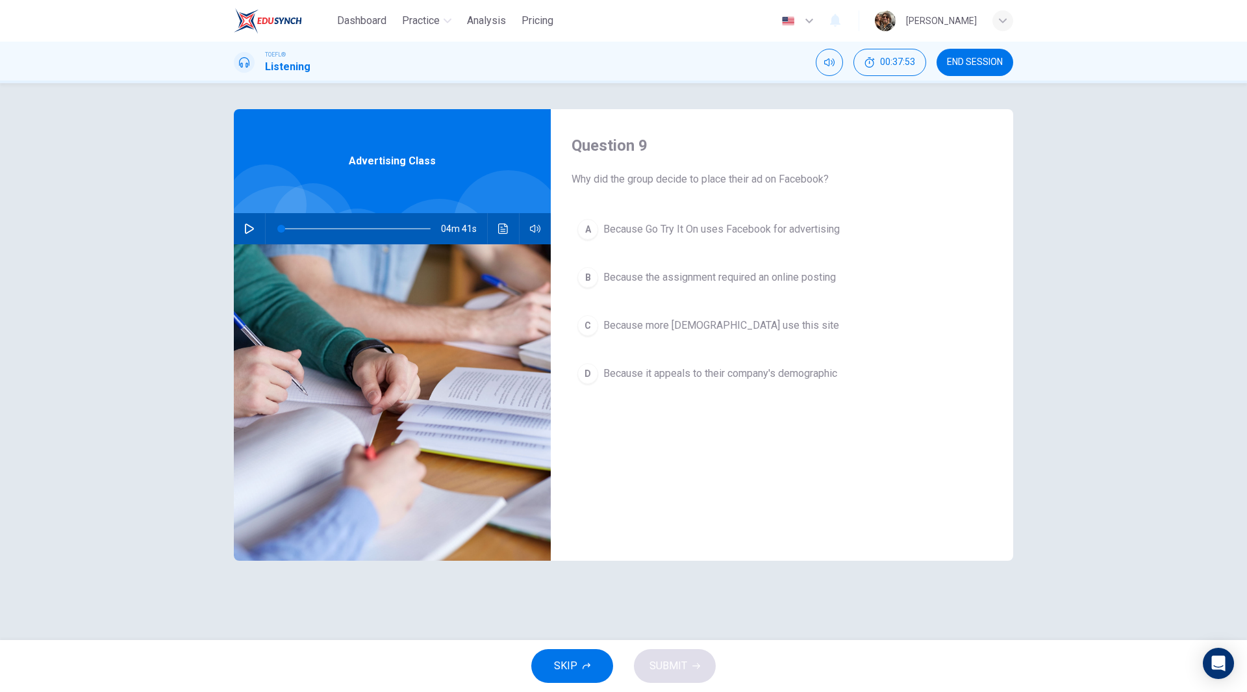
click at [684, 377] on span "Because it appeals to their company's demographic" at bounding box center [720, 374] width 234 height 16
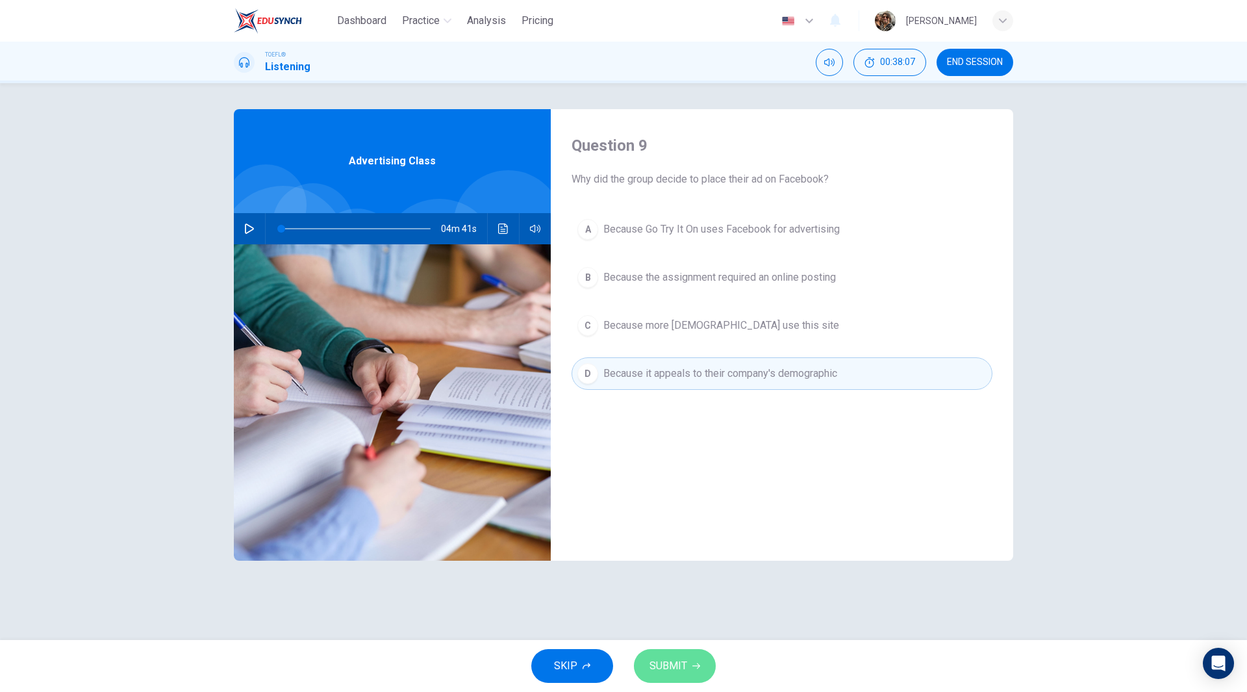
click at [683, 668] on span "SUBMIT" at bounding box center [669, 666] width 38 height 18
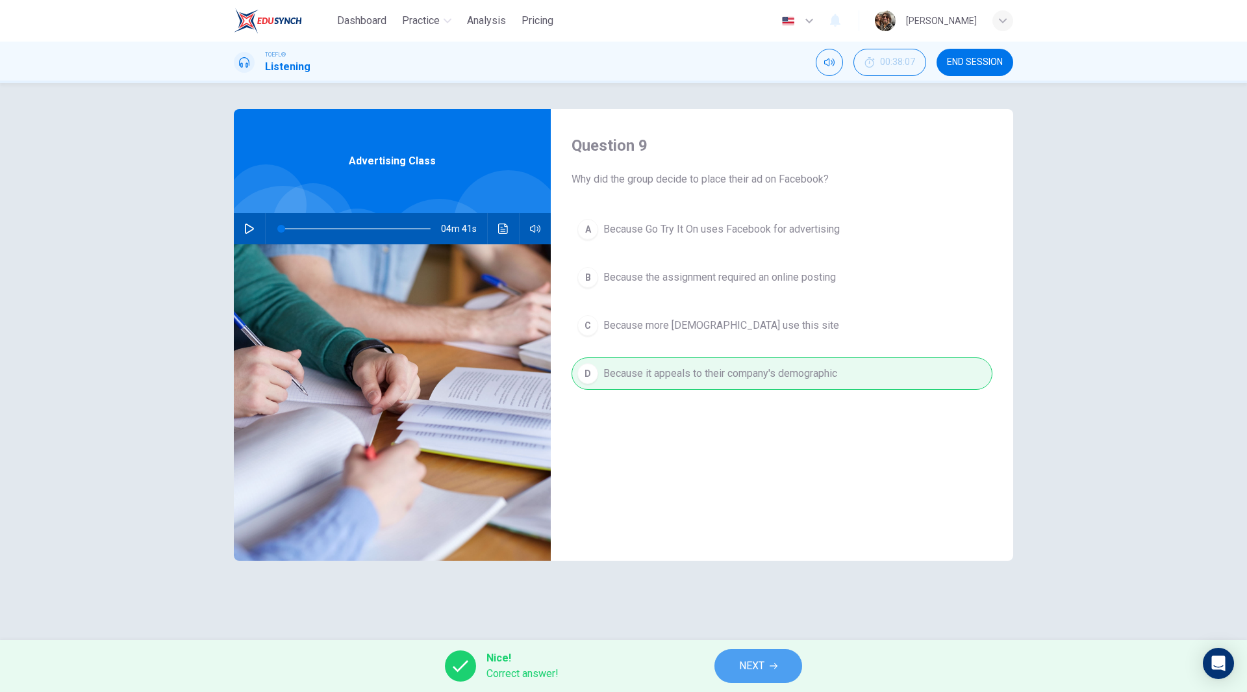
click at [754, 674] on span "NEXT" at bounding box center [751, 666] width 25 height 18
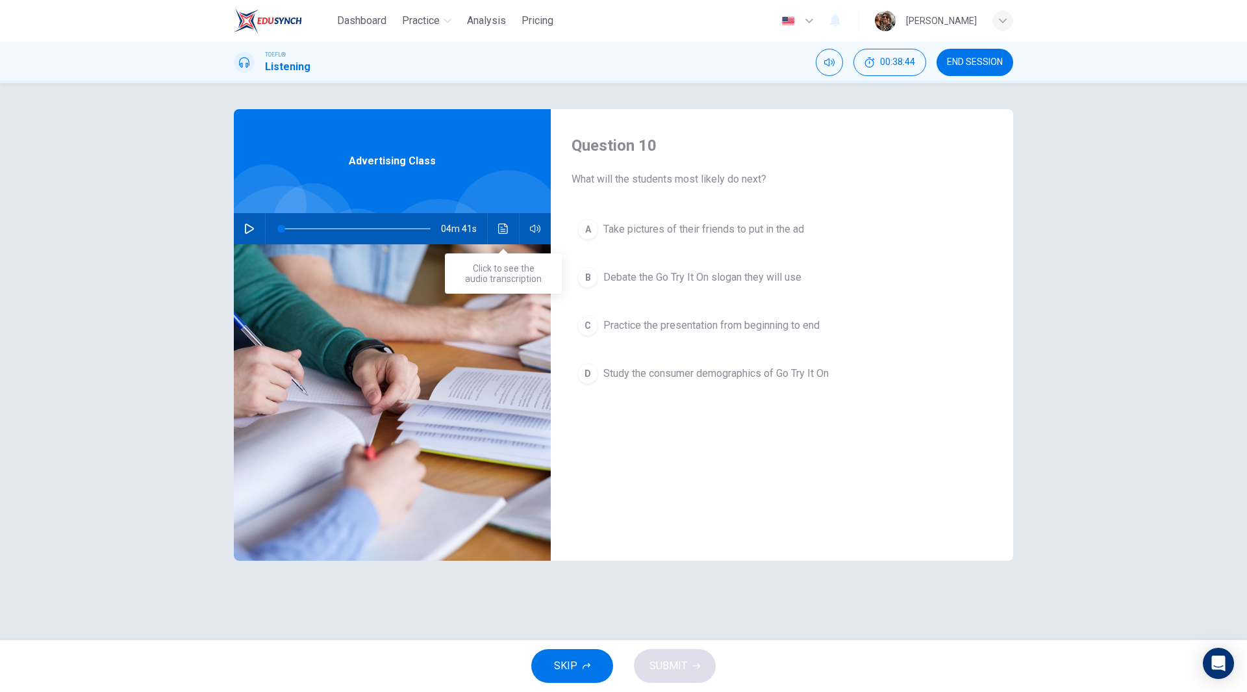
click at [500, 222] on button "Click to see the audio transcription" at bounding box center [503, 228] width 21 height 31
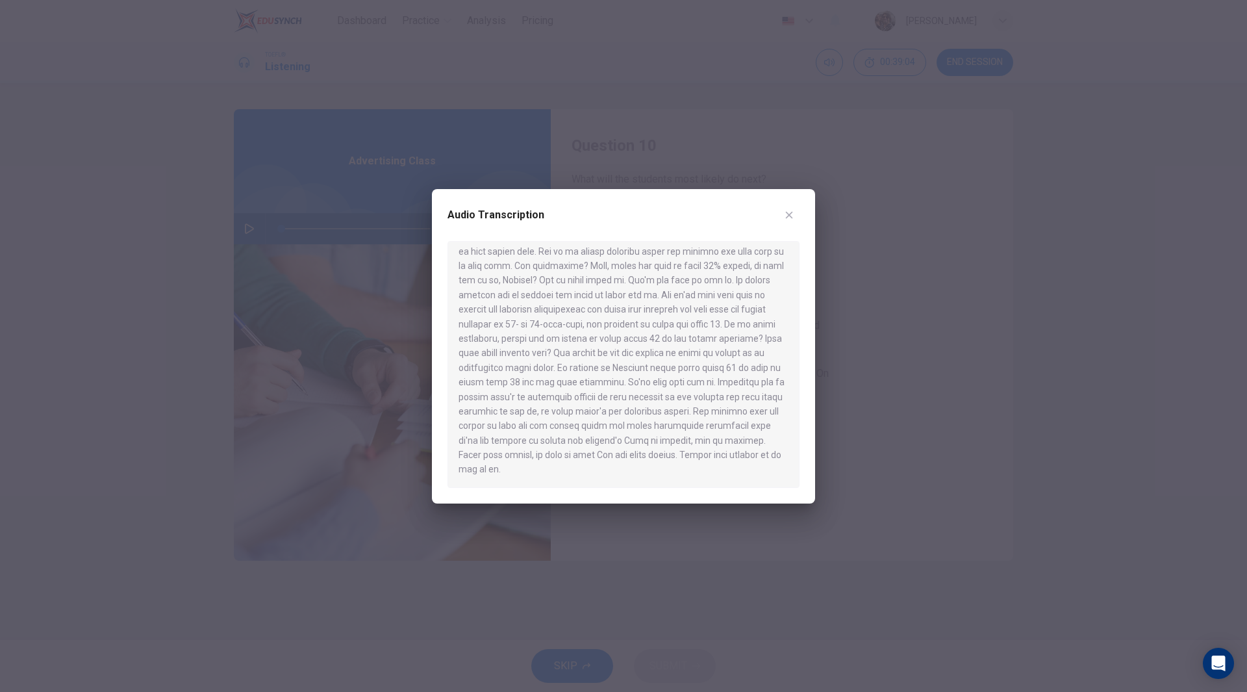
click at [897, 566] on div at bounding box center [623, 346] width 1247 height 692
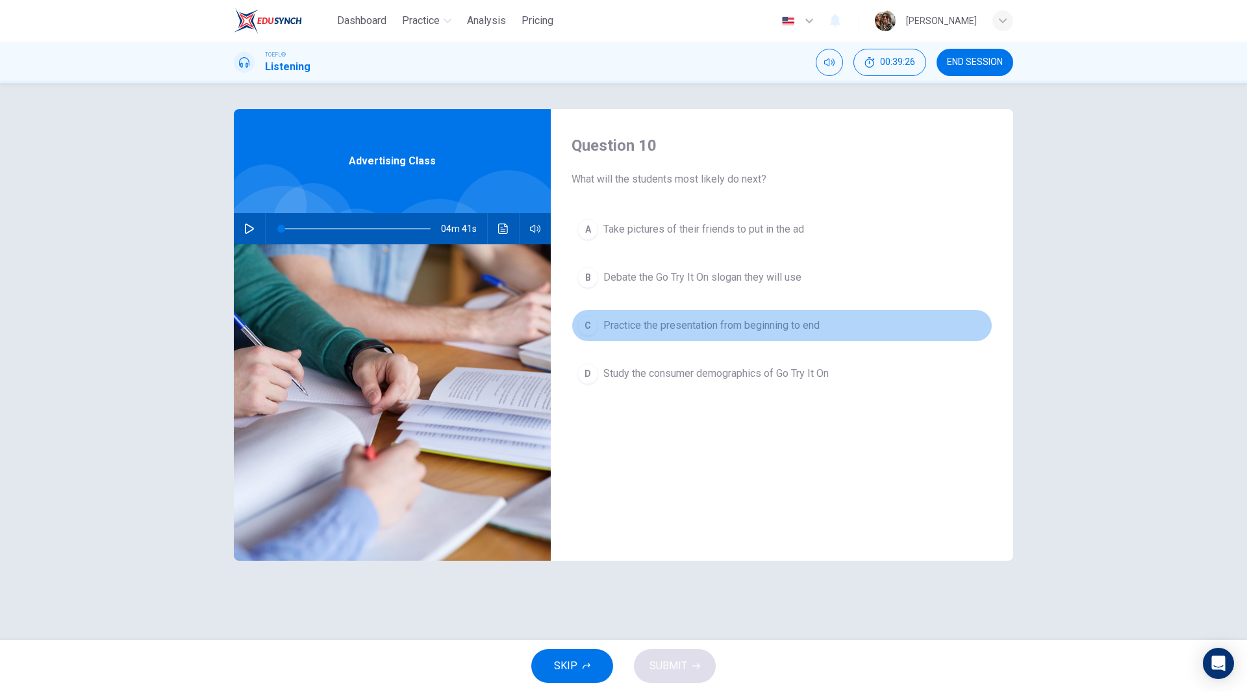
click at [643, 325] on span "Practice the presentation from beginning to end" at bounding box center [711, 326] width 216 height 16
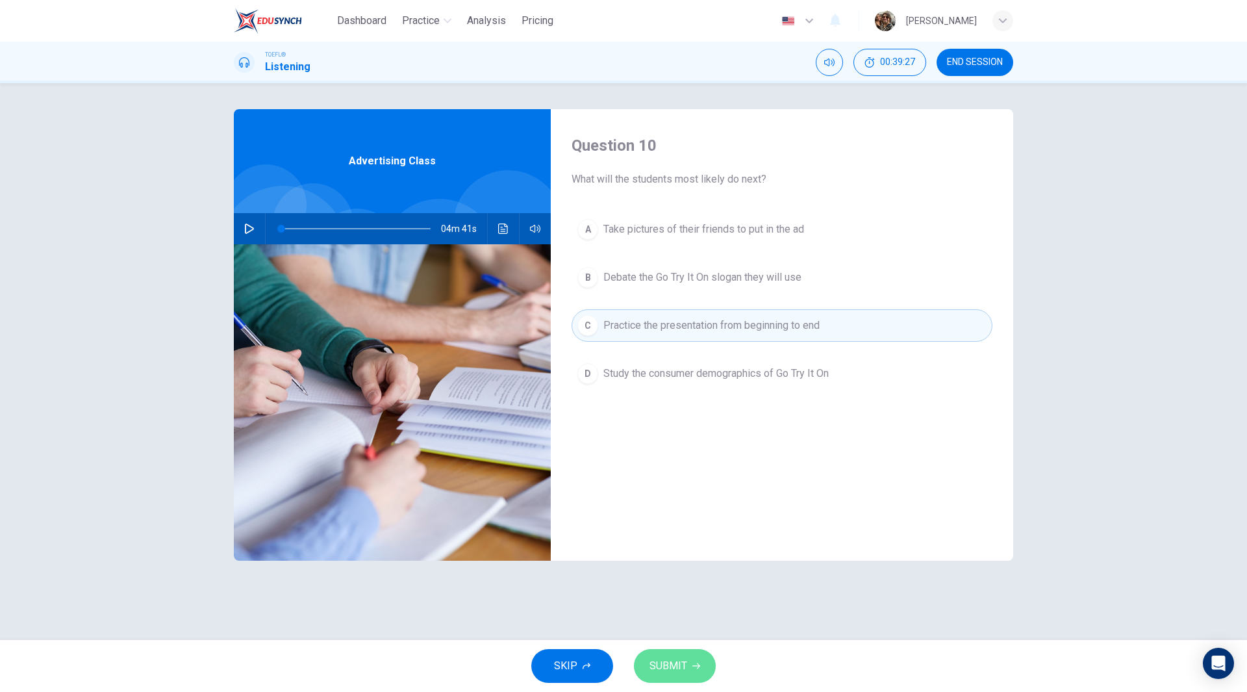
click at [676, 666] on span "SUBMIT" at bounding box center [669, 666] width 38 height 18
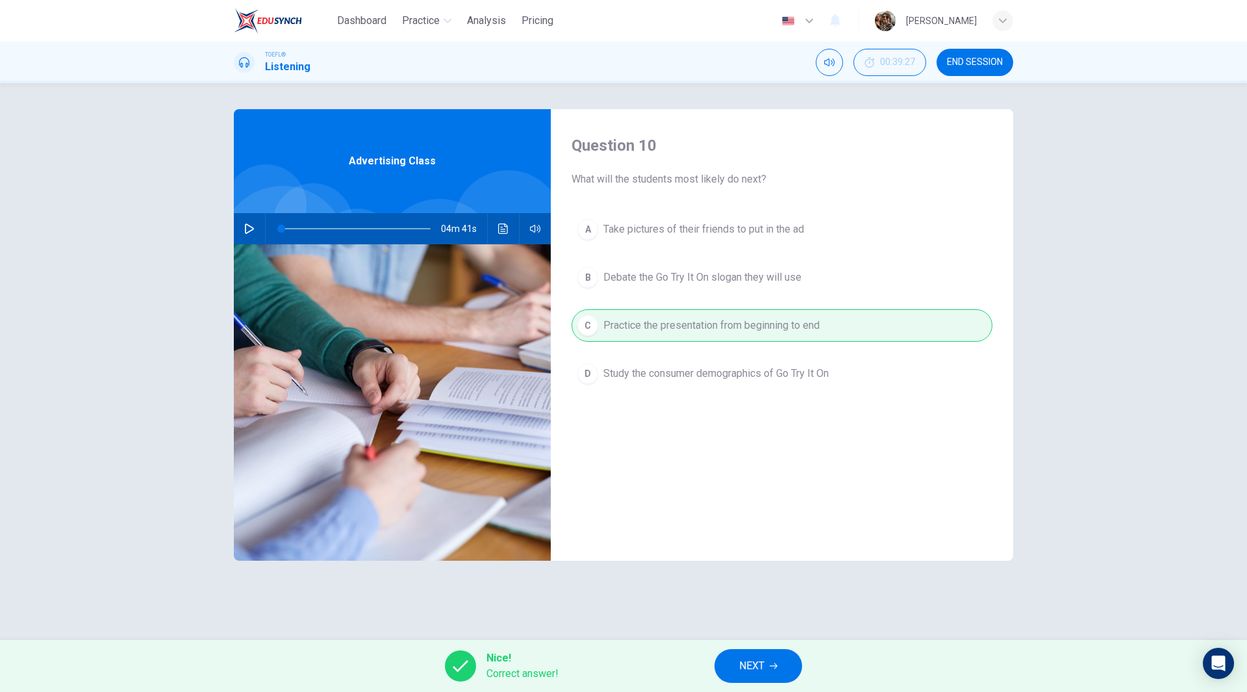
click at [768, 673] on button "NEXT" at bounding box center [759, 666] width 88 height 34
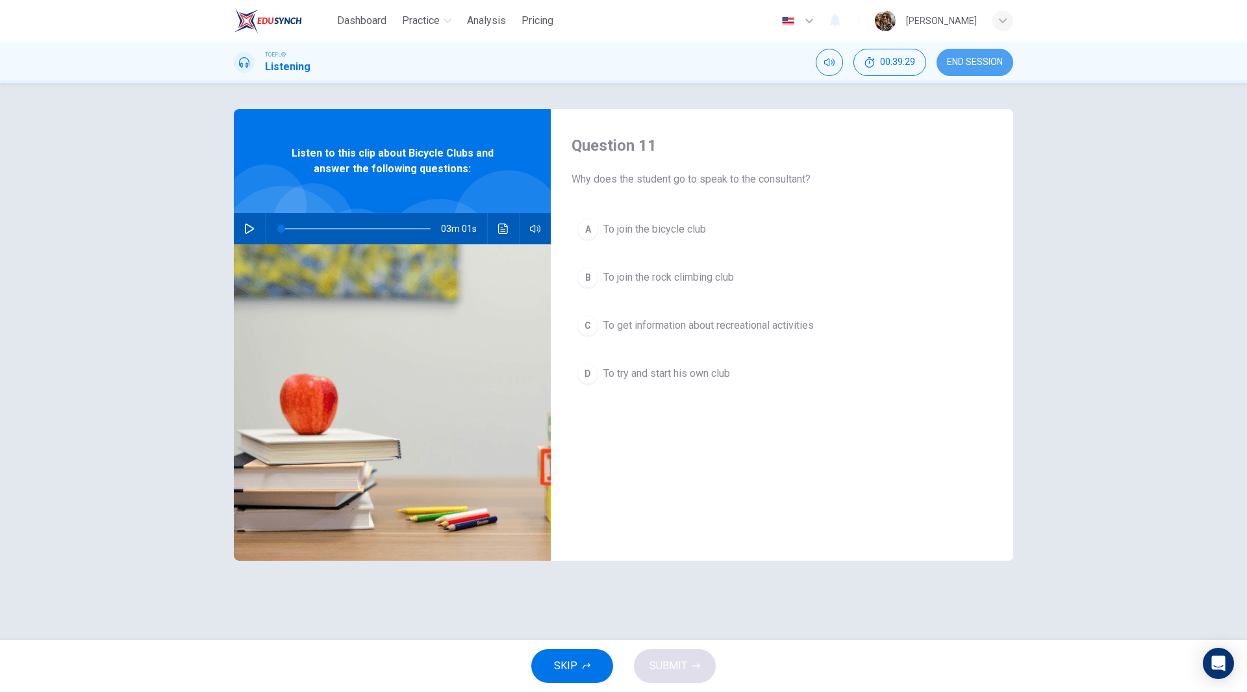
click at [982, 64] on span "END SESSION" at bounding box center [975, 62] width 56 height 10
